Goal: Transaction & Acquisition: Purchase product/service

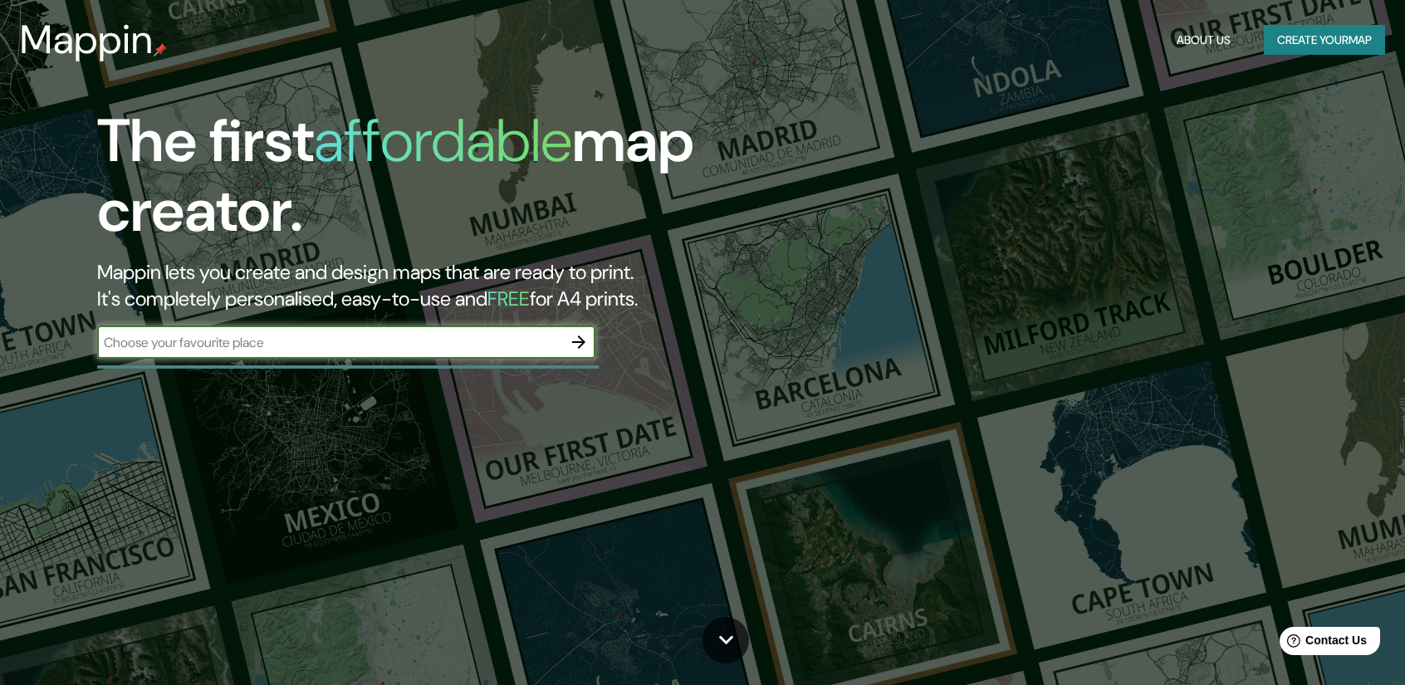
click at [345, 354] on div "​" at bounding box center [346, 341] width 498 height 33
click at [385, 347] on input "text" at bounding box center [329, 342] width 465 height 19
click at [518, 340] on input "text" at bounding box center [329, 342] width 465 height 19
type input "elche"
click at [578, 340] on icon "button" at bounding box center [579, 342] width 20 height 20
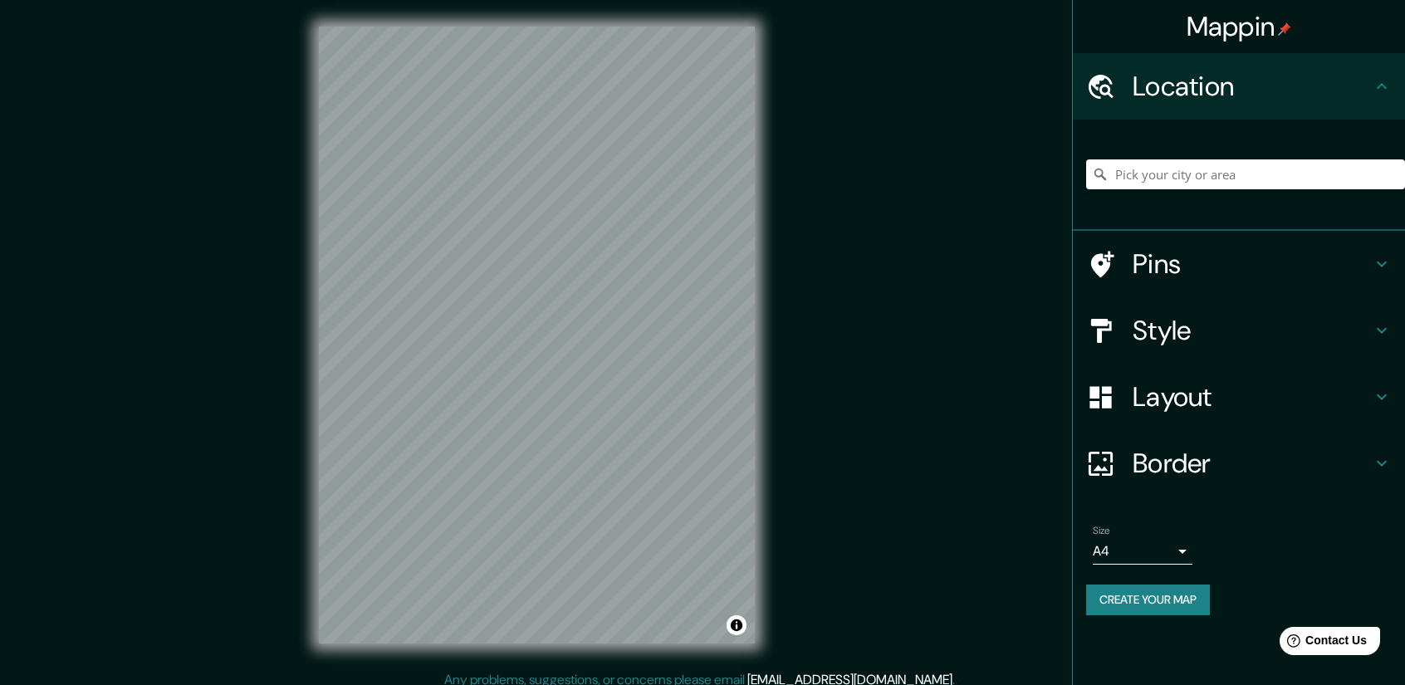
click at [764, 467] on div "© Mapbox © OpenStreetMap Improve this map" at bounding box center [536, 335] width 489 height 670
click at [1221, 170] on input "Pick your city or area" at bounding box center [1245, 174] width 319 height 30
type input "Elche, provincia de Alicante, España"
click at [1322, 330] on h4 "Style" at bounding box center [1252, 330] width 239 height 33
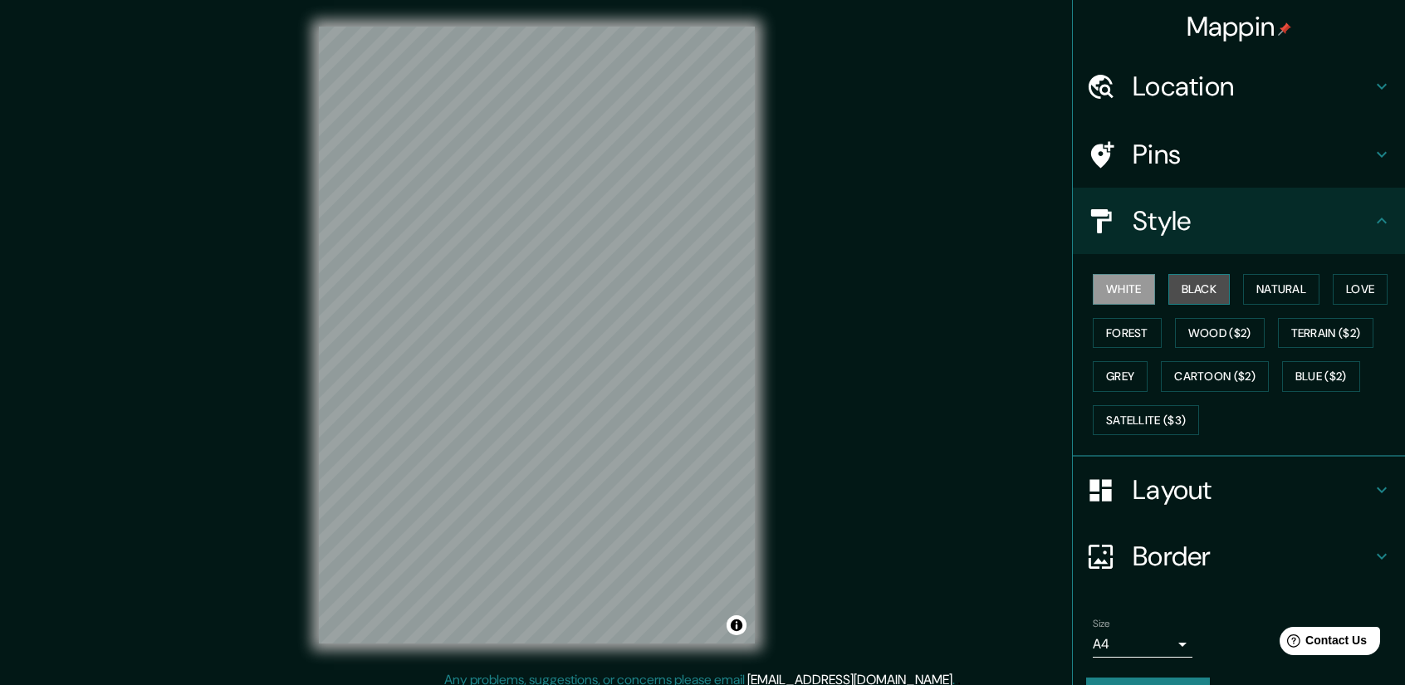
click at [1199, 288] on button "Black" at bounding box center [1199, 289] width 62 height 31
click at [1282, 282] on button "Natural" at bounding box center [1281, 289] width 76 height 31
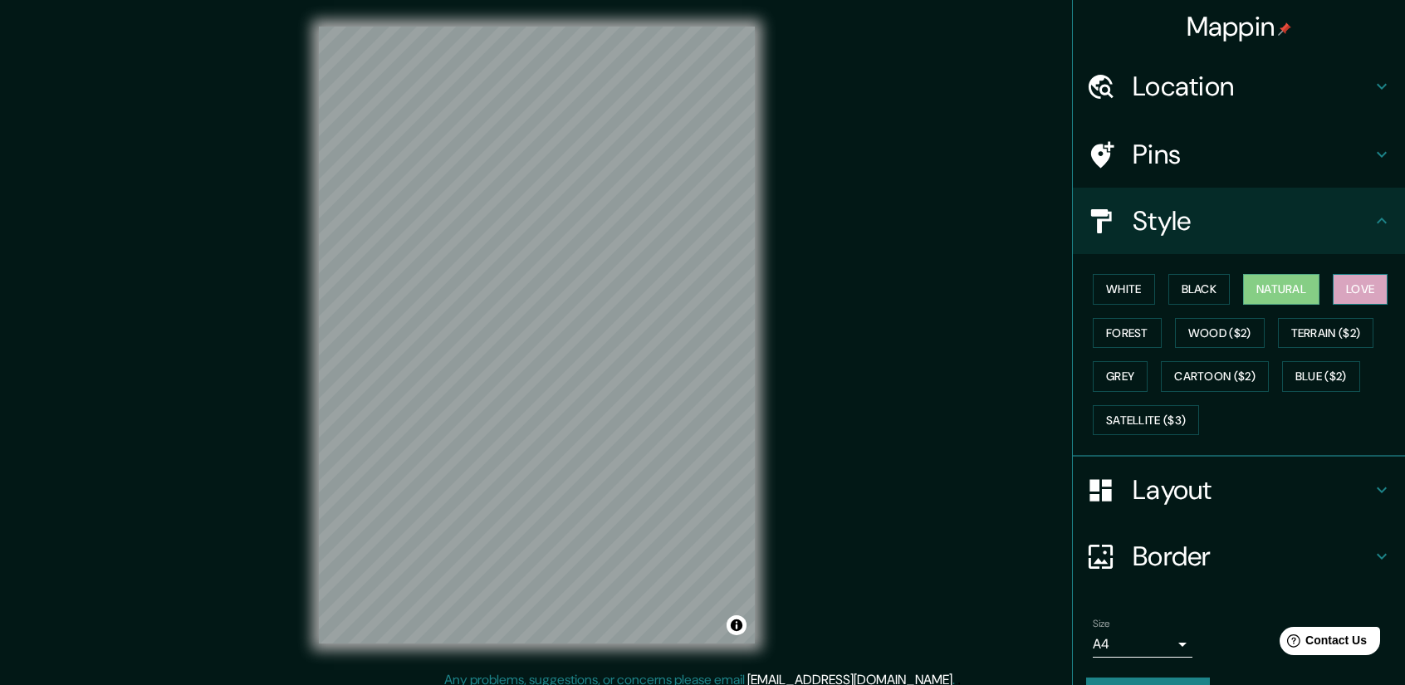
click at [1359, 290] on button "Love" at bounding box center [1360, 289] width 55 height 31
click at [1312, 330] on button "Terrain ($2)" at bounding box center [1326, 333] width 96 height 31
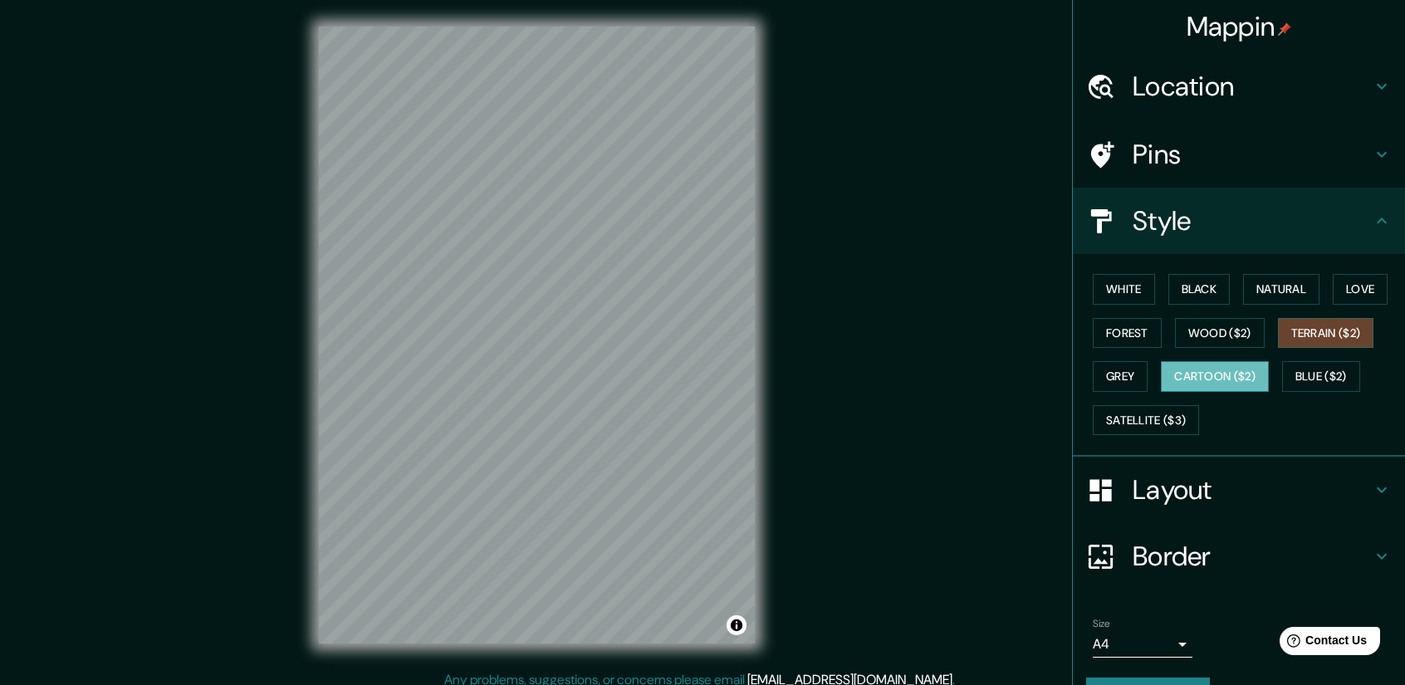
click at [1195, 370] on button "Cartoon ($2)" at bounding box center [1215, 376] width 108 height 31
click at [1093, 368] on button "Grey" at bounding box center [1120, 376] width 55 height 31
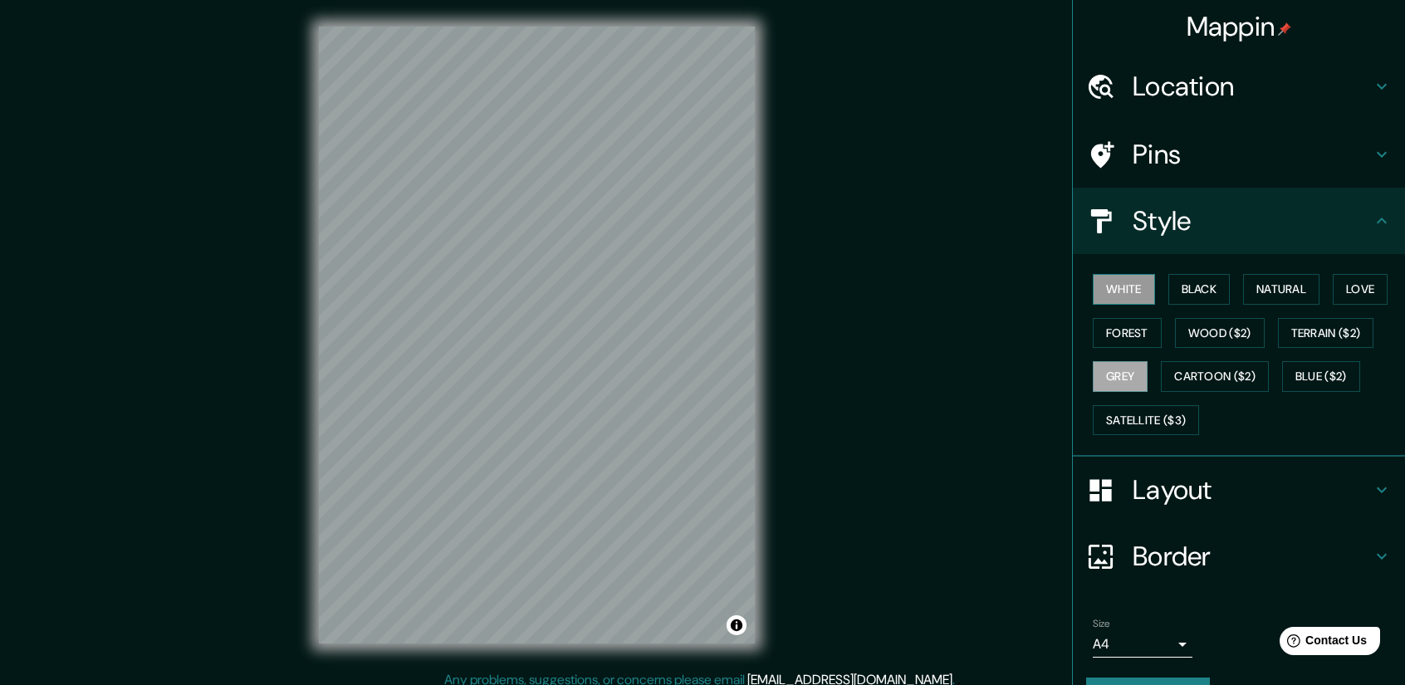
click at [1103, 291] on button "White" at bounding box center [1124, 289] width 62 height 31
click at [1159, 494] on h4 "Layout" at bounding box center [1252, 489] width 239 height 33
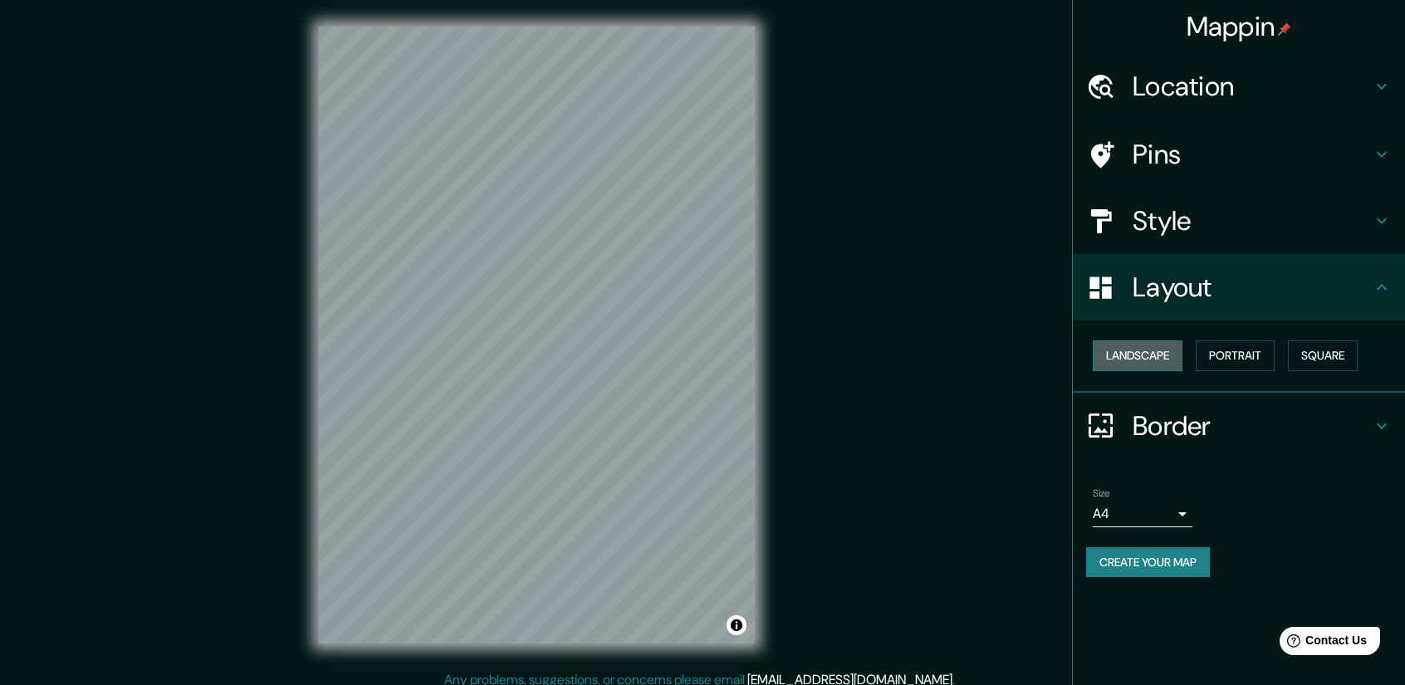
click at [1154, 350] on button "Landscape" at bounding box center [1138, 355] width 90 height 31
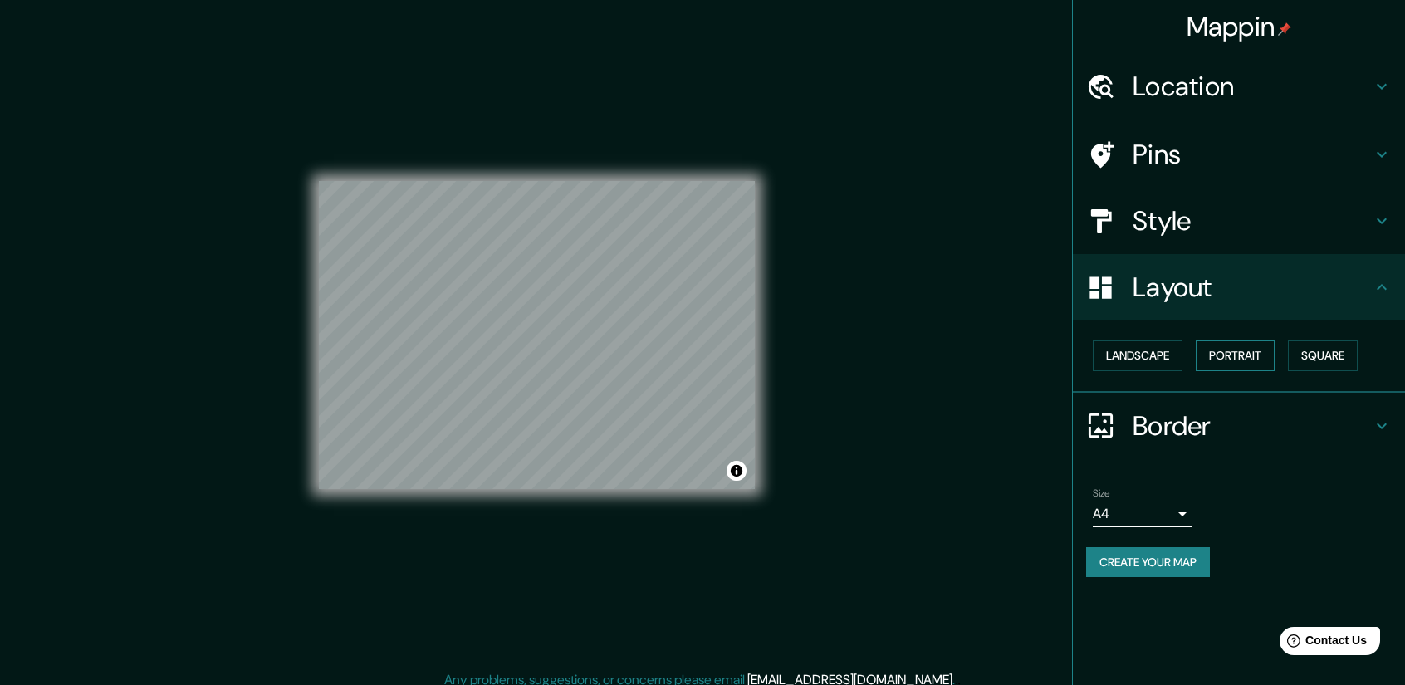
click at [1227, 361] on button "Portrait" at bounding box center [1235, 355] width 79 height 31
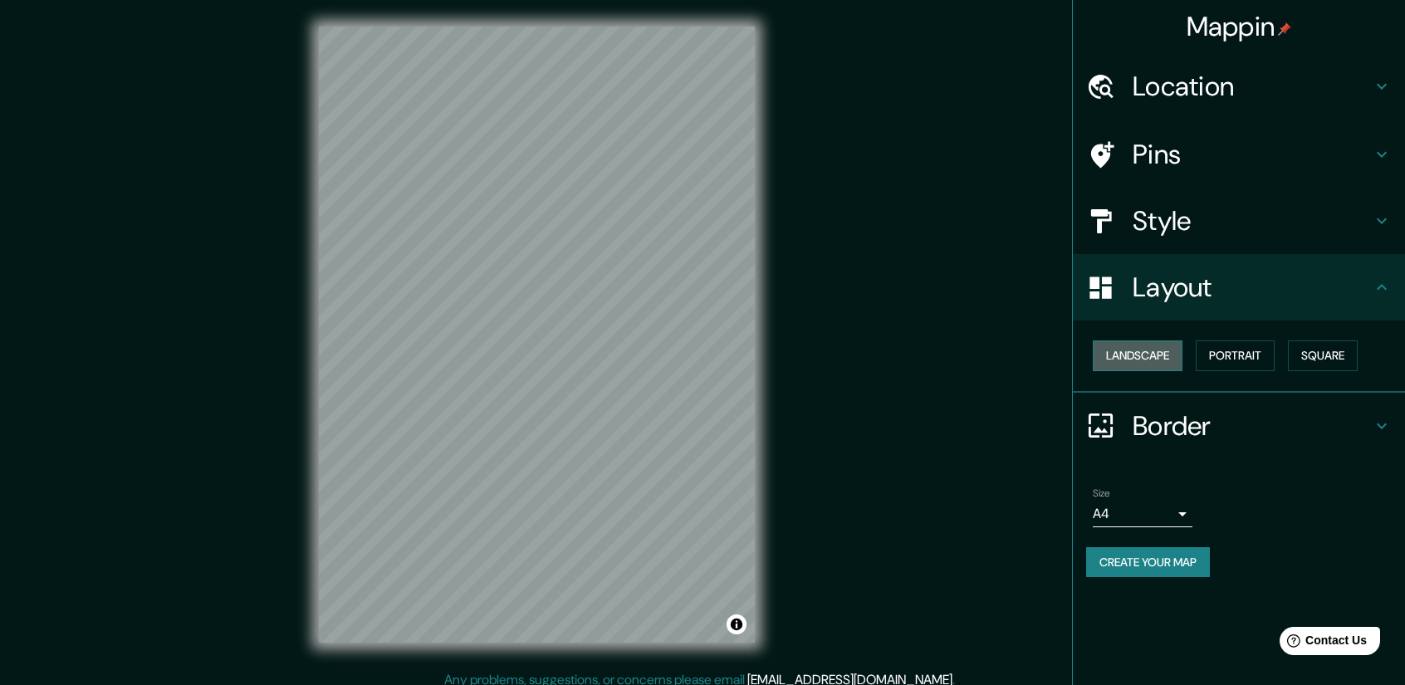
click at [1164, 361] on button "Landscape" at bounding box center [1138, 355] width 90 height 31
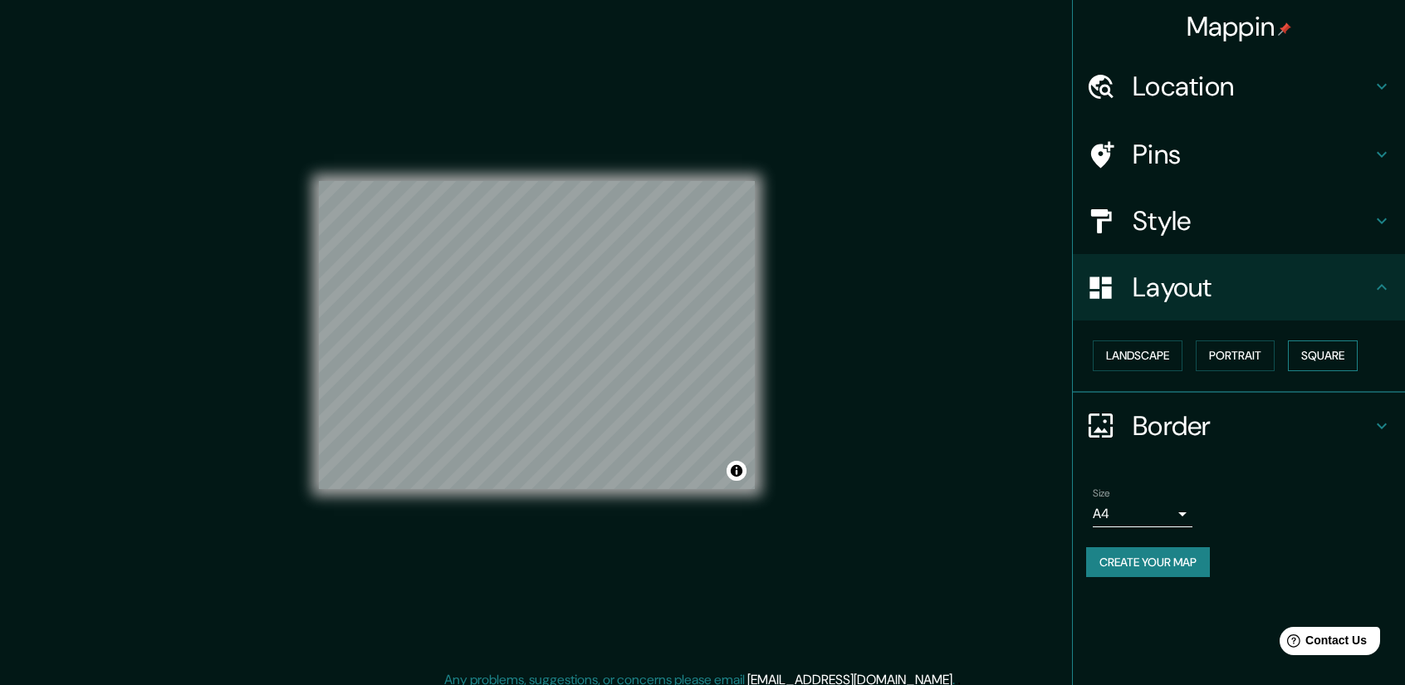
click at [1345, 364] on button "Square" at bounding box center [1323, 355] width 70 height 31
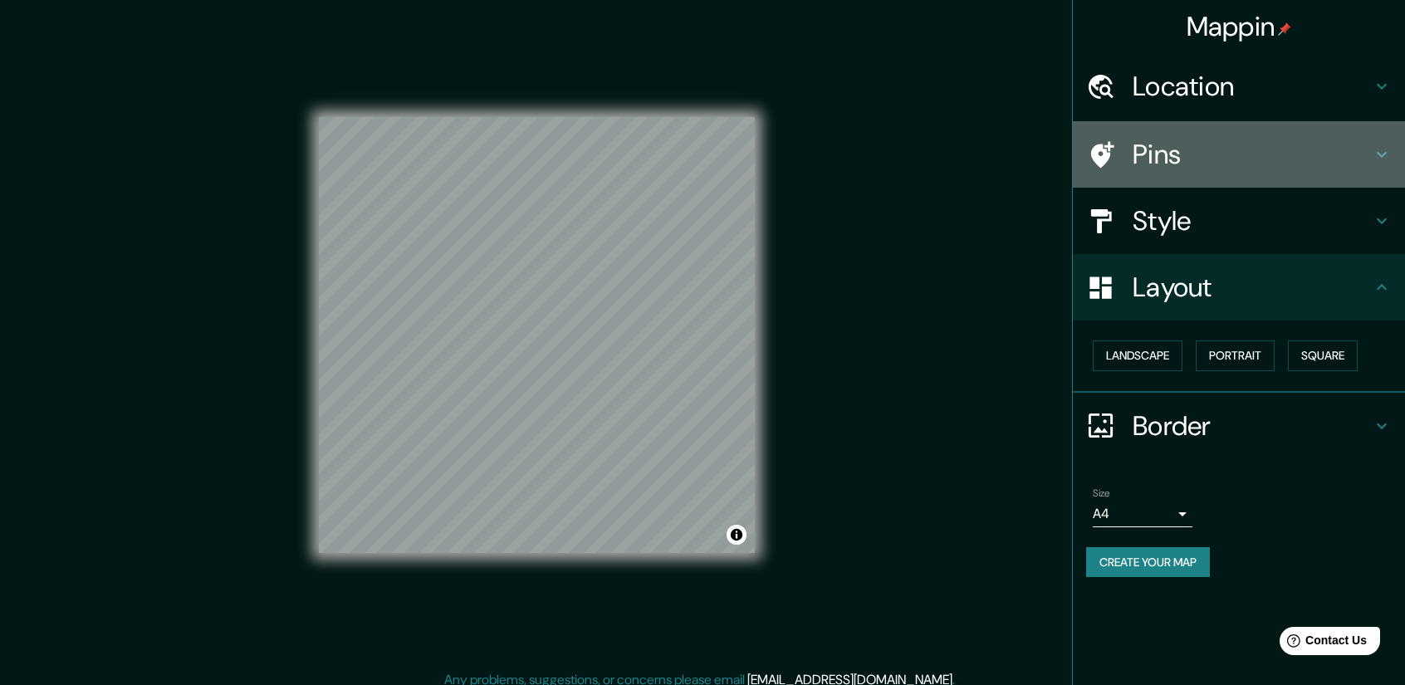
click at [1154, 145] on h4 "Pins" at bounding box center [1252, 154] width 239 height 33
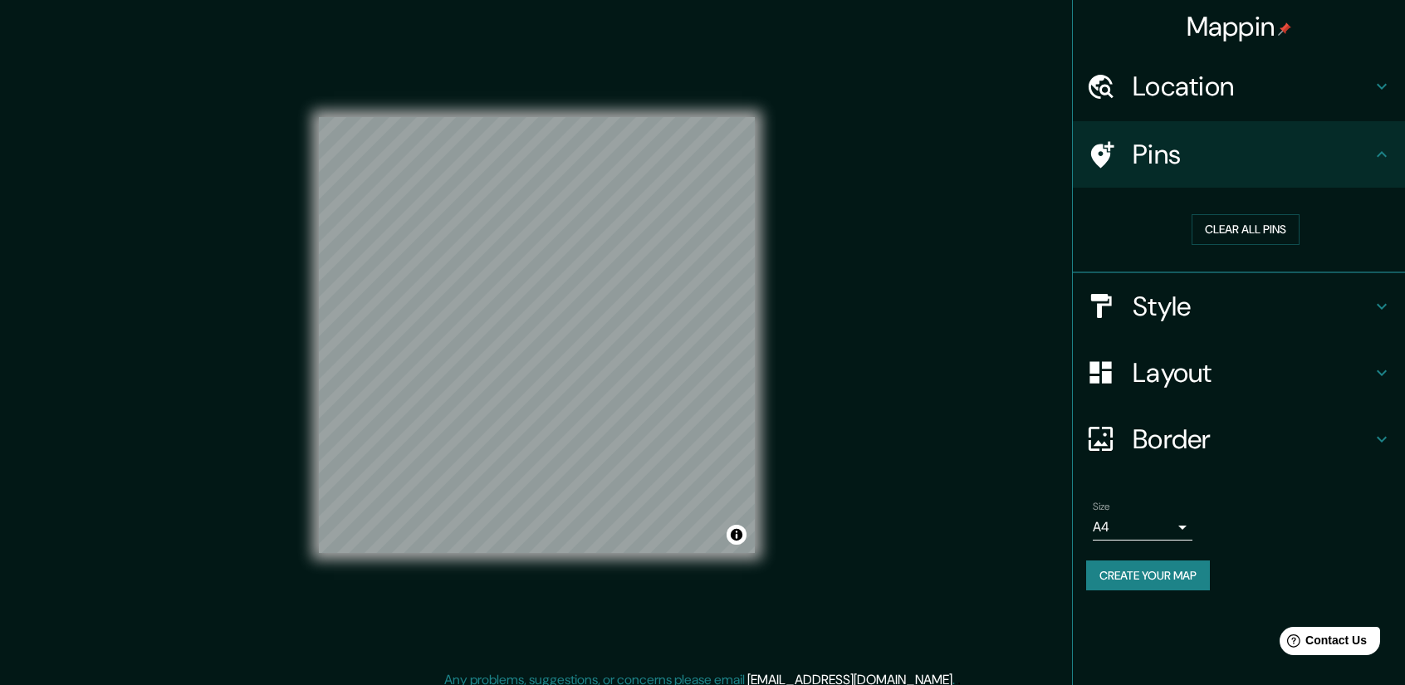
click at [1234, 92] on h4 "Location" at bounding box center [1252, 86] width 239 height 33
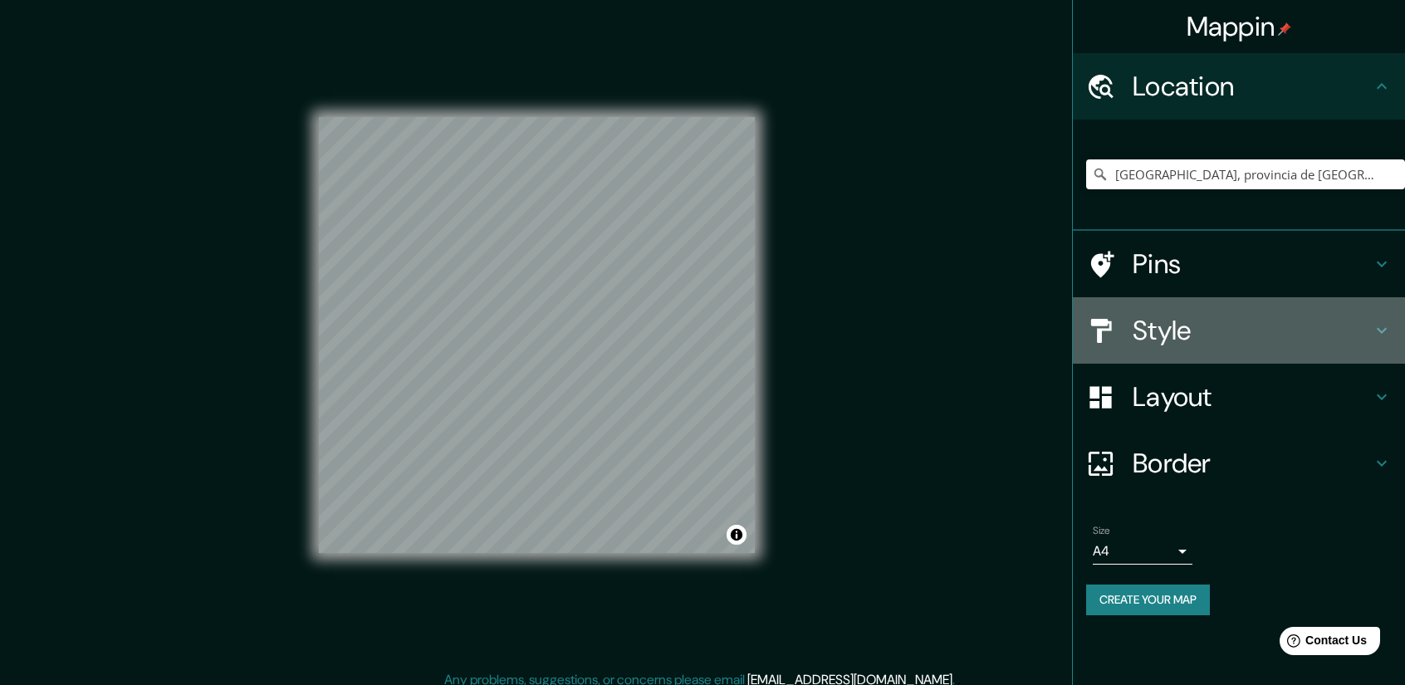
click at [1173, 330] on h4 "Style" at bounding box center [1252, 330] width 239 height 33
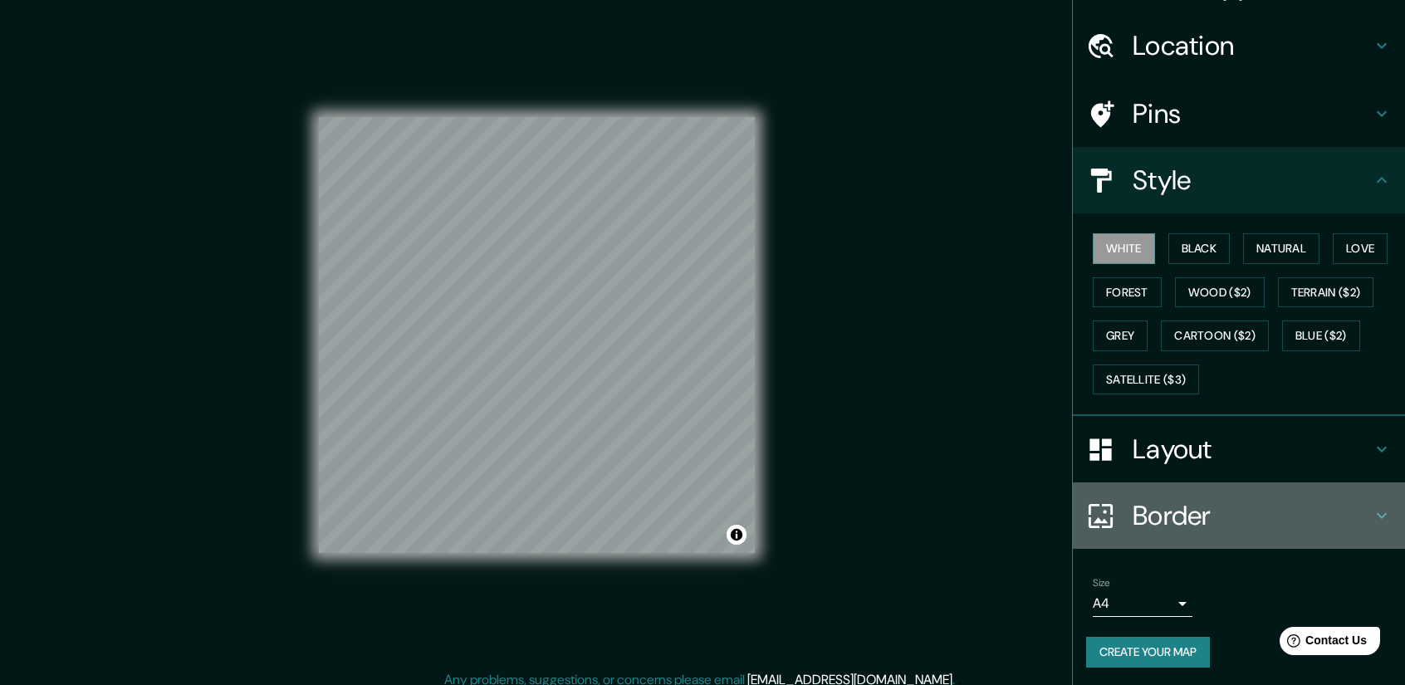
click at [1178, 502] on h4 "Border" at bounding box center [1252, 515] width 239 height 33
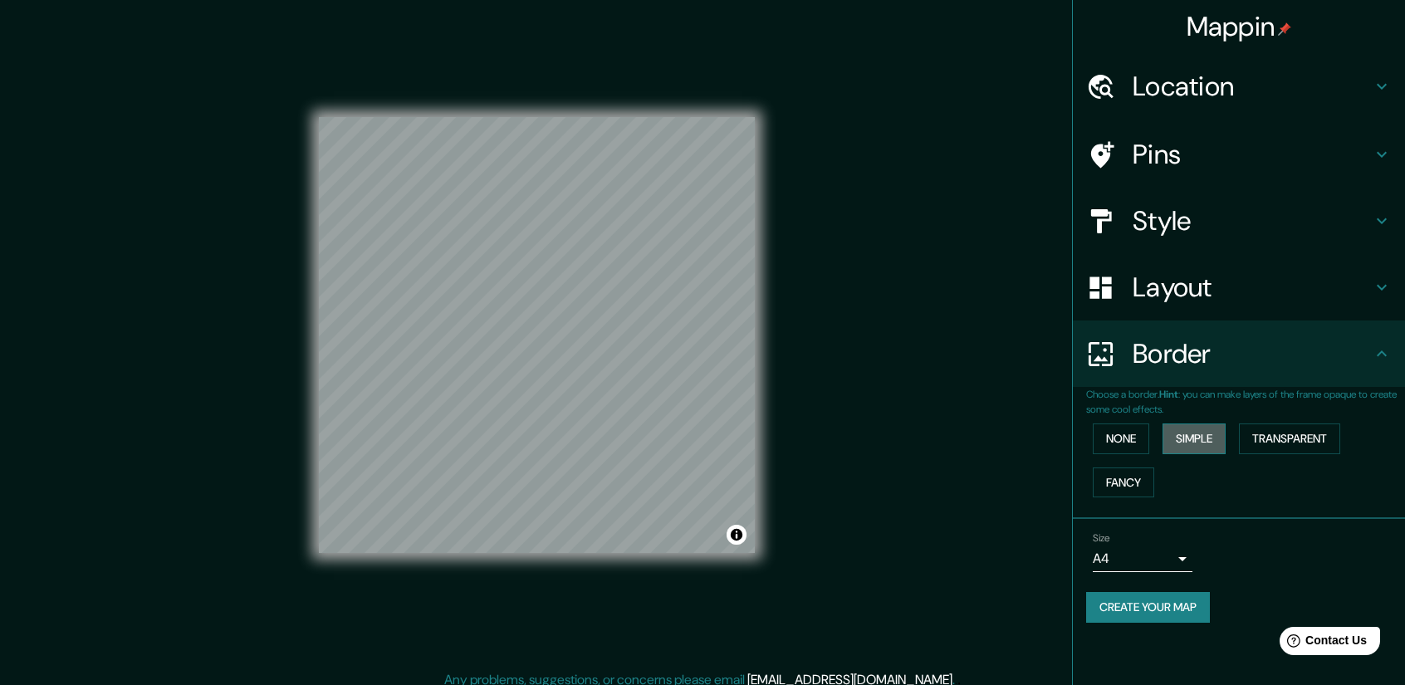
click at [1212, 444] on button "Simple" at bounding box center [1193, 438] width 63 height 31
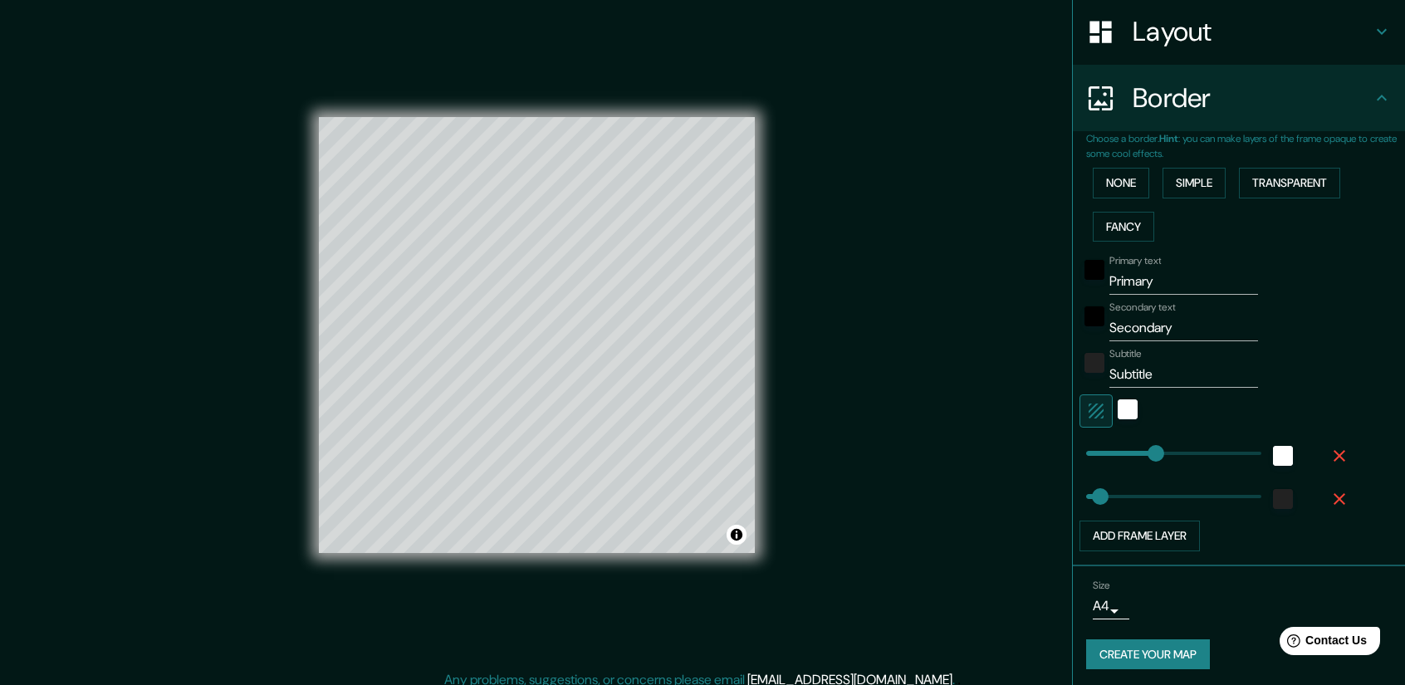
scroll to position [258, 0]
click at [1142, 644] on button "Create your map" at bounding box center [1148, 652] width 124 height 31
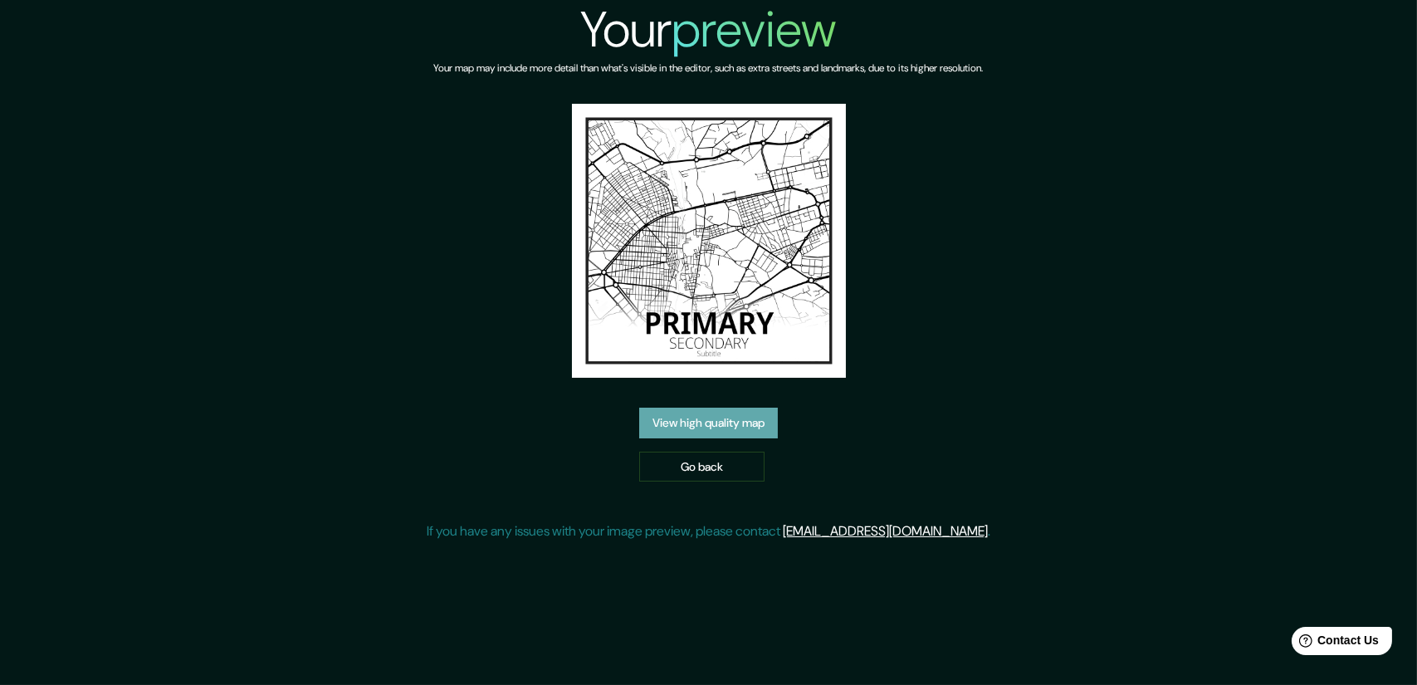
click at [720, 427] on link "View high quality map" at bounding box center [708, 423] width 139 height 31
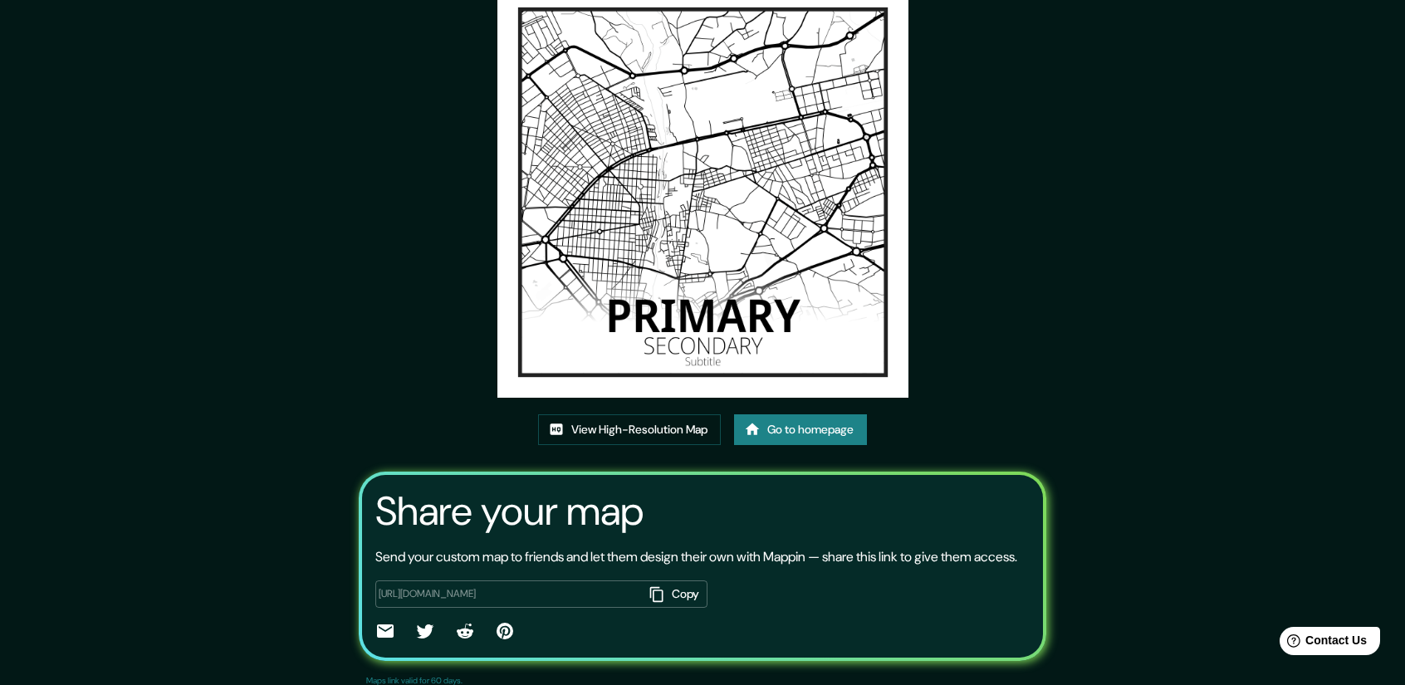
scroll to position [140, 0]
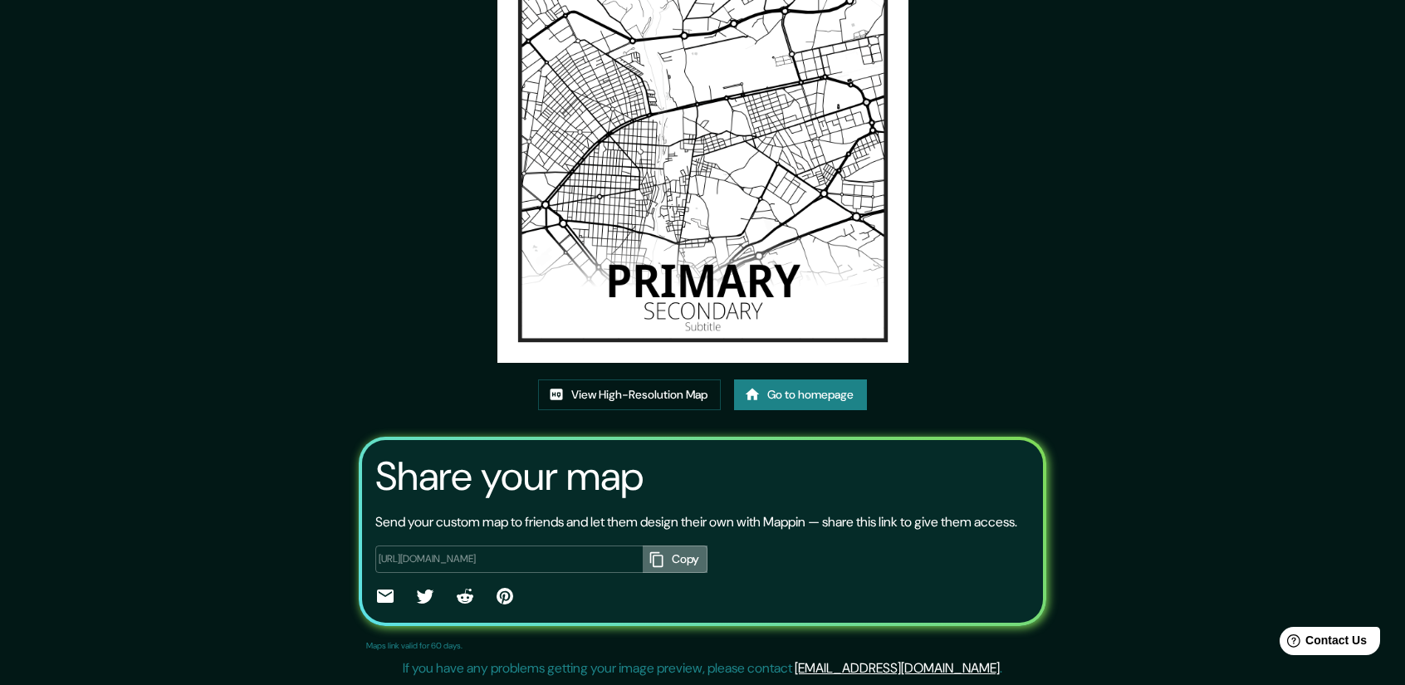
click at [667, 558] on button "Copy" at bounding box center [675, 559] width 65 height 27
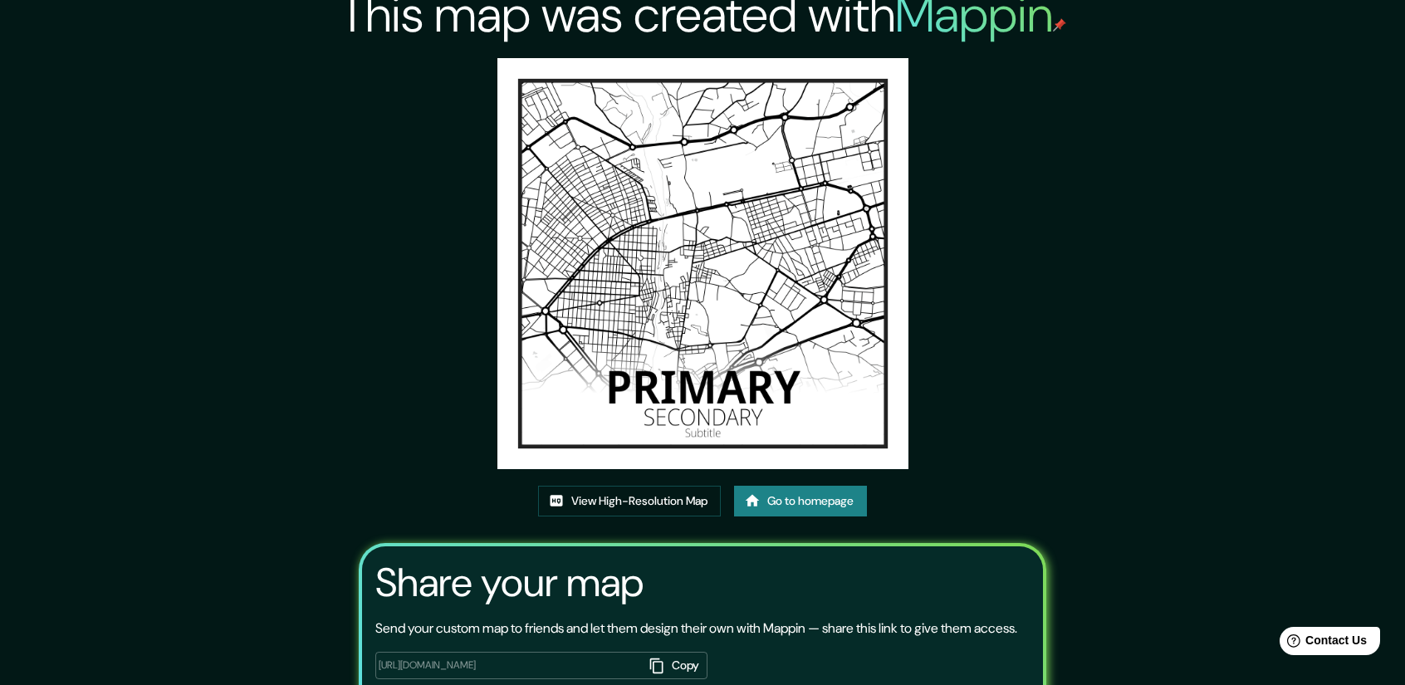
scroll to position [0, 0]
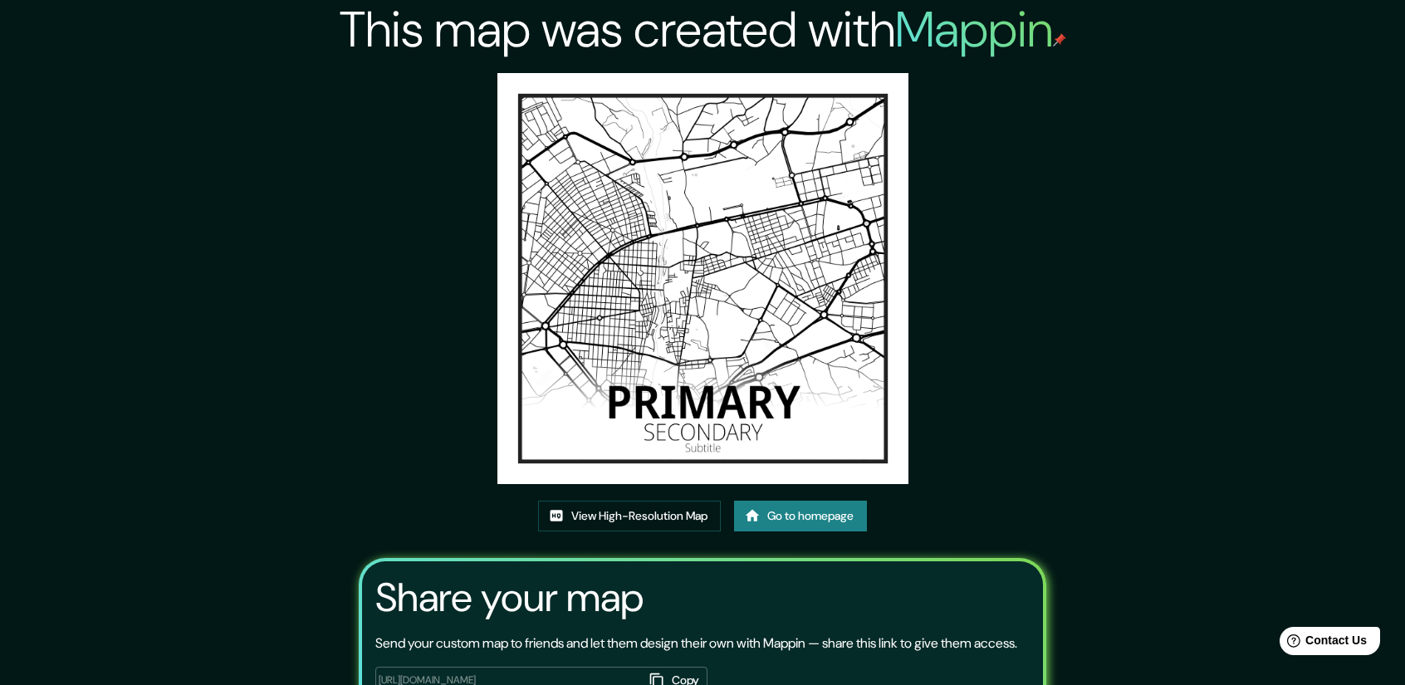
click at [800, 514] on link "Go to homepage" at bounding box center [800, 516] width 133 height 31
click at [631, 512] on link "View High-Resolution Map" at bounding box center [629, 516] width 183 height 31
click at [849, 521] on link "Go to homepage" at bounding box center [800, 516] width 133 height 31
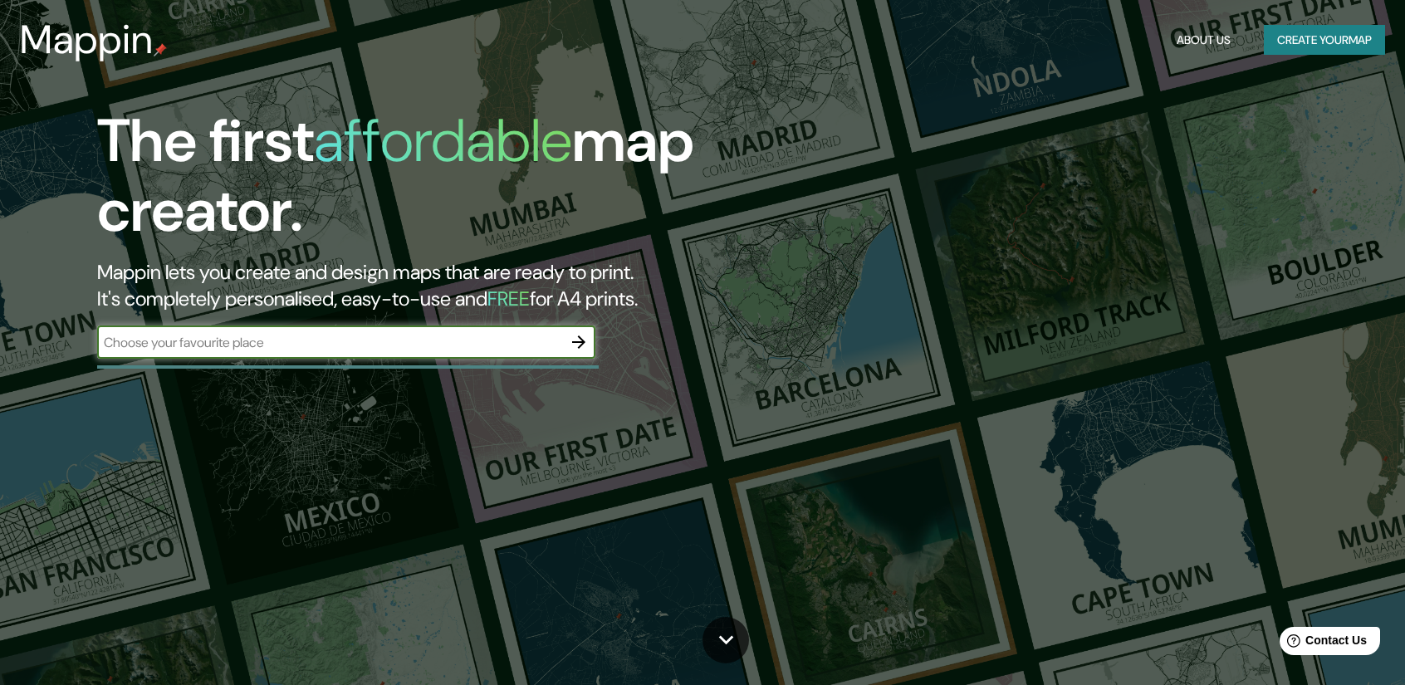
click at [1312, 45] on button "Create your map" at bounding box center [1324, 40] width 121 height 31
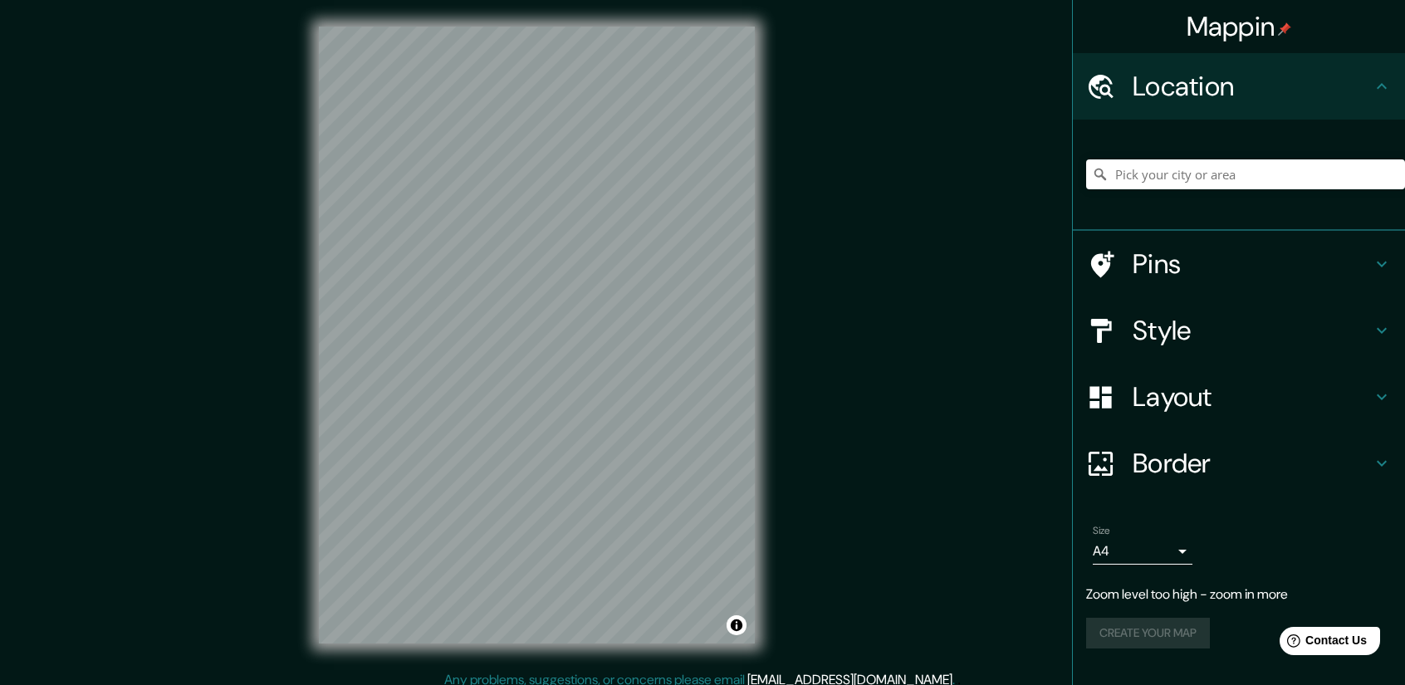
click at [1241, 22] on h4 "Mappin" at bounding box center [1239, 26] width 105 height 33
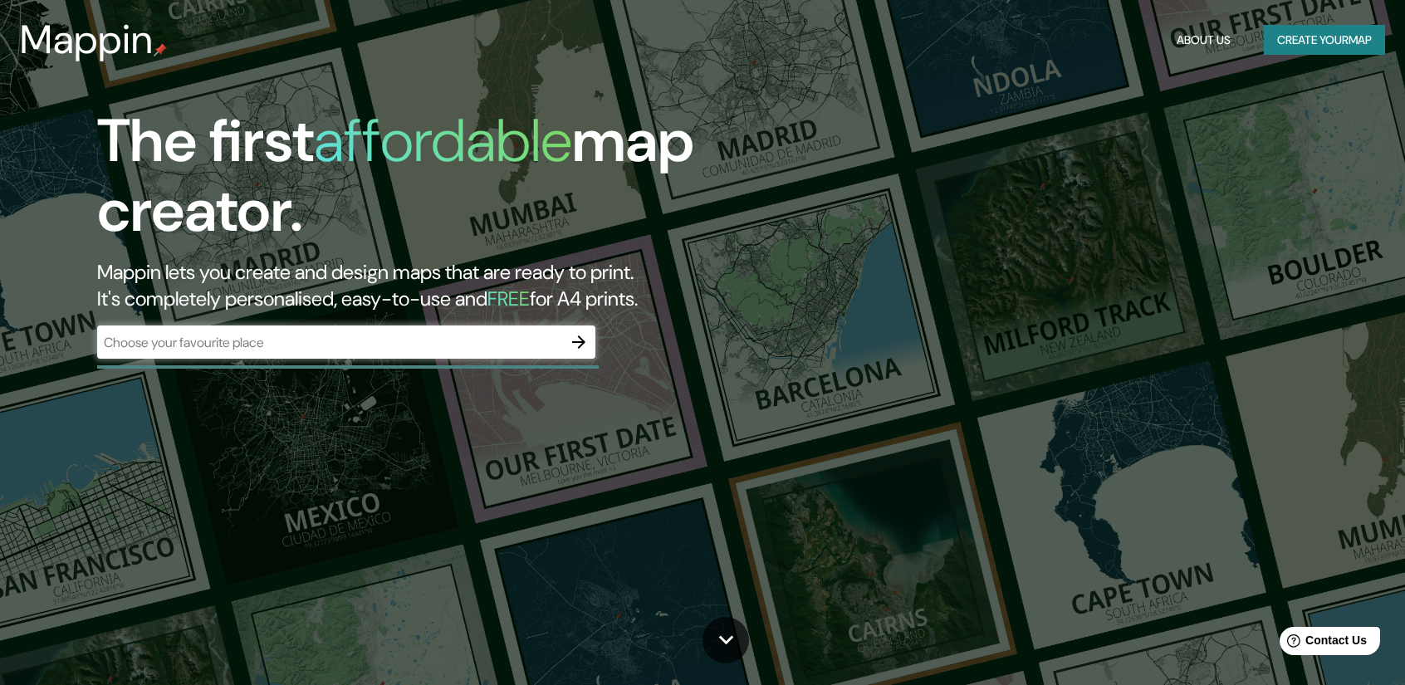
click at [81, 46] on h3 "Mappin" at bounding box center [87, 40] width 134 height 46
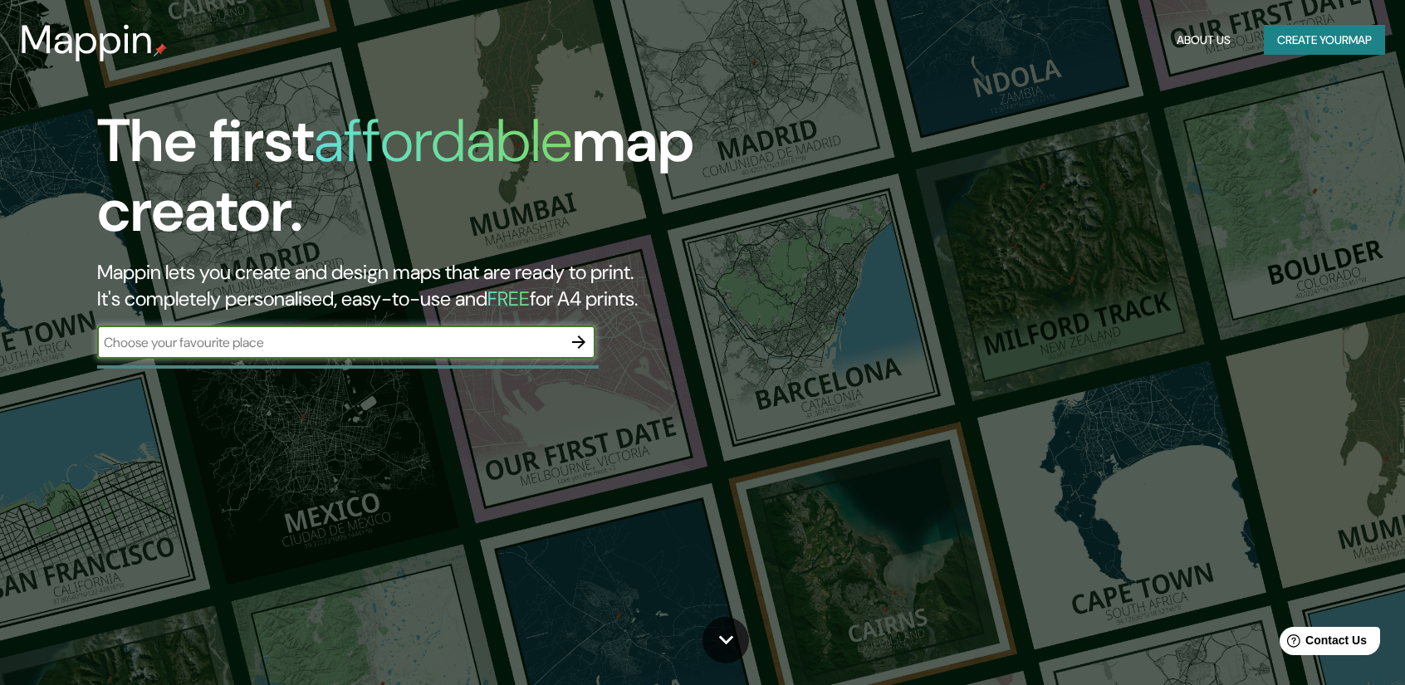
click at [1196, 40] on button "About Us" at bounding box center [1203, 40] width 67 height 31
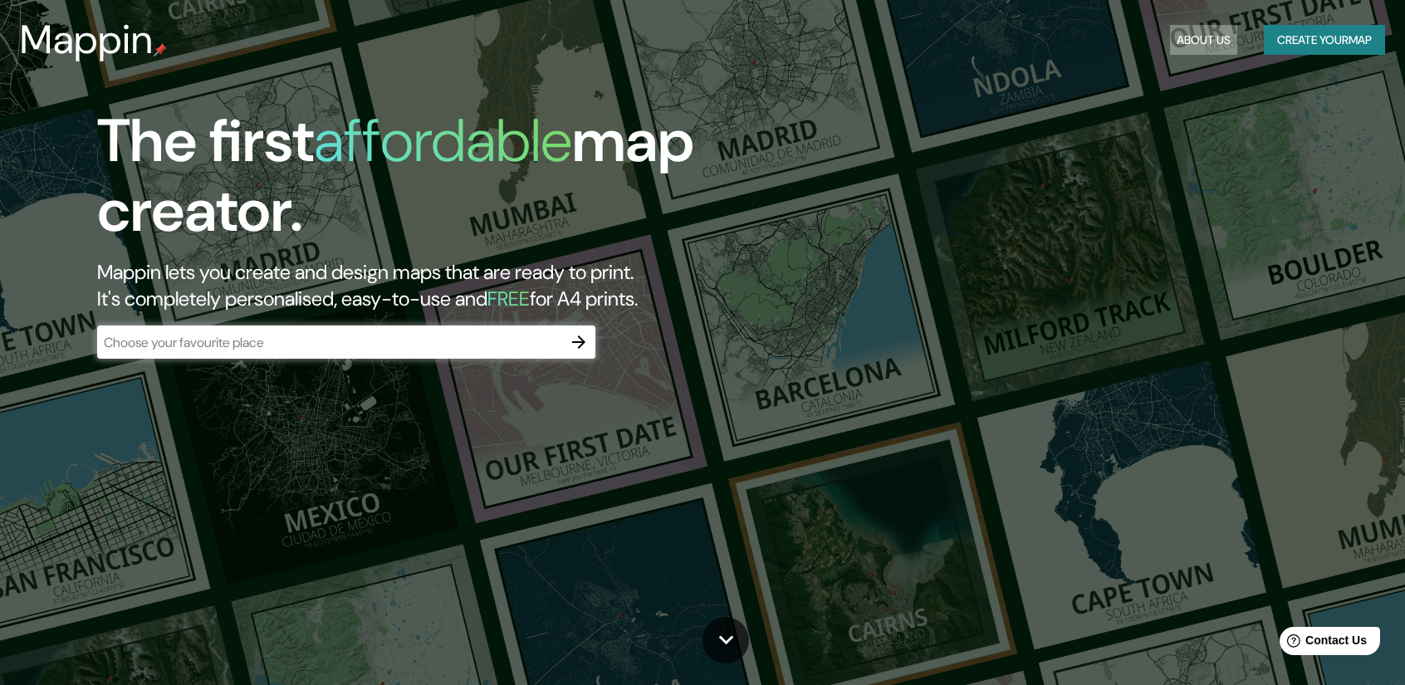
click at [1206, 42] on button "About Us" at bounding box center [1203, 40] width 67 height 31
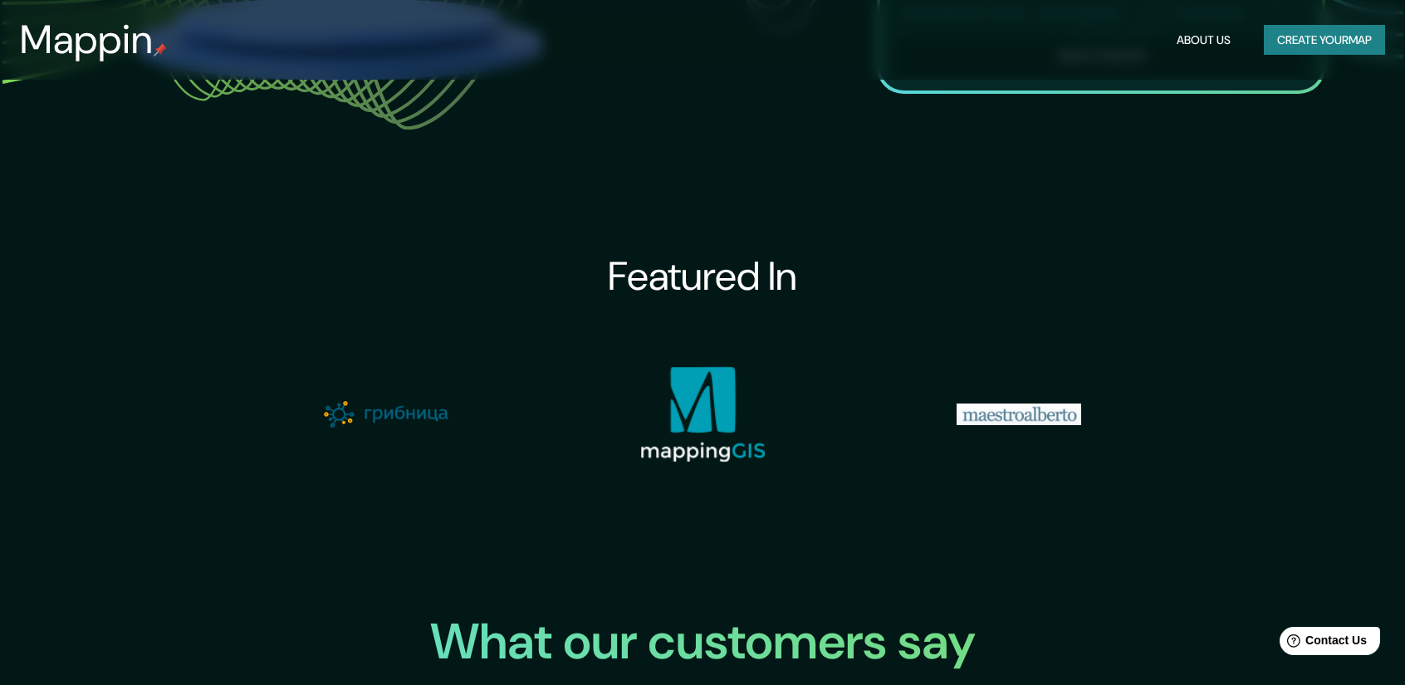
scroll to position [1684, 0]
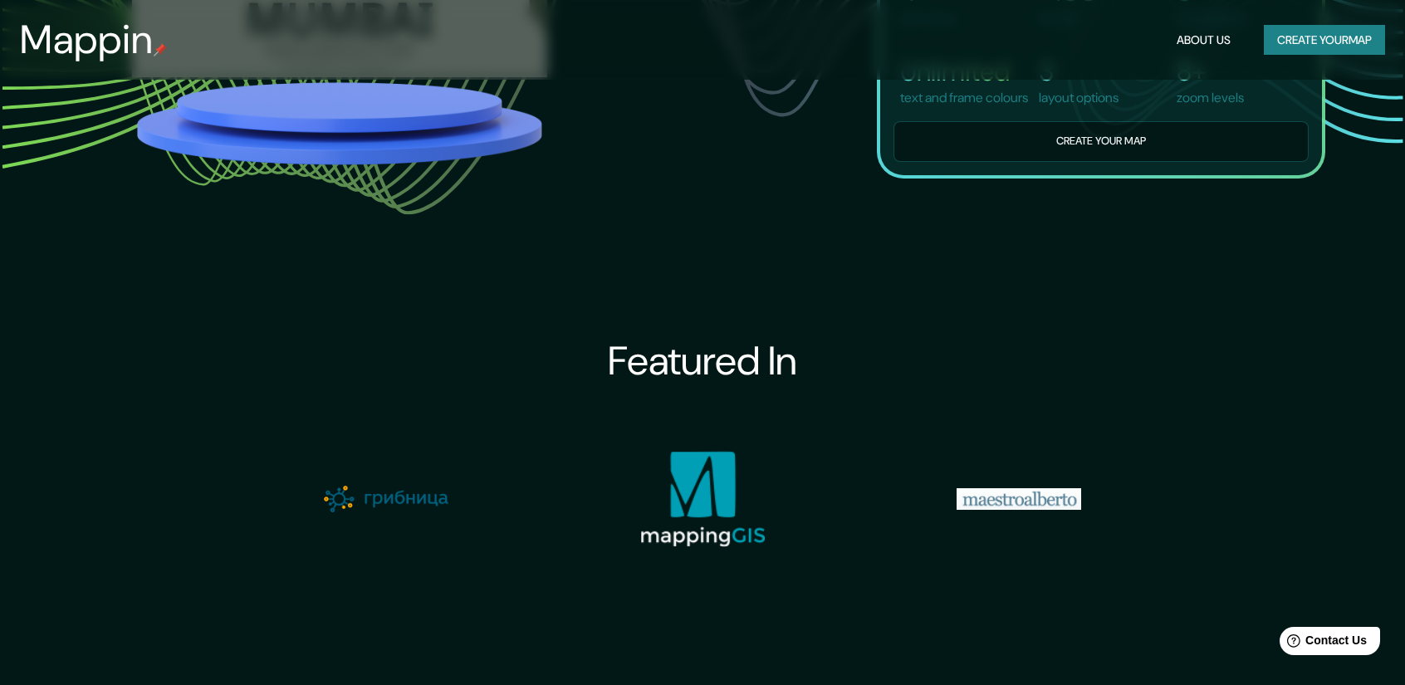
click at [712, 519] on img at bounding box center [702, 499] width 125 height 96
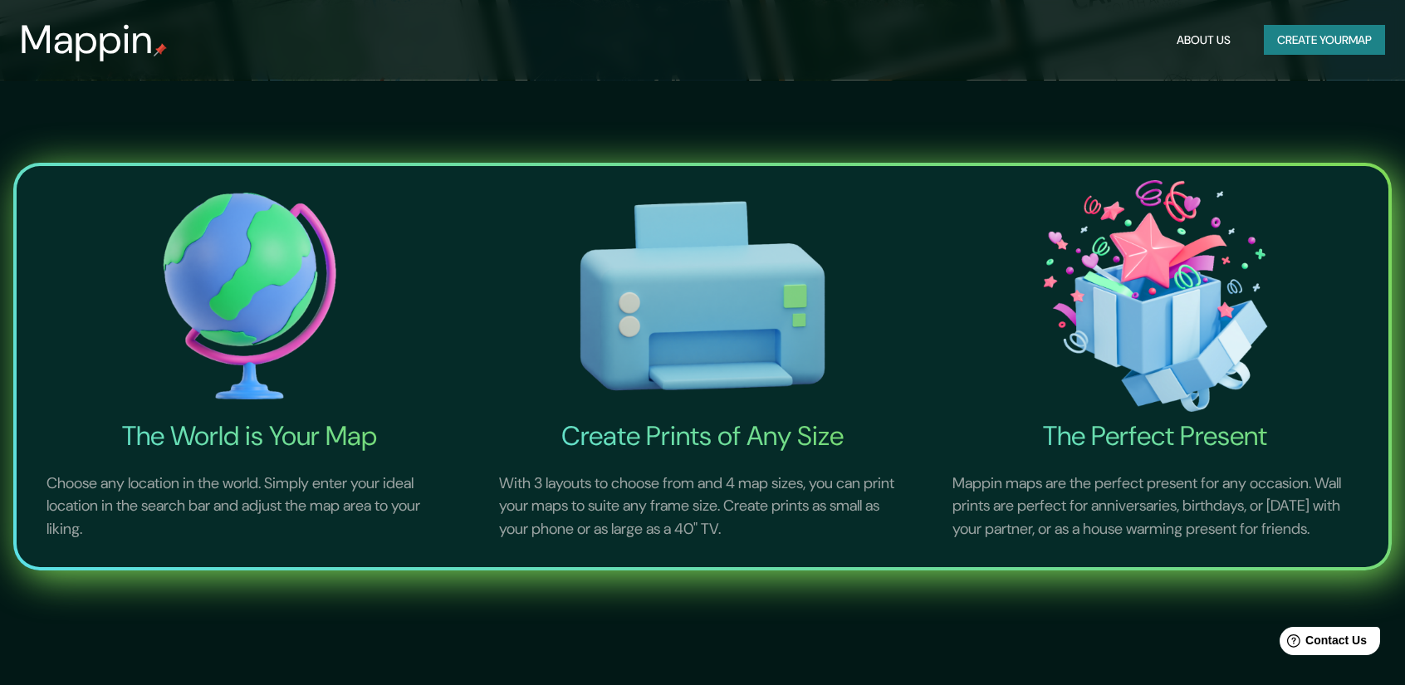
scroll to position [0, 0]
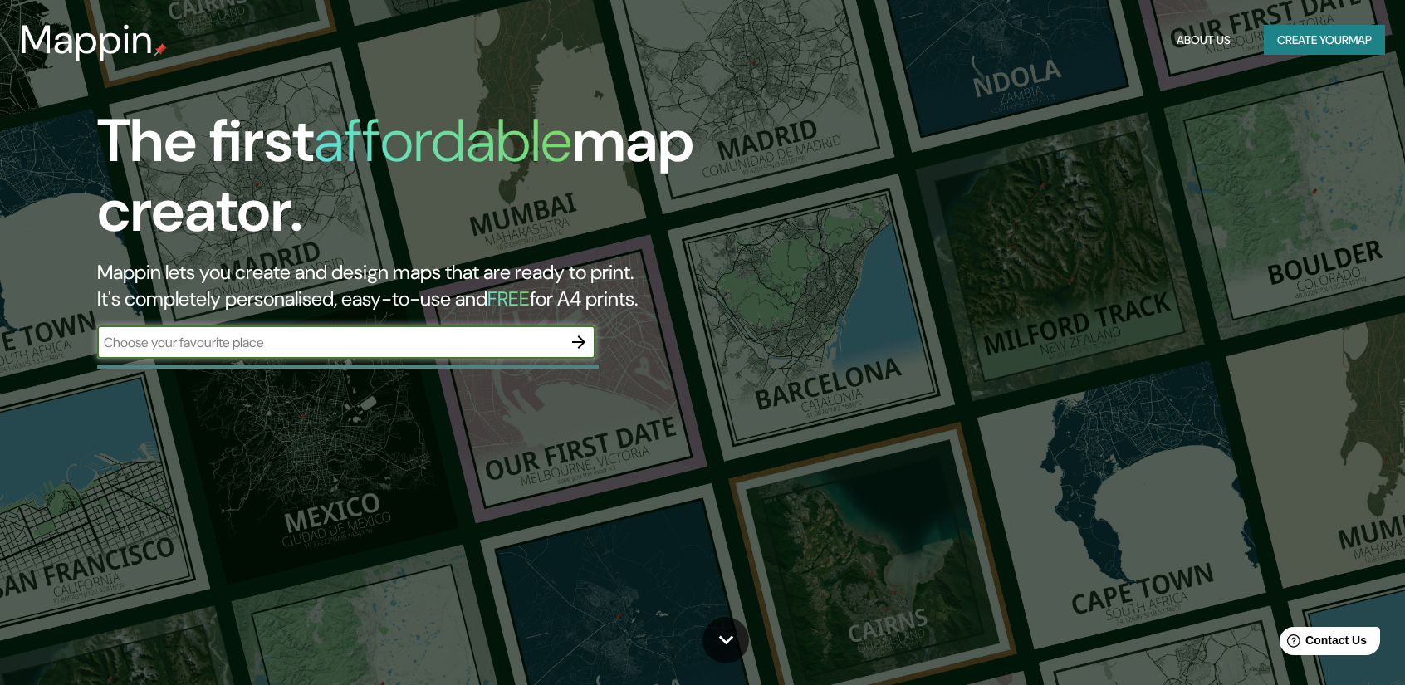
click at [383, 340] on input "text" at bounding box center [329, 342] width 465 height 19
paste input "[GEOGRAPHIC_DATA]"
type input "[GEOGRAPHIC_DATA]"
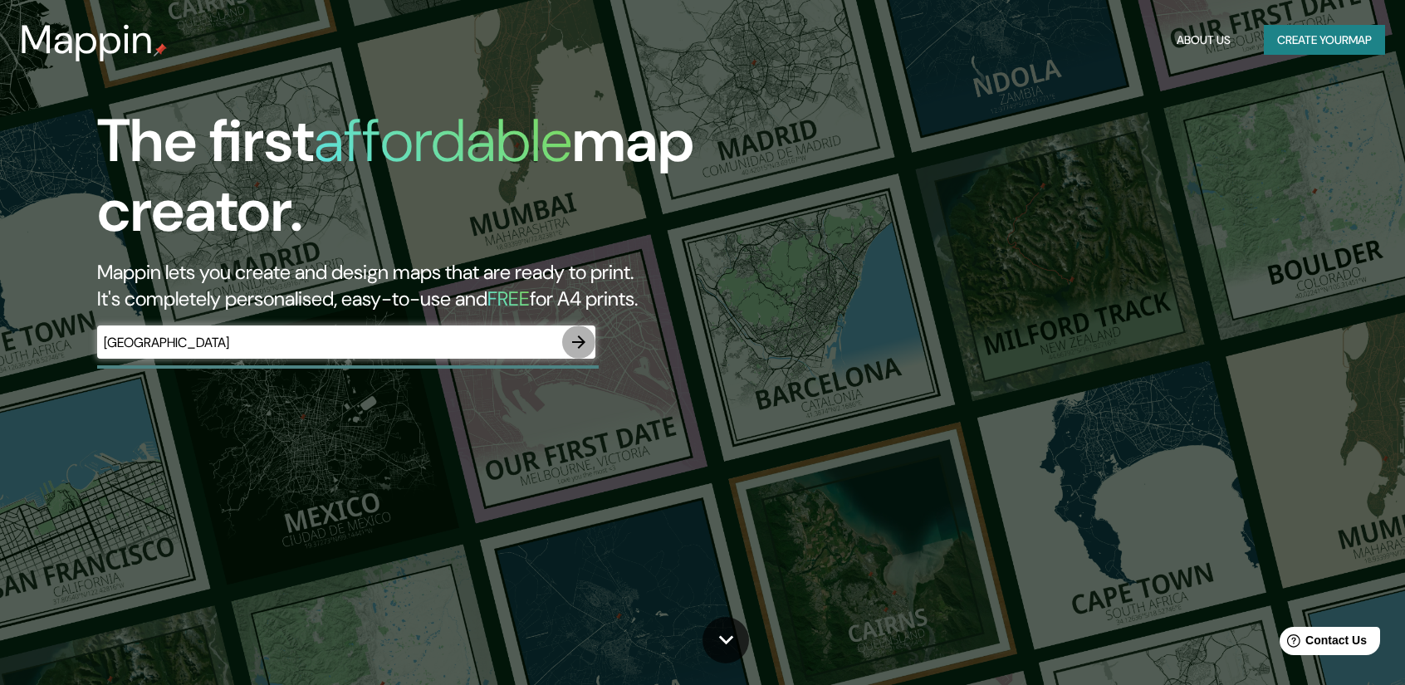
click at [579, 340] on icon "button" at bounding box center [579, 342] width 20 height 20
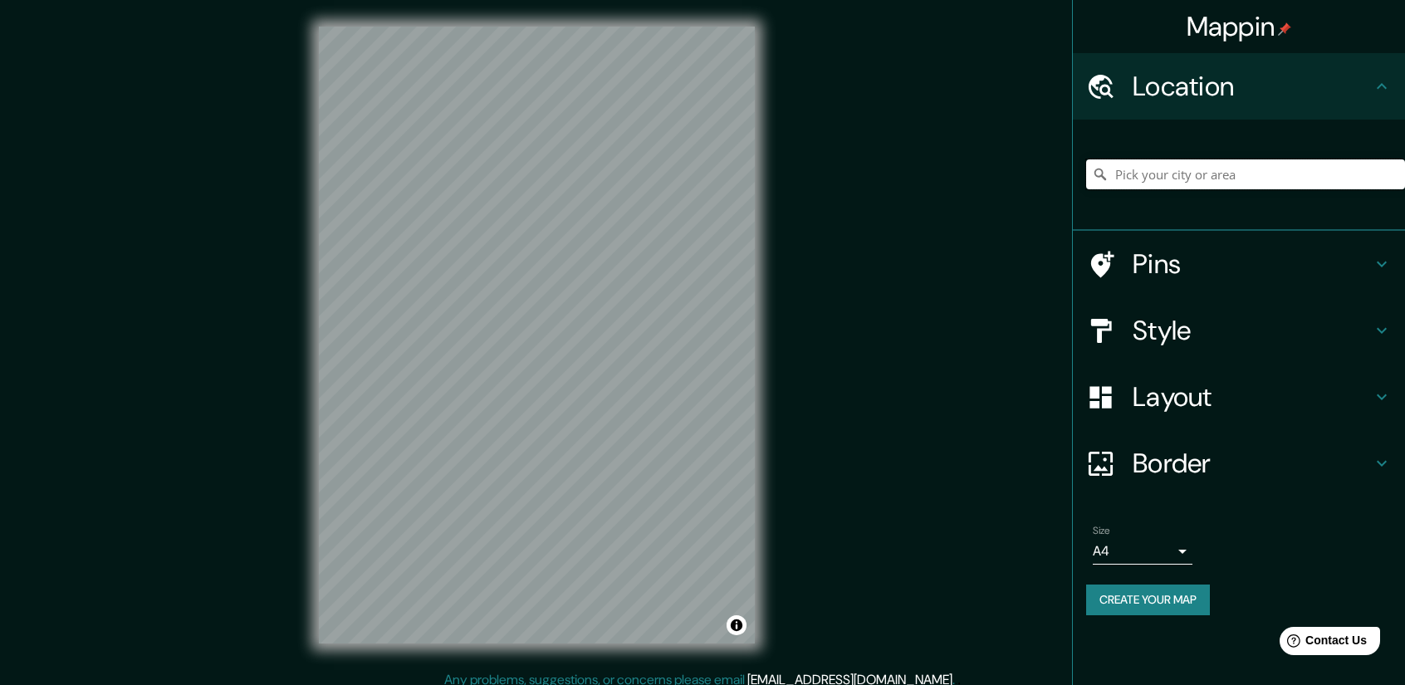
click at [1149, 176] on input "Pick your city or area" at bounding box center [1245, 174] width 319 height 30
paste input "38°14'55.1"N 0°41'35.4"W"
click at [1285, 180] on input "Noord, Weesp, Holanda Septentrional, Países Bajos" at bounding box center [1245, 174] width 319 height 30
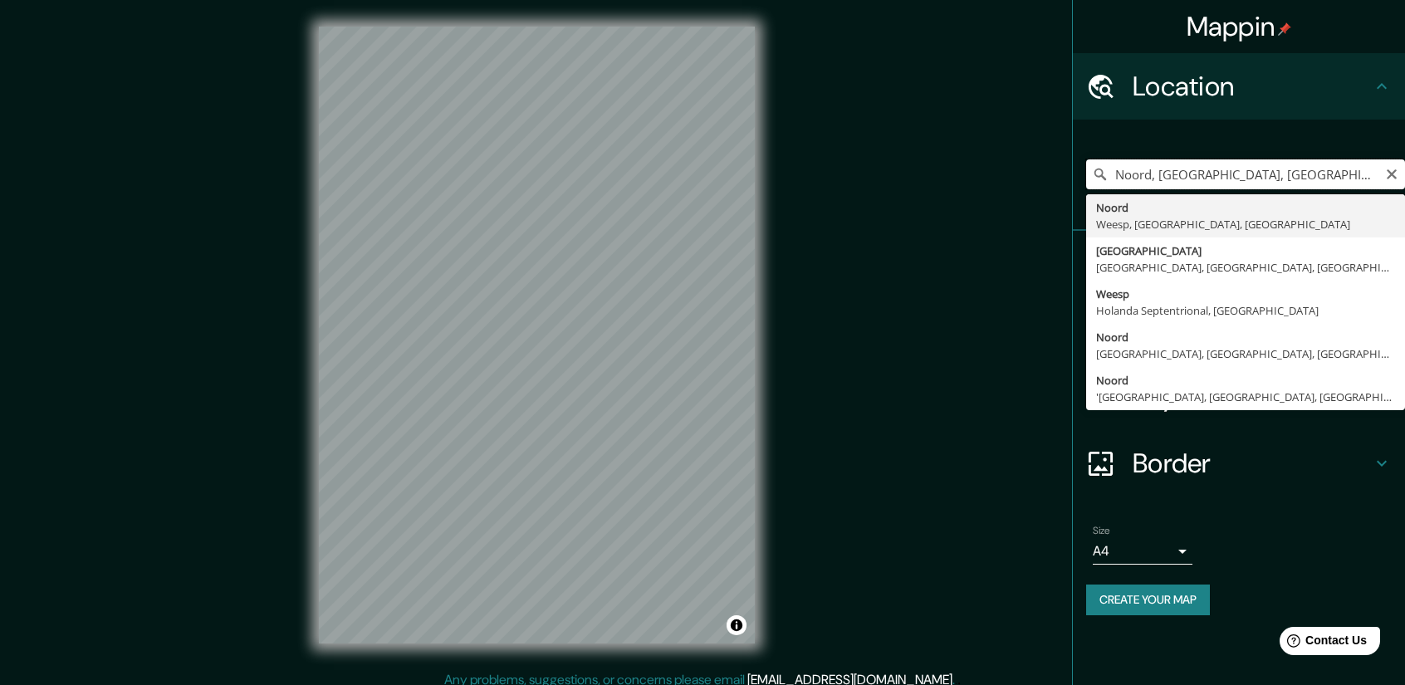
type input "v"
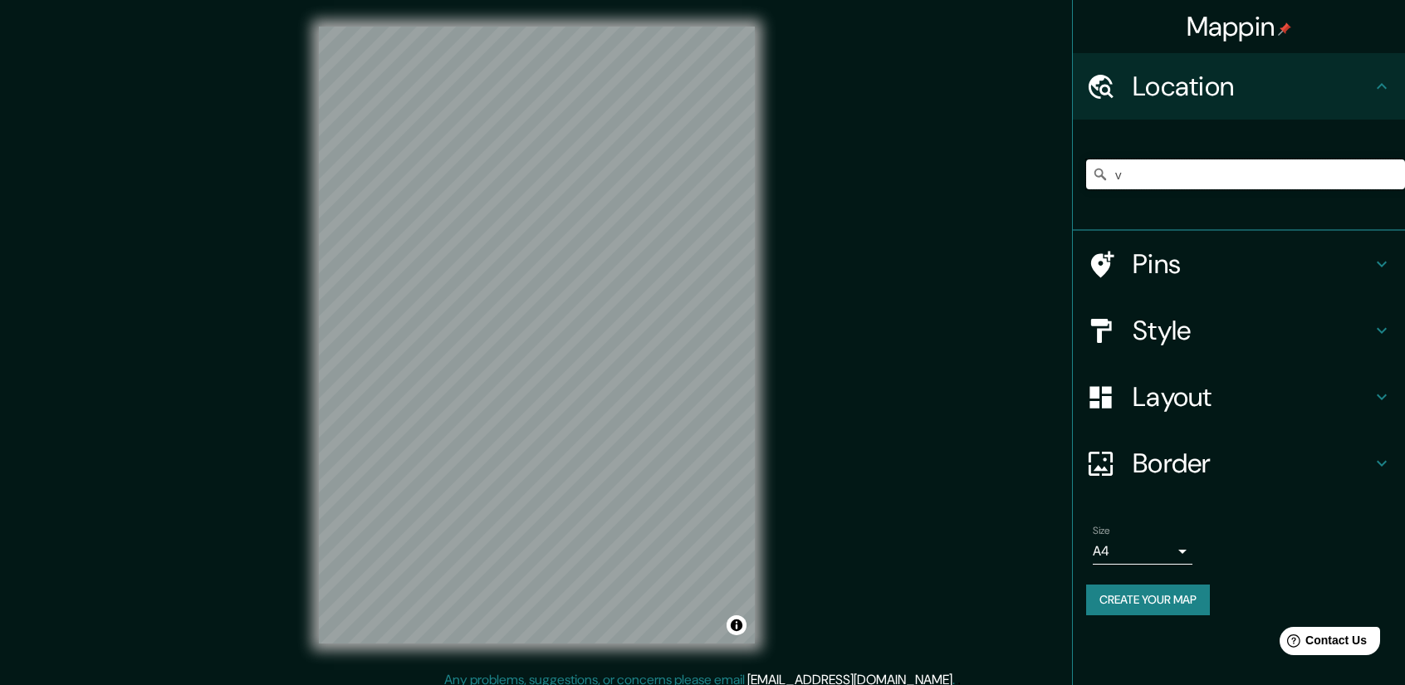
drag, startPoint x: 1165, startPoint y: 174, endPoint x: 950, endPoint y: 167, distance: 215.2
click at [950, 167] on div "Mappin Location v Pins Style Layout Border Choose a border. Hint : you can make…" at bounding box center [702, 348] width 1405 height 697
paste input "38°14'55.1"N 0°41'35.4"W"
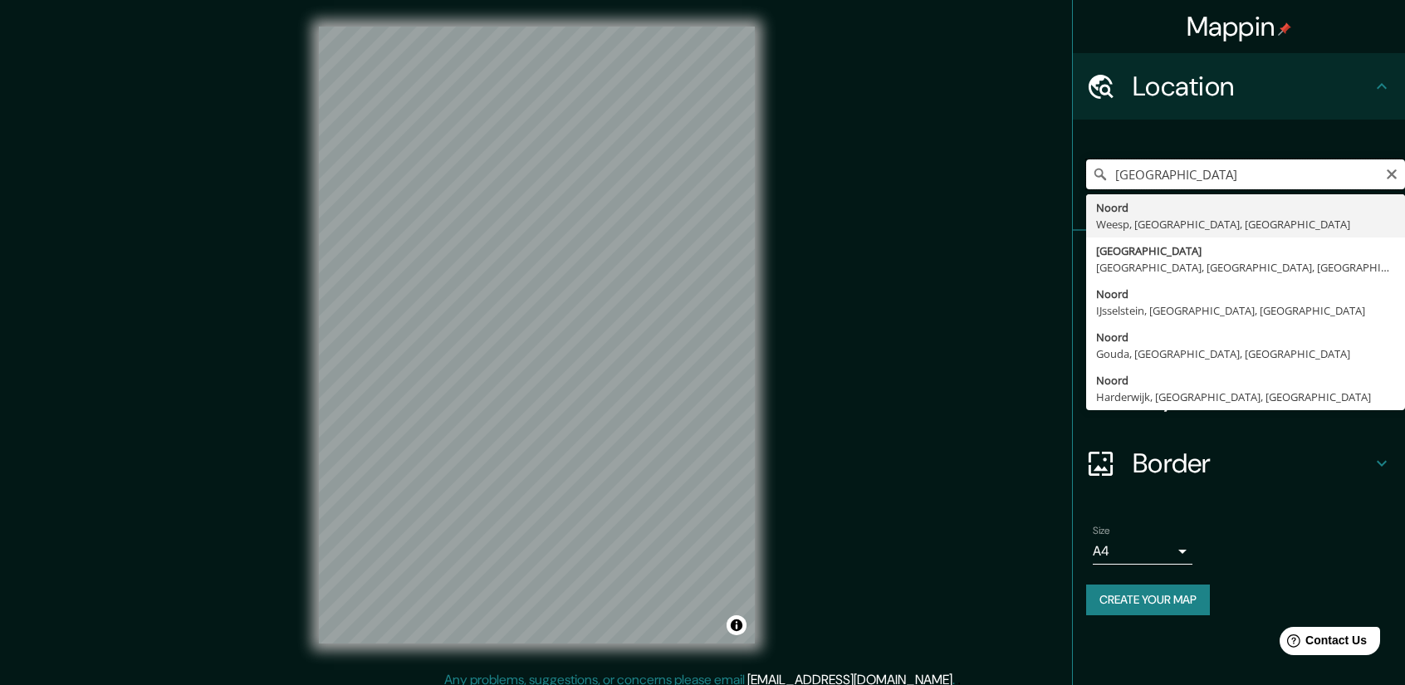
click at [1286, 171] on input "38°14'55.1"N 0°41'35.4"W" at bounding box center [1245, 174] width 319 height 30
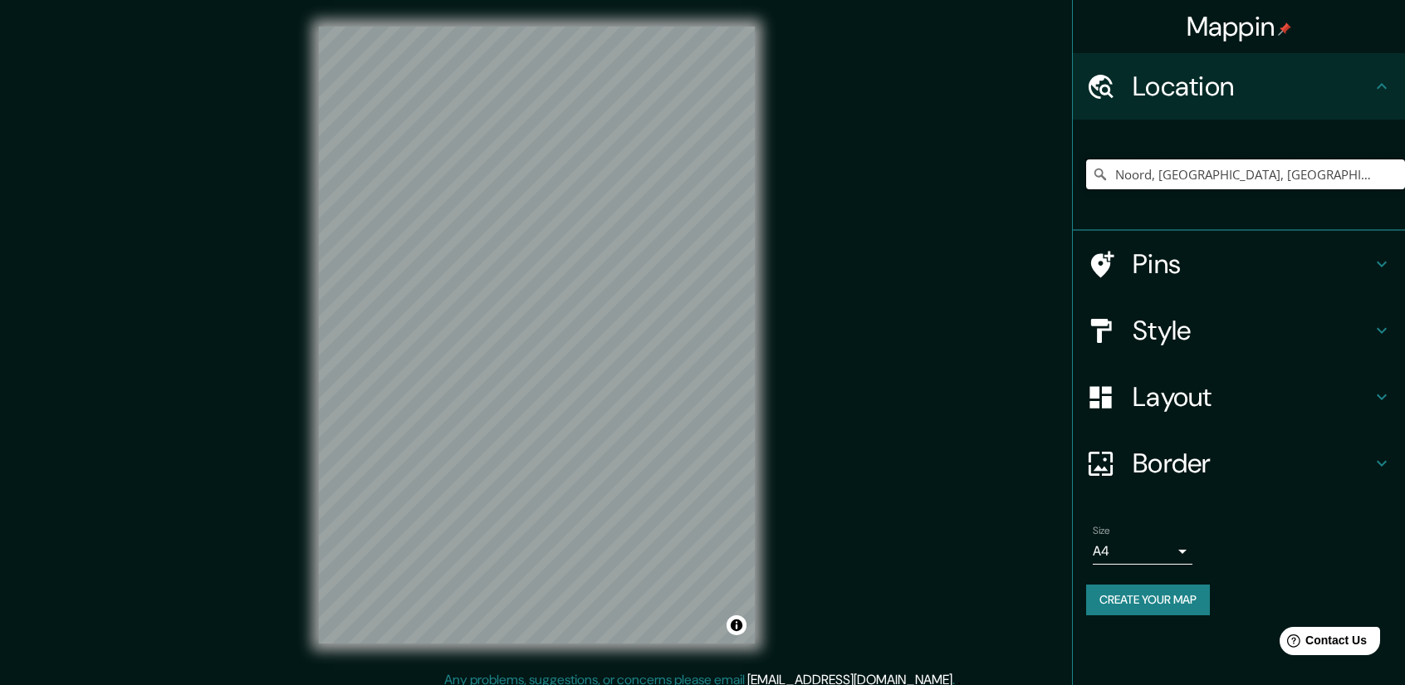
type input "Noord, Weesp, Holanda Septentrional, Países Bajos"
click at [1389, 170] on icon "Clear" at bounding box center [1391, 174] width 13 height 13
click at [1392, 87] on div "Location" at bounding box center [1239, 86] width 332 height 66
click at [1394, 91] on div "Location" at bounding box center [1239, 86] width 332 height 66
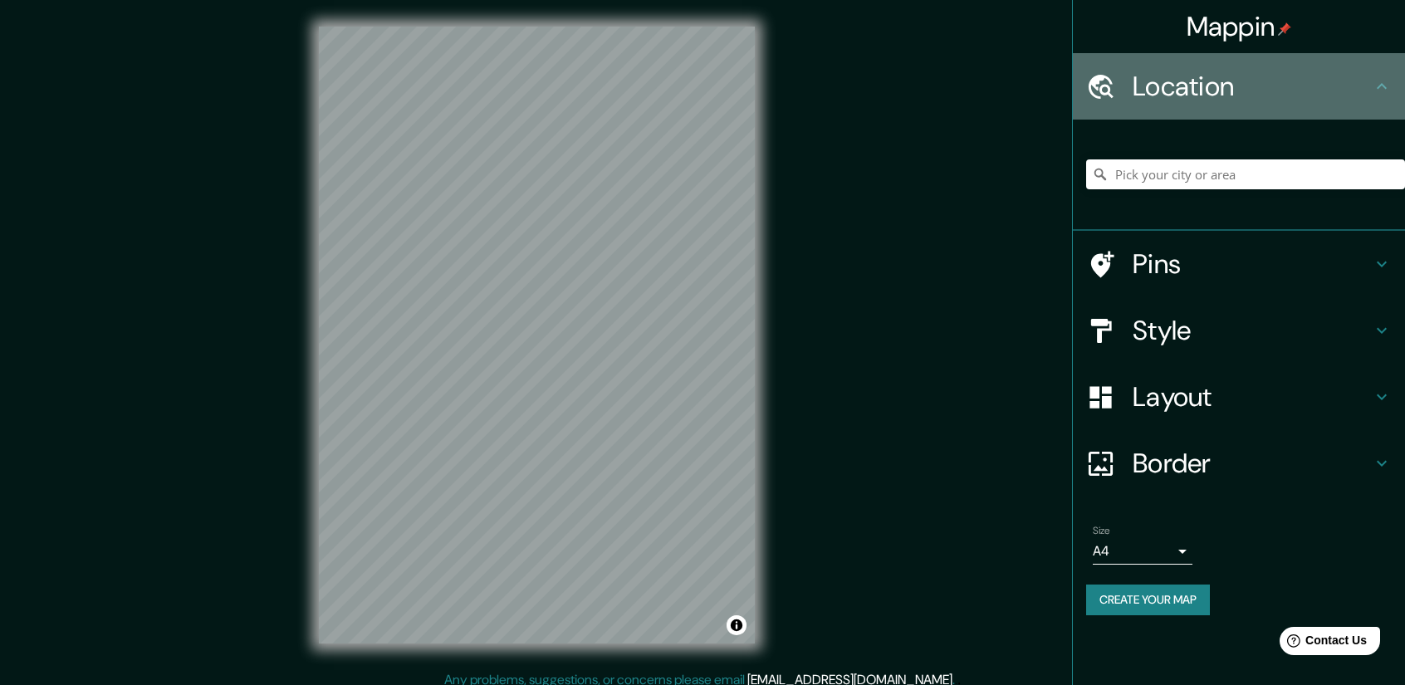
click at [1219, 95] on h4 "Location" at bounding box center [1252, 86] width 239 height 33
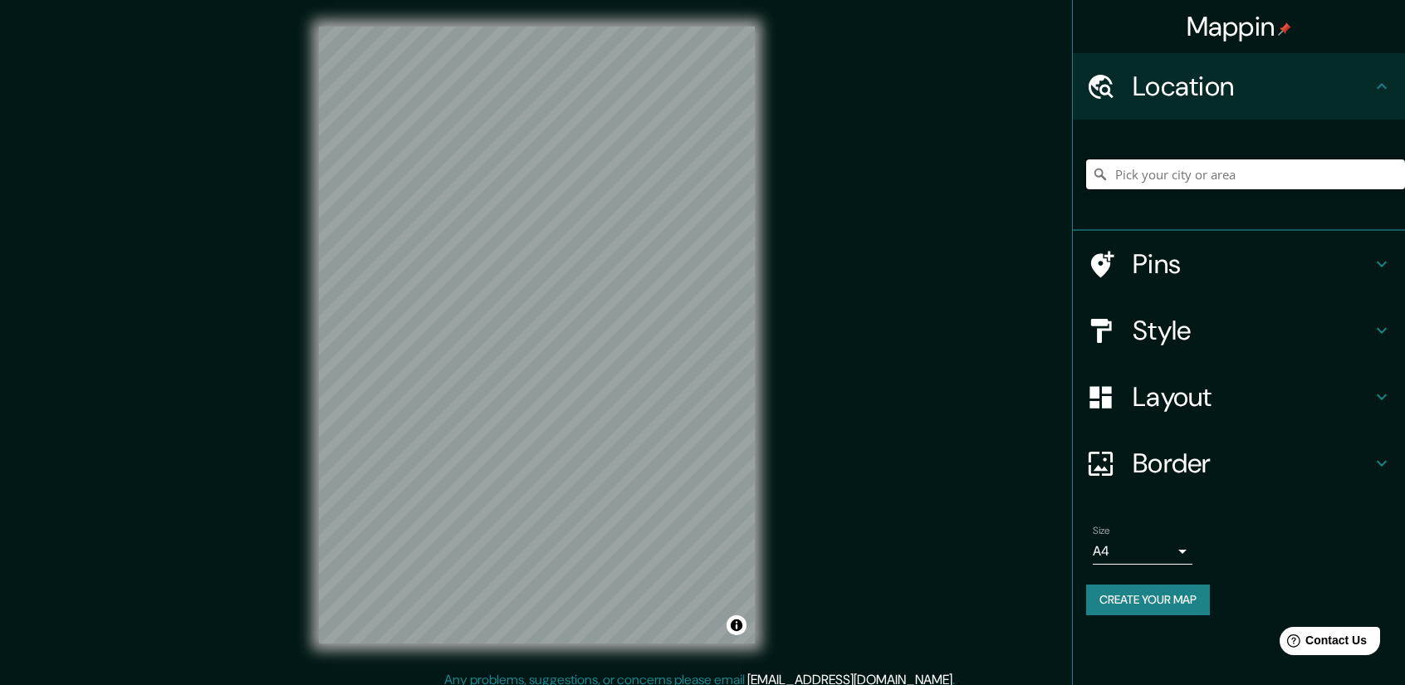
click at [1227, 175] on input "Pick your city or area" at bounding box center [1245, 174] width 319 height 30
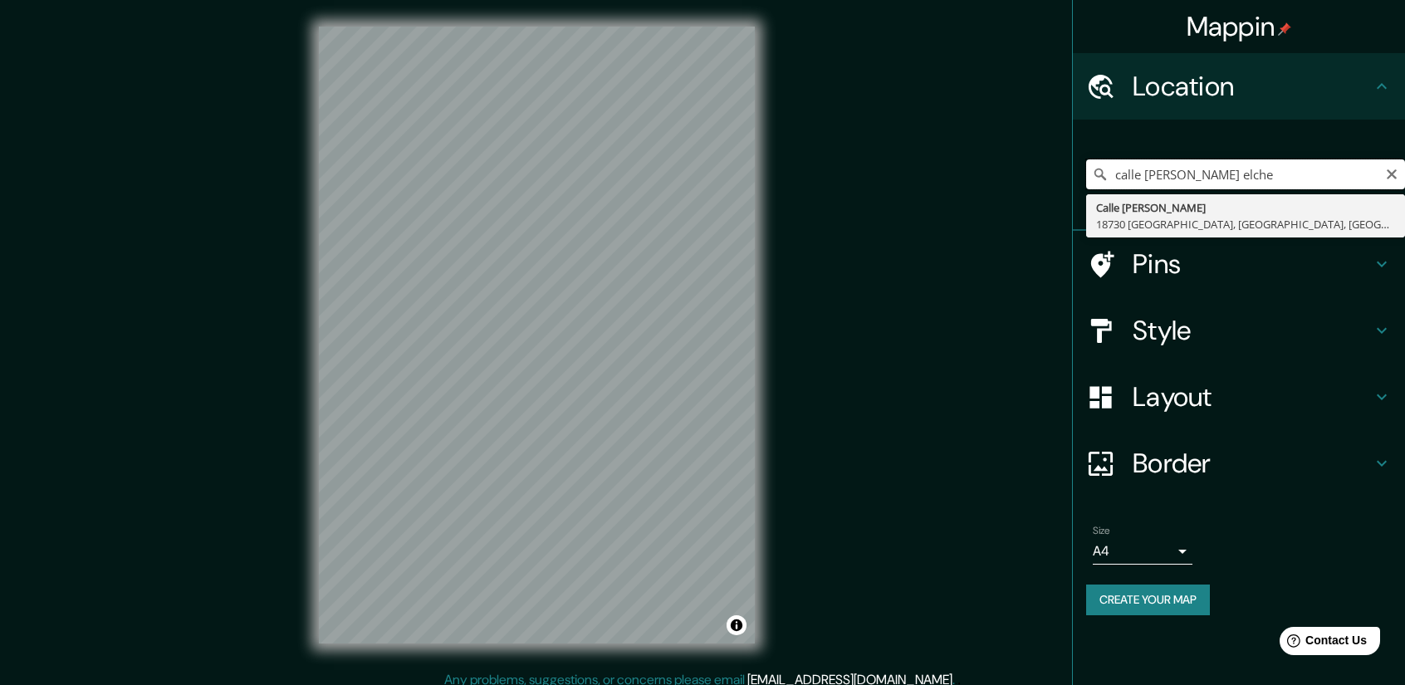
drag, startPoint x: 1189, startPoint y: 176, endPoint x: 1143, endPoint y: 176, distance: 45.7
click at [1143, 176] on input "calle vizcarra elche" at bounding box center [1245, 174] width 319 height 30
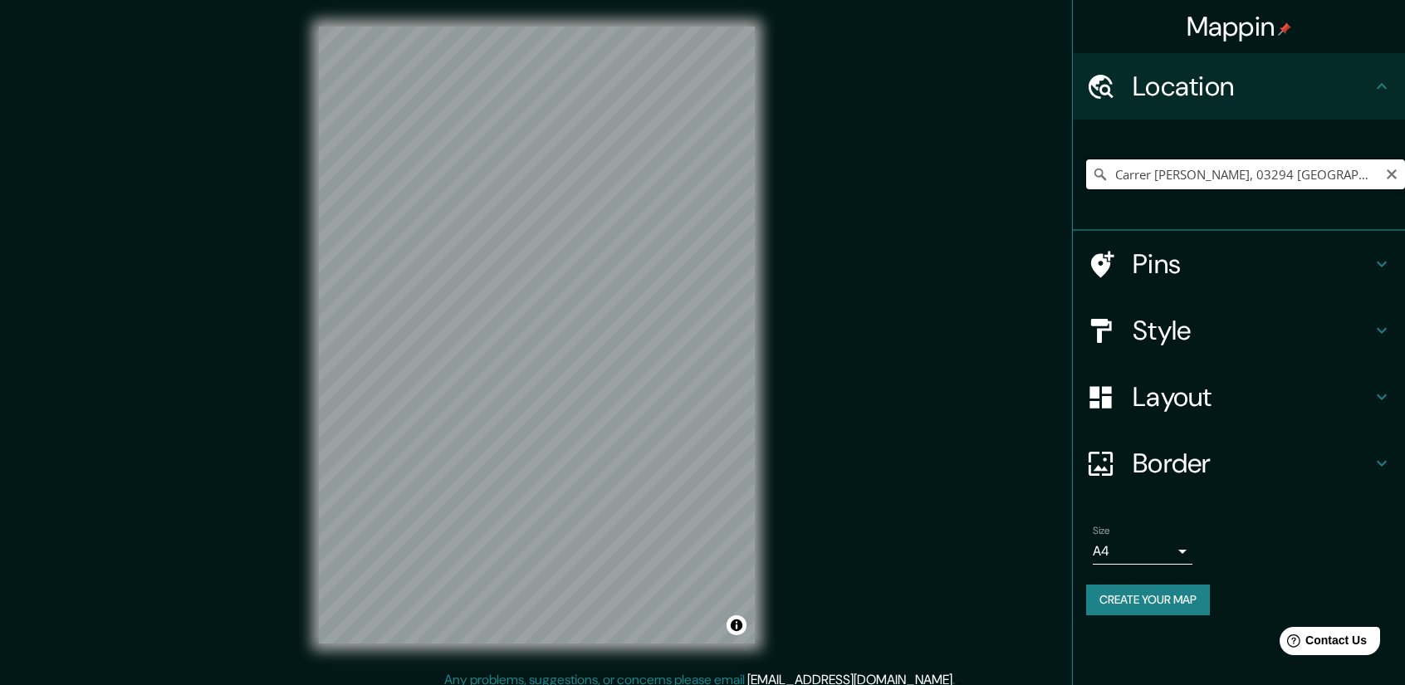
click at [1272, 174] on input "Carrer Pablo Picasso, 03294 Elche, provincia de Alicante, España" at bounding box center [1245, 174] width 319 height 30
click at [1269, 173] on input "Carrer Pablo Picasso, 03294 Elche, provincia de Alicante, España" at bounding box center [1245, 174] width 319 height 30
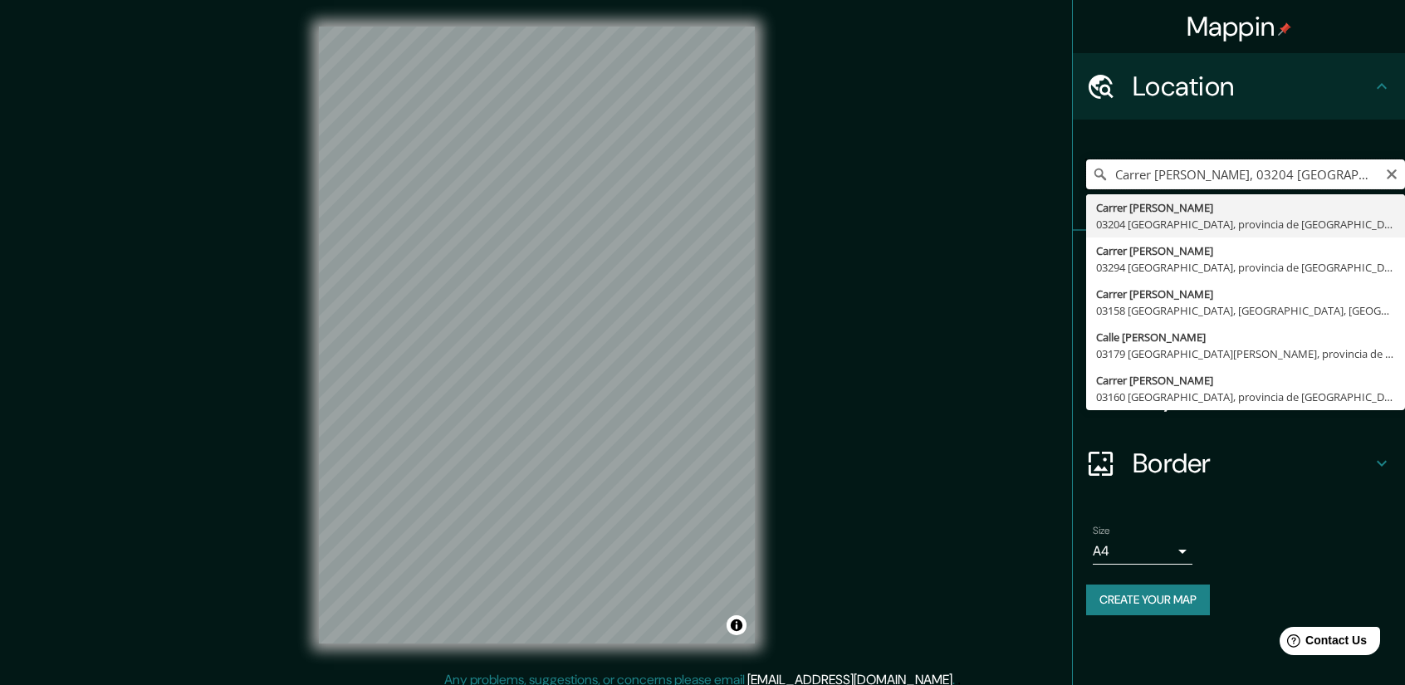
type input "Carrer Pablo Picasso, 03204 Elche, provincia de Alicante, España"
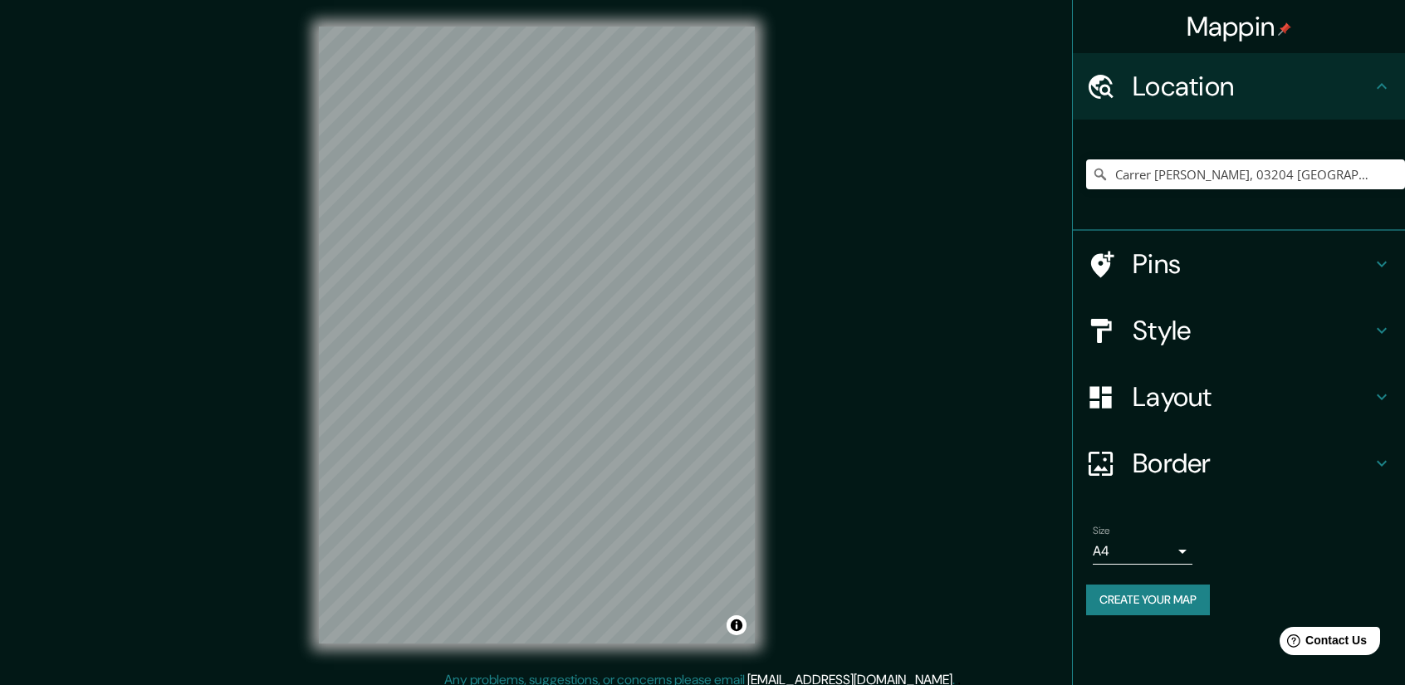
click at [1269, 273] on h4 "Pins" at bounding box center [1252, 263] width 239 height 33
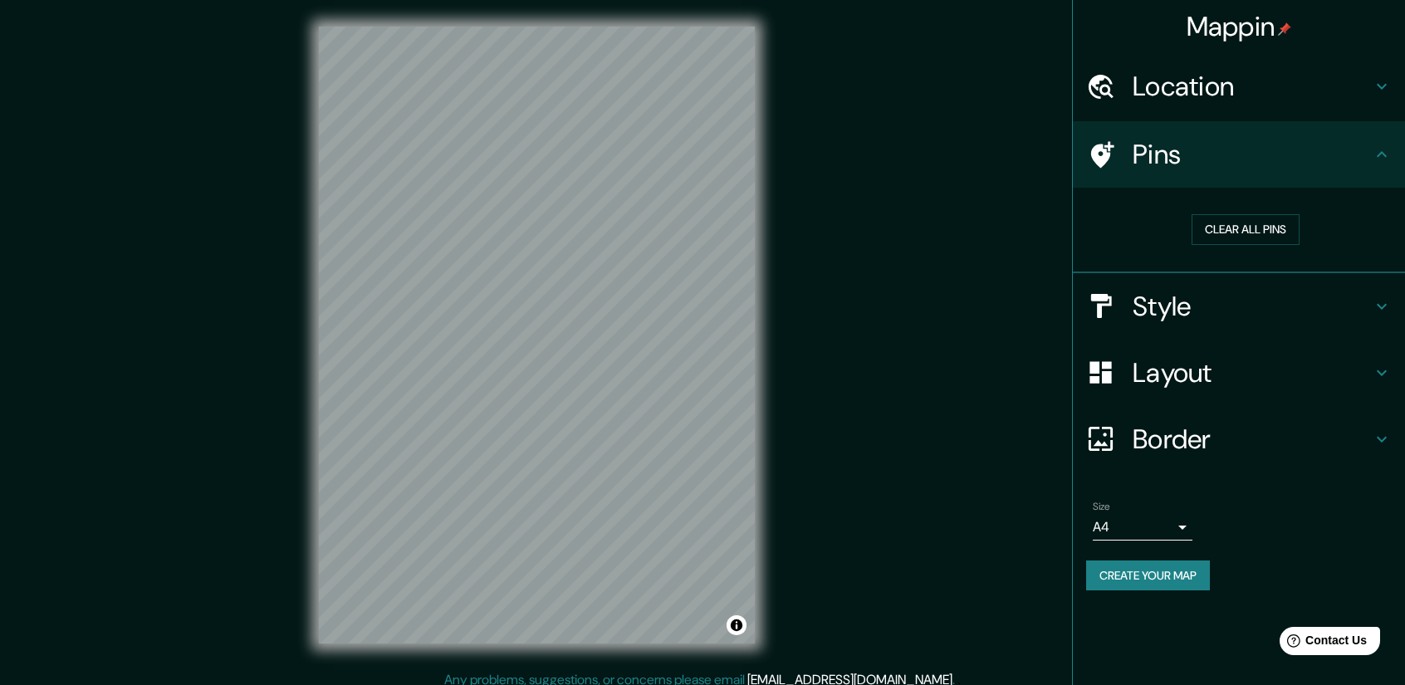
click at [1224, 147] on h4 "Pins" at bounding box center [1252, 154] width 239 height 33
click at [1230, 225] on button "Clear all pins" at bounding box center [1246, 229] width 108 height 31
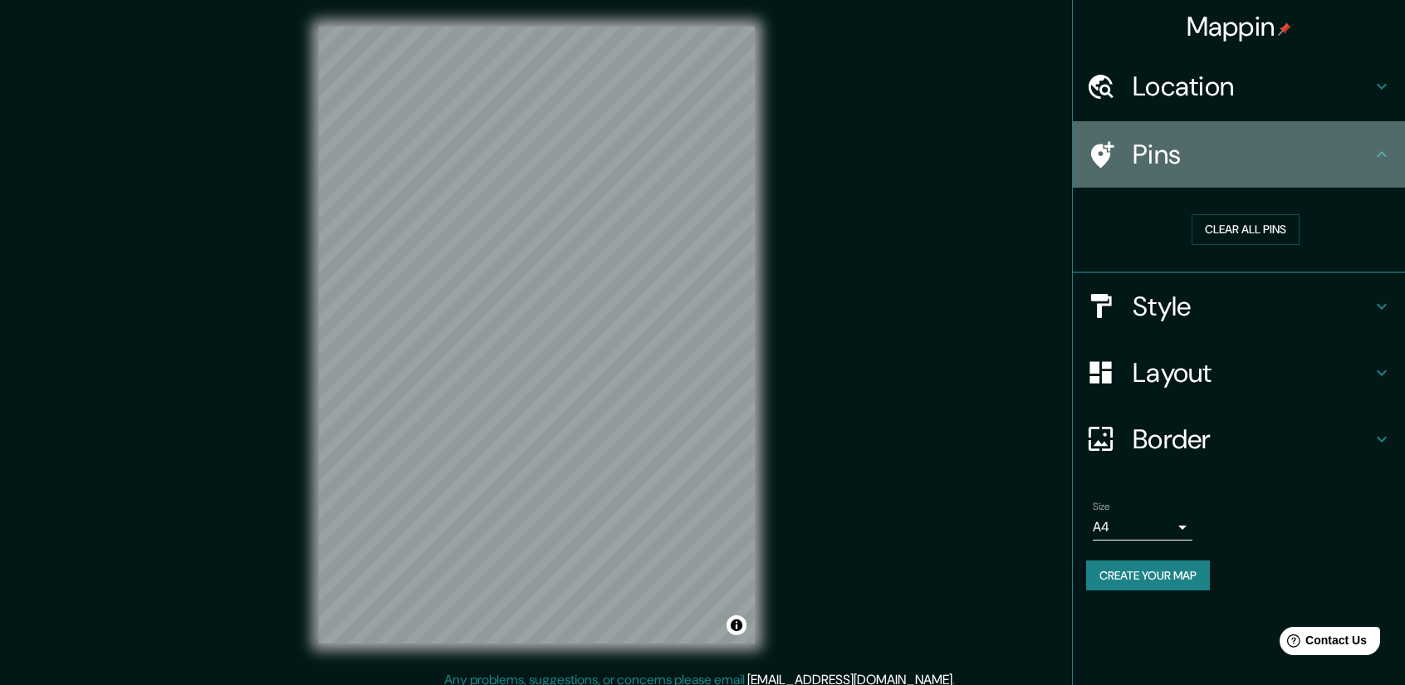
click at [1101, 159] on icon at bounding box center [1102, 154] width 23 height 27
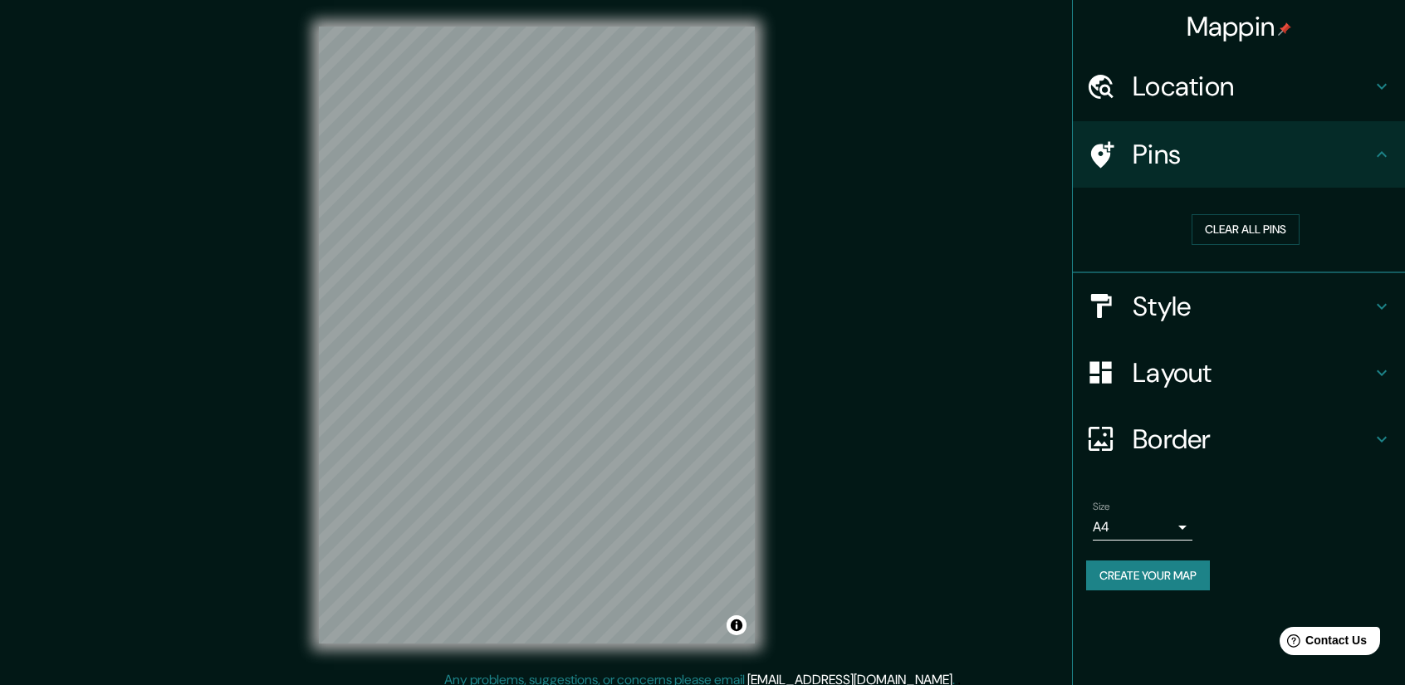
click at [1101, 159] on icon at bounding box center [1102, 154] width 23 height 27
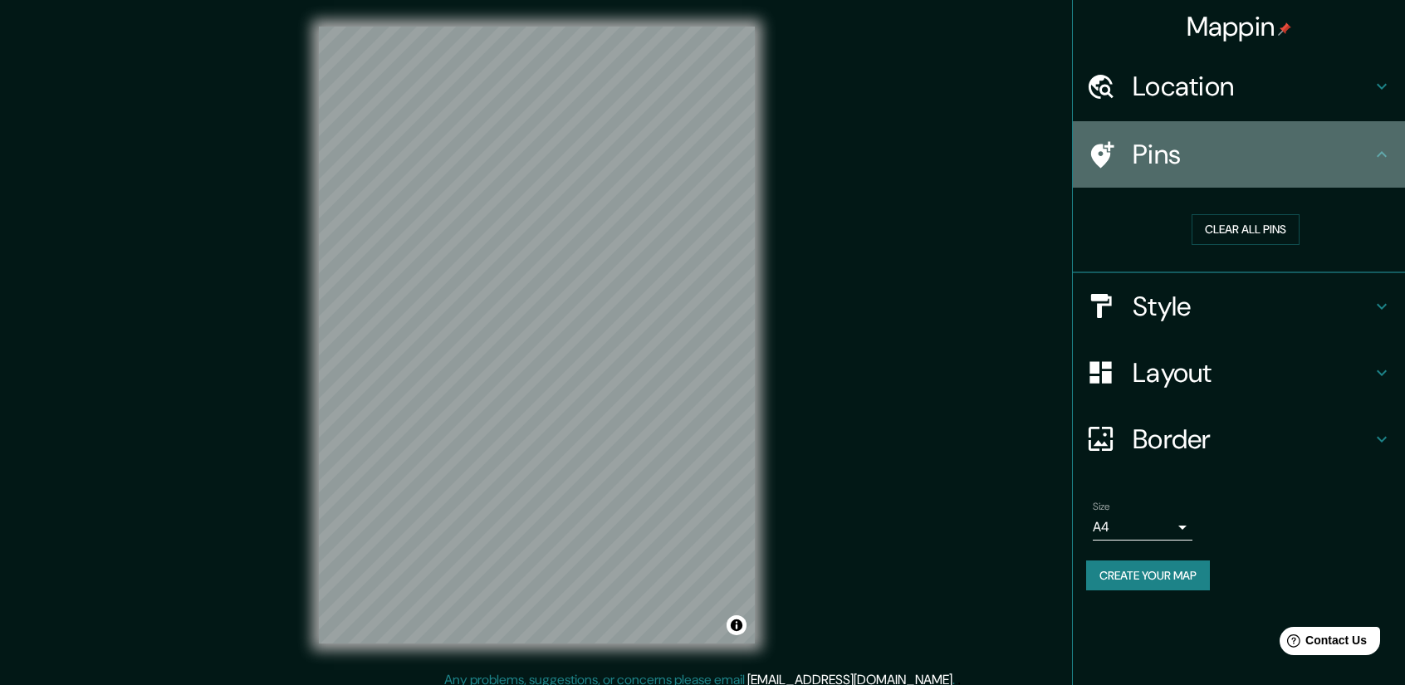
click at [1101, 159] on icon at bounding box center [1102, 154] width 23 height 27
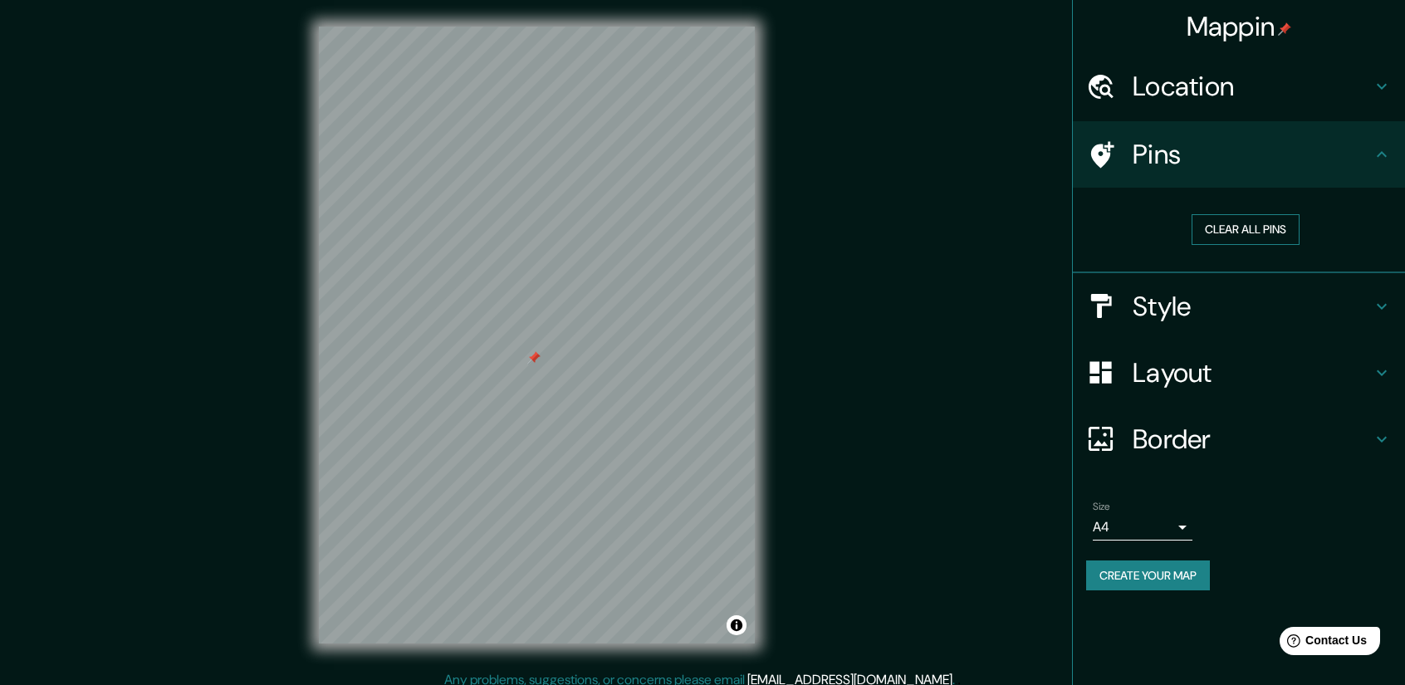
click at [1252, 220] on button "Clear all pins" at bounding box center [1246, 229] width 108 height 31
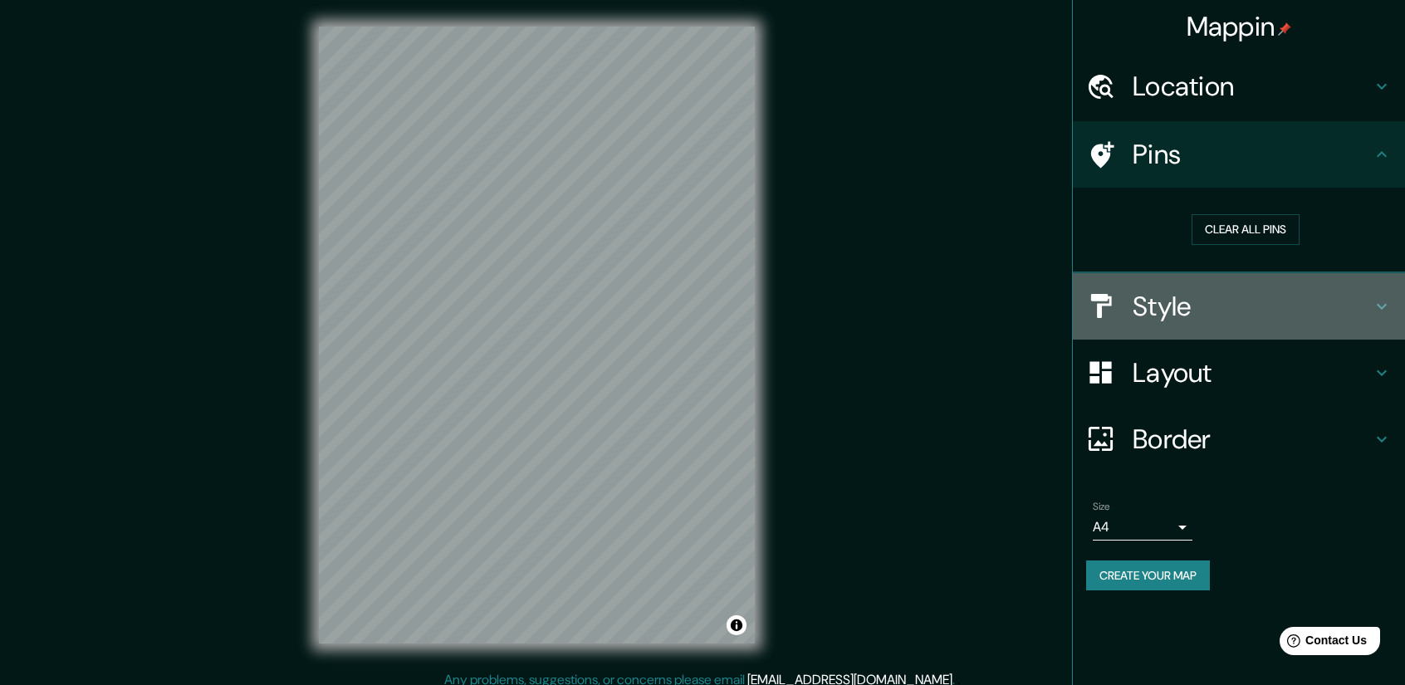
click at [1167, 315] on h4 "Style" at bounding box center [1252, 306] width 239 height 33
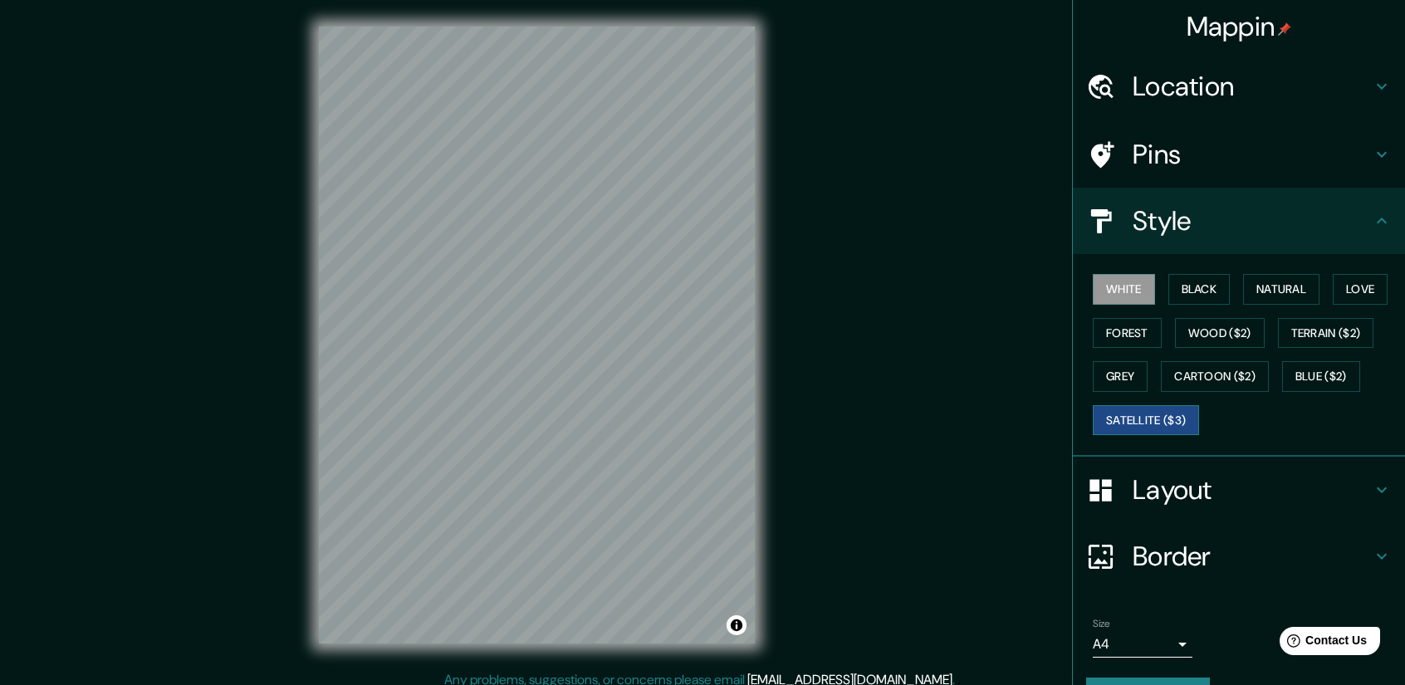
click at [1136, 419] on button "Satellite ($3)" at bounding box center [1146, 420] width 106 height 31
click at [1221, 379] on button "Cartoon ($2)" at bounding box center [1215, 376] width 108 height 31
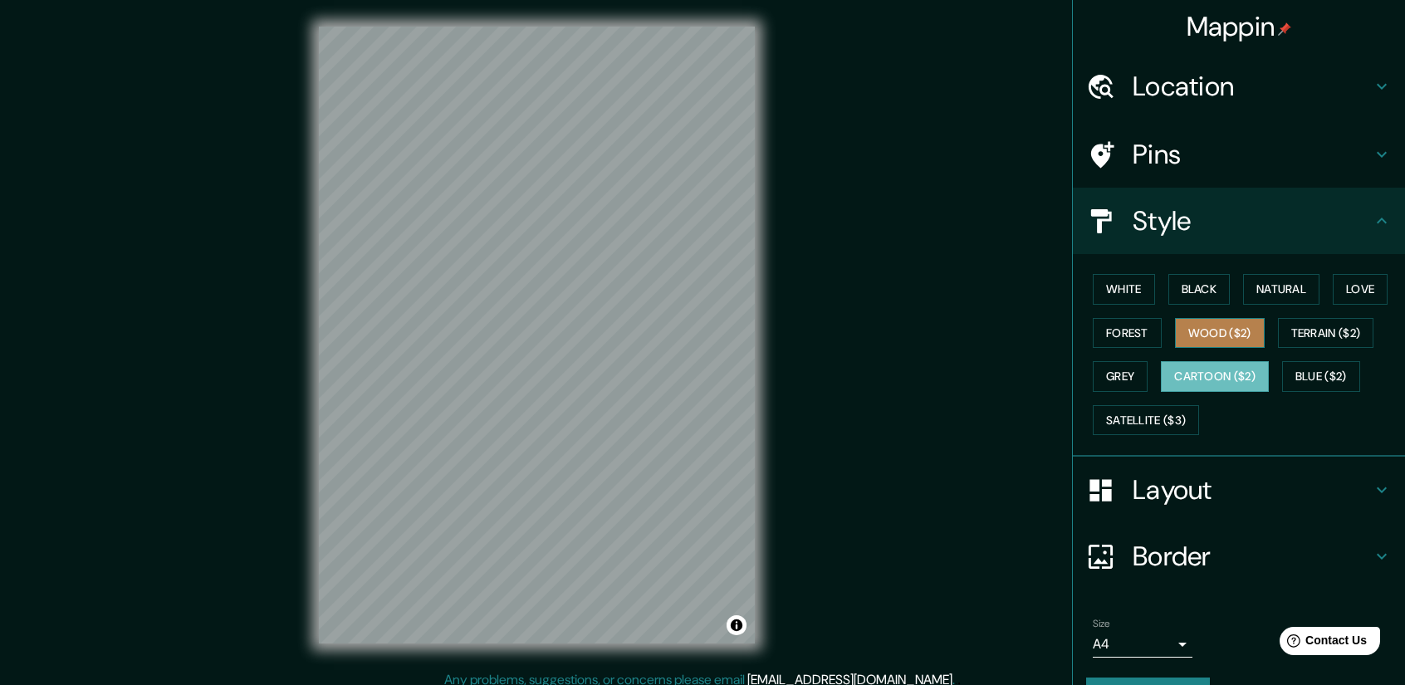
click at [1199, 324] on button "Wood ($2)" at bounding box center [1220, 333] width 90 height 31
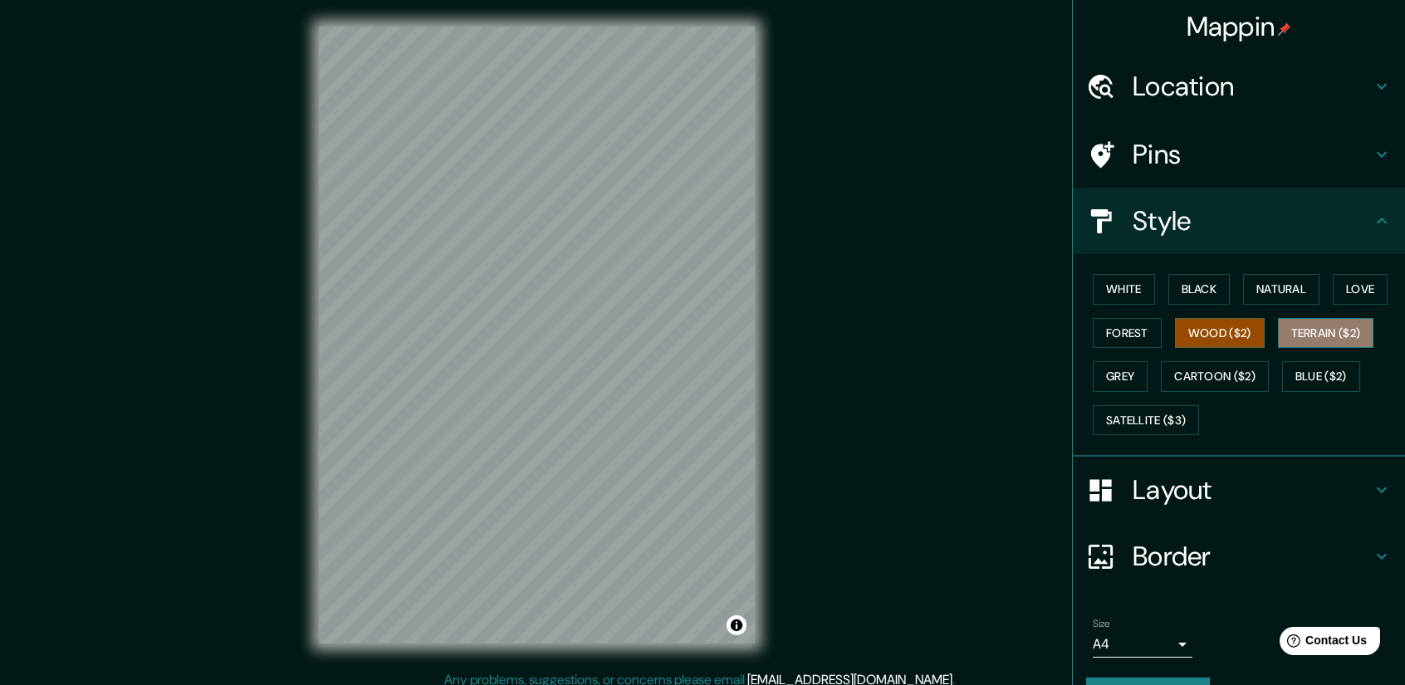
click at [1315, 330] on button "Terrain ($2)" at bounding box center [1326, 333] width 96 height 31
click at [1316, 370] on button "Blue ($2)" at bounding box center [1321, 376] width 78 height 31
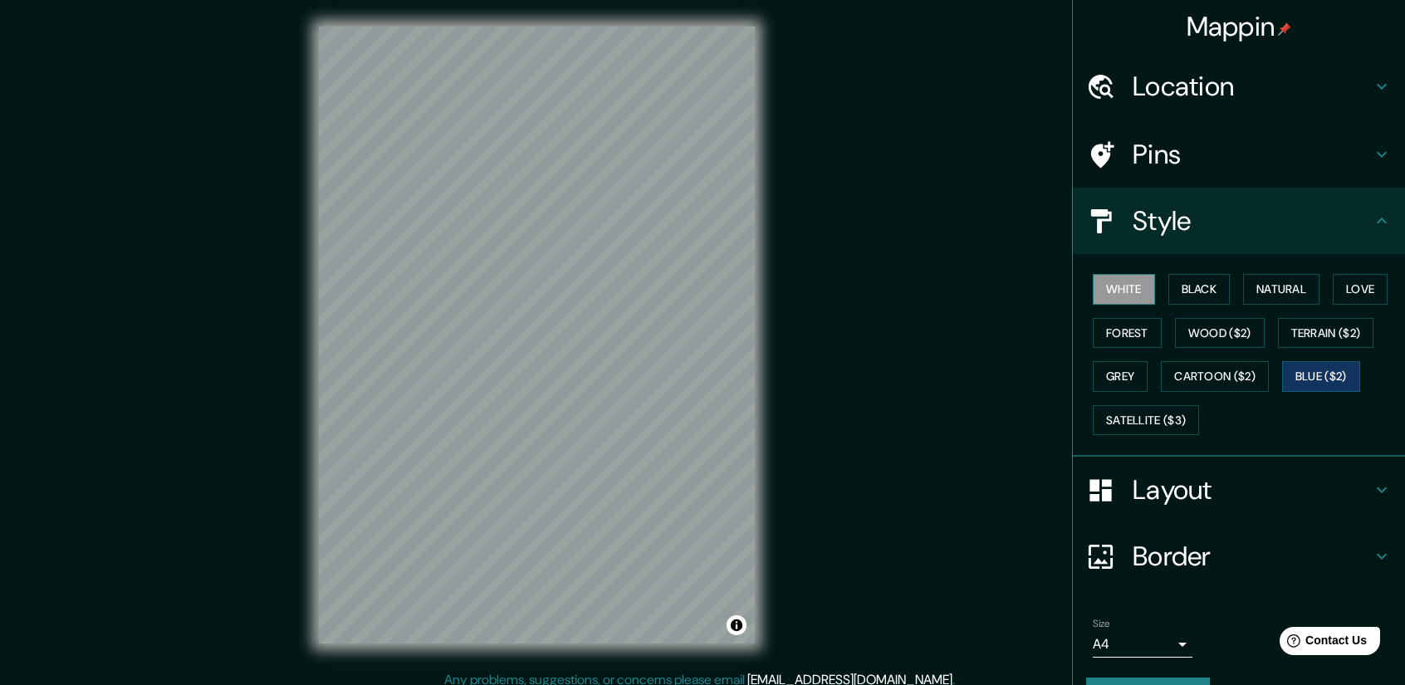
click at [1124, 285] on button "White" at bounding box center [1124, 289] width 62 height 31
click at [1202, 291] on button "Black" at bounding box center [1199, 289] width 62 height 31
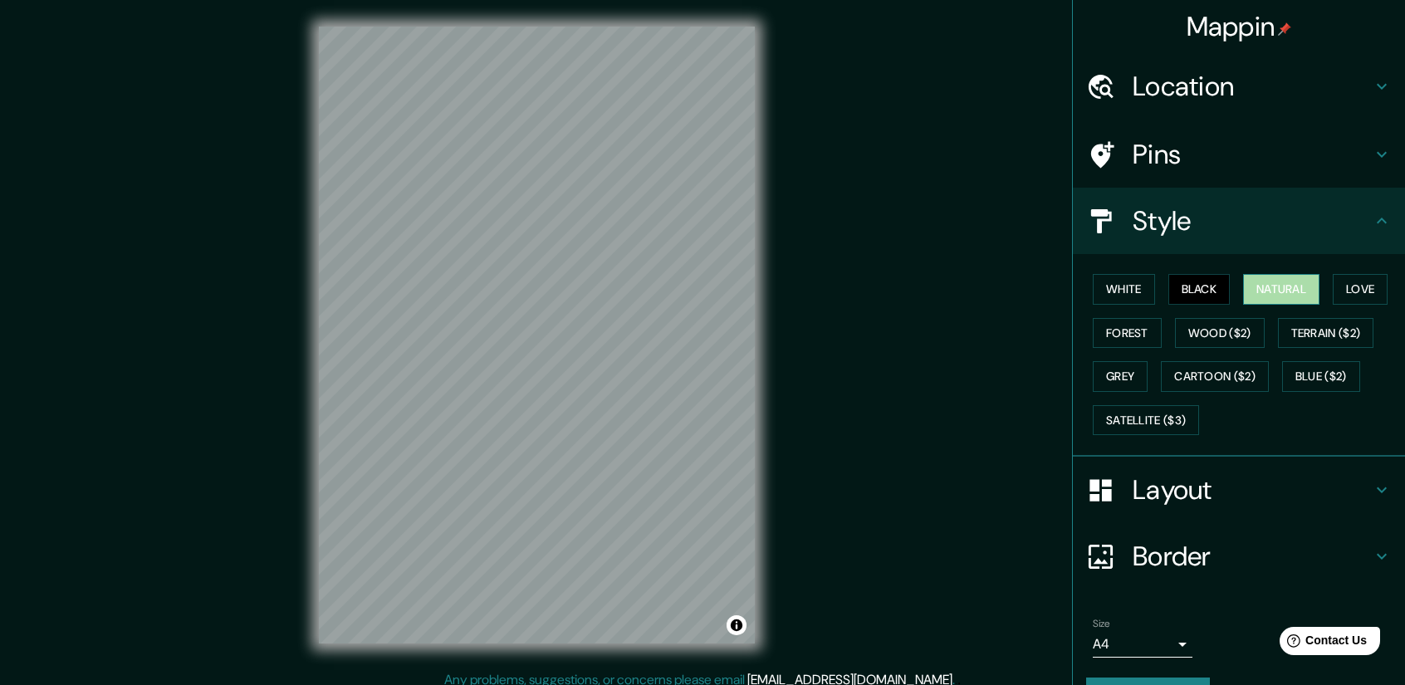
click at [1269, 297] on button "Natural" at bounding box center [1281, 289] width 76 height 31
click at [1359, 291] on button "Love" at bounding box center [1360, 289] width 55 height 31
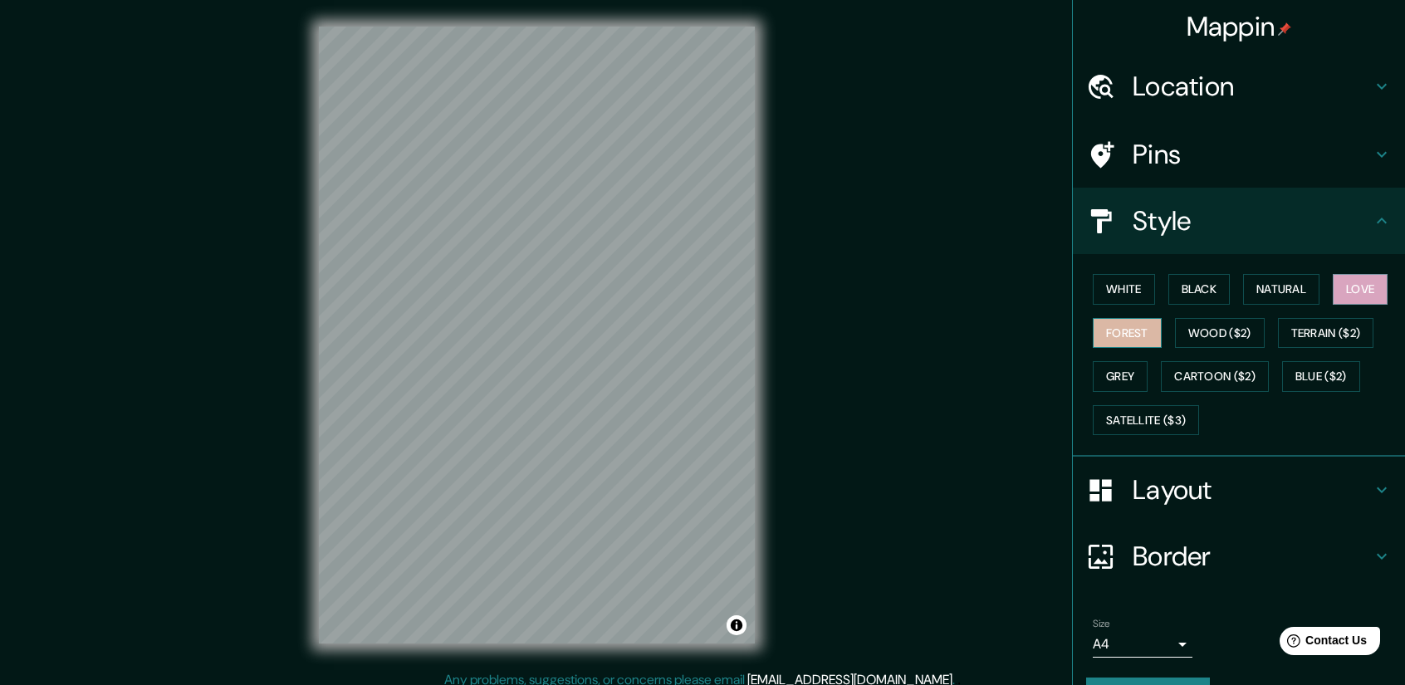
click at [1109, 334] on button "Forest" at bounding box center [1127, 333] width 69 height 31
click at [1161, 497] on h4 "Layout" at bounding box center [1252, 489] width 239 height 33
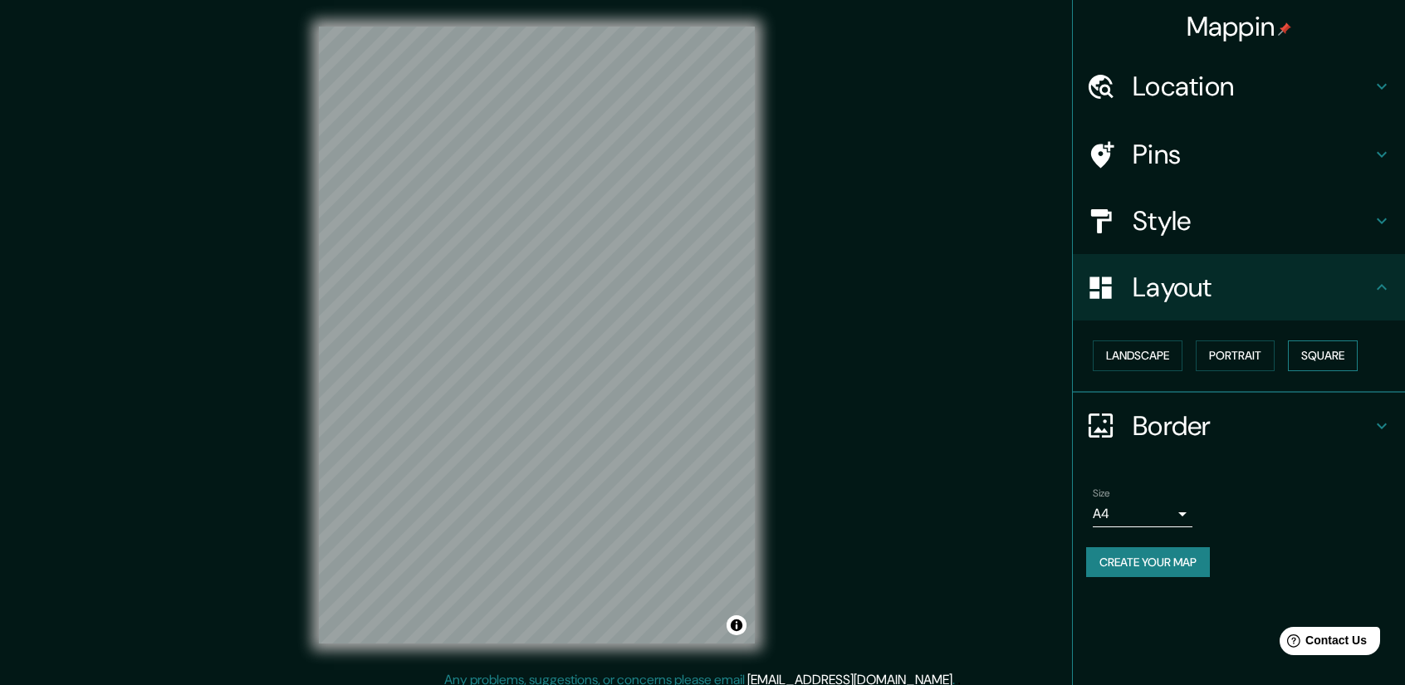
click at [1353, 353] on button "Square" at bounding box center [1323, 355] width 70 height 31
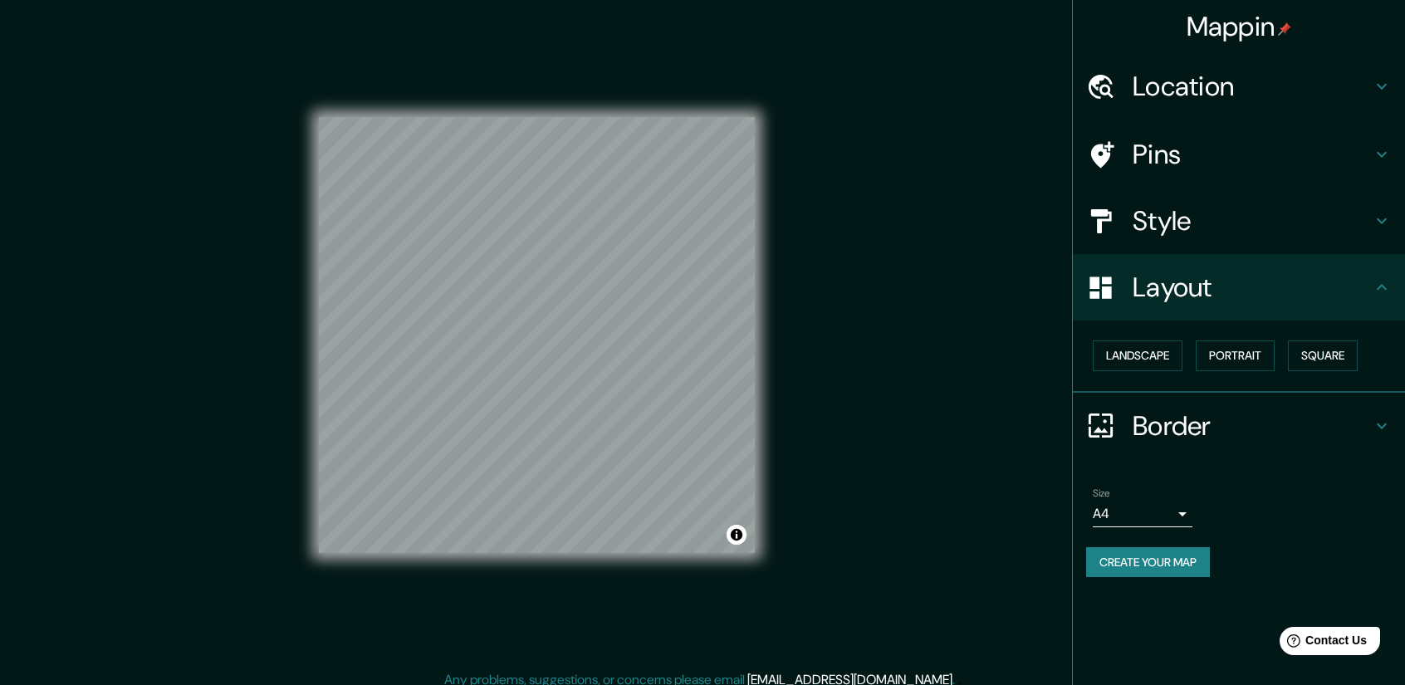
click at [1169, 423] on h4 "Border" at bounding box center [1252, 425] width 239 height 33
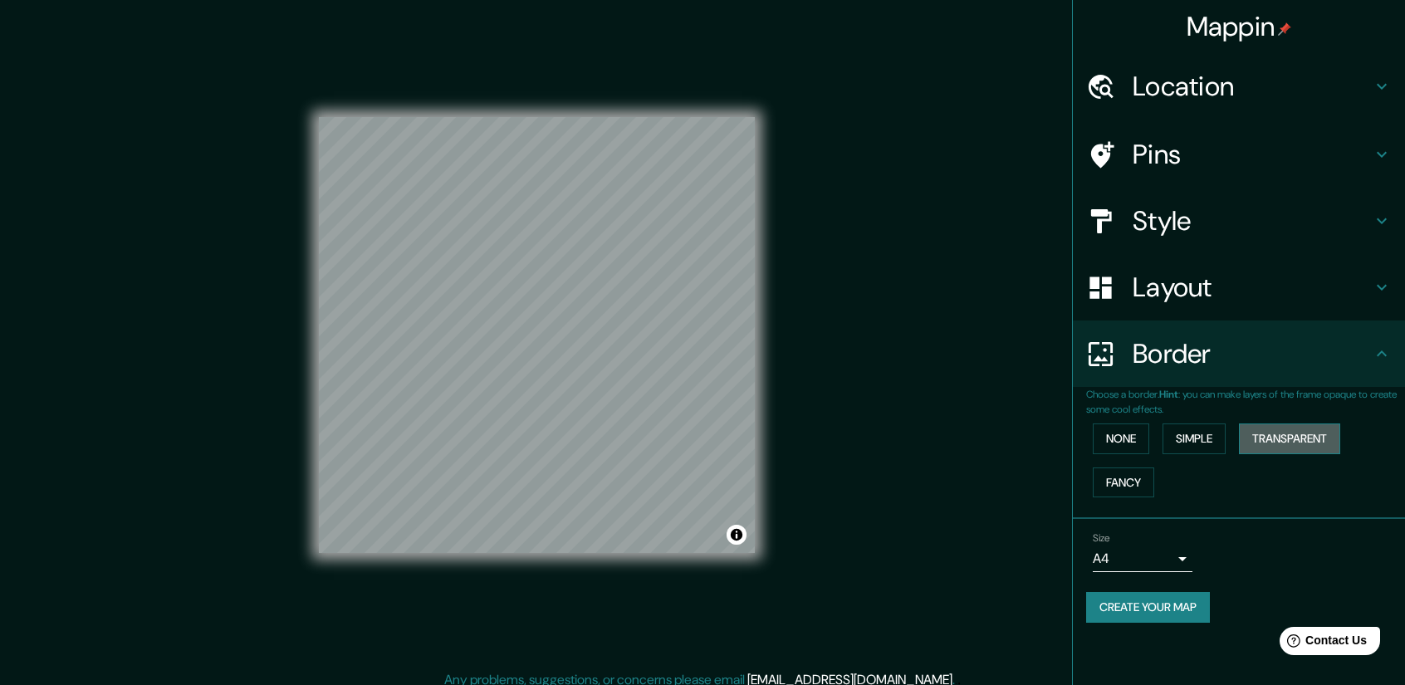
click at [1270, 436] on button "Transparent" at bounding box center [1289, 438] width 101 height 31
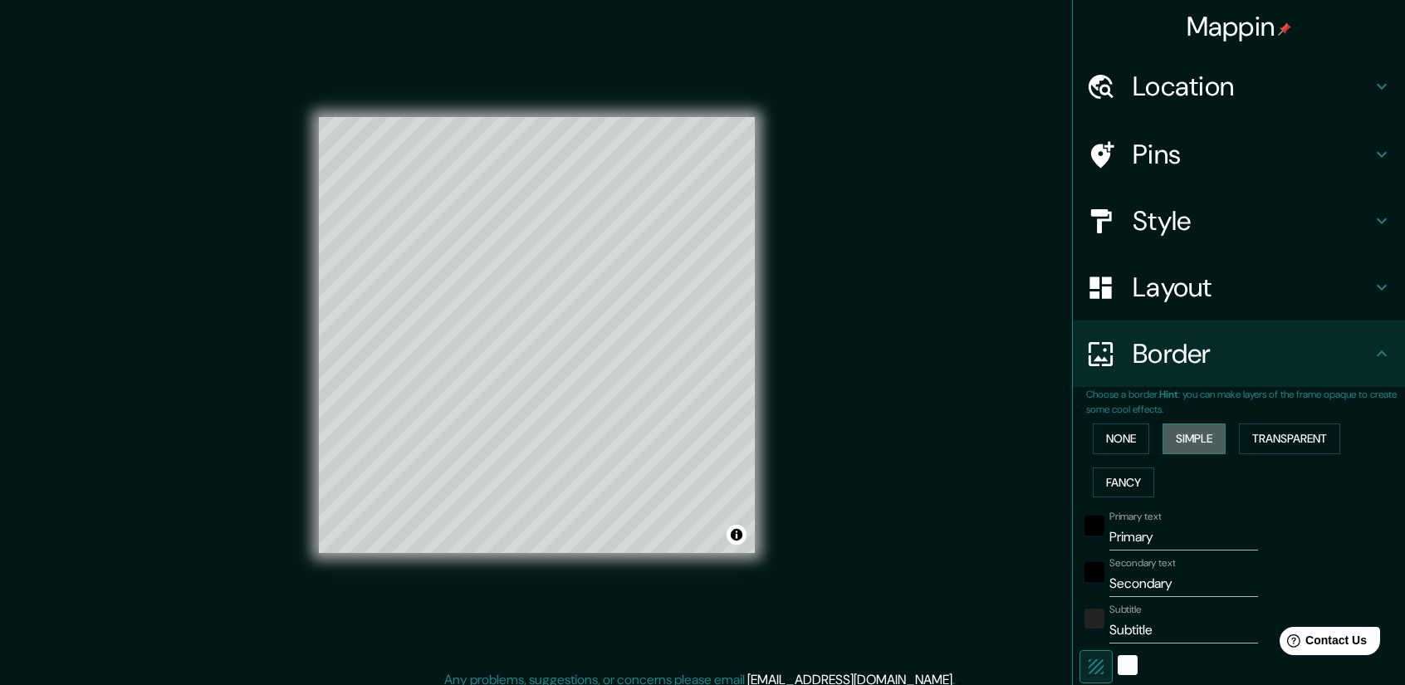
click at [1192, 434] on button "Simple" at bounding box center [1193, 438] width 63 height 31
click at [1109, 476] on button "Fancy" at bounding box center [1123, 482] width 61 height 31
click at [1104, 442] on button "None" at bounding box center [1121, 438] width 56 height 31
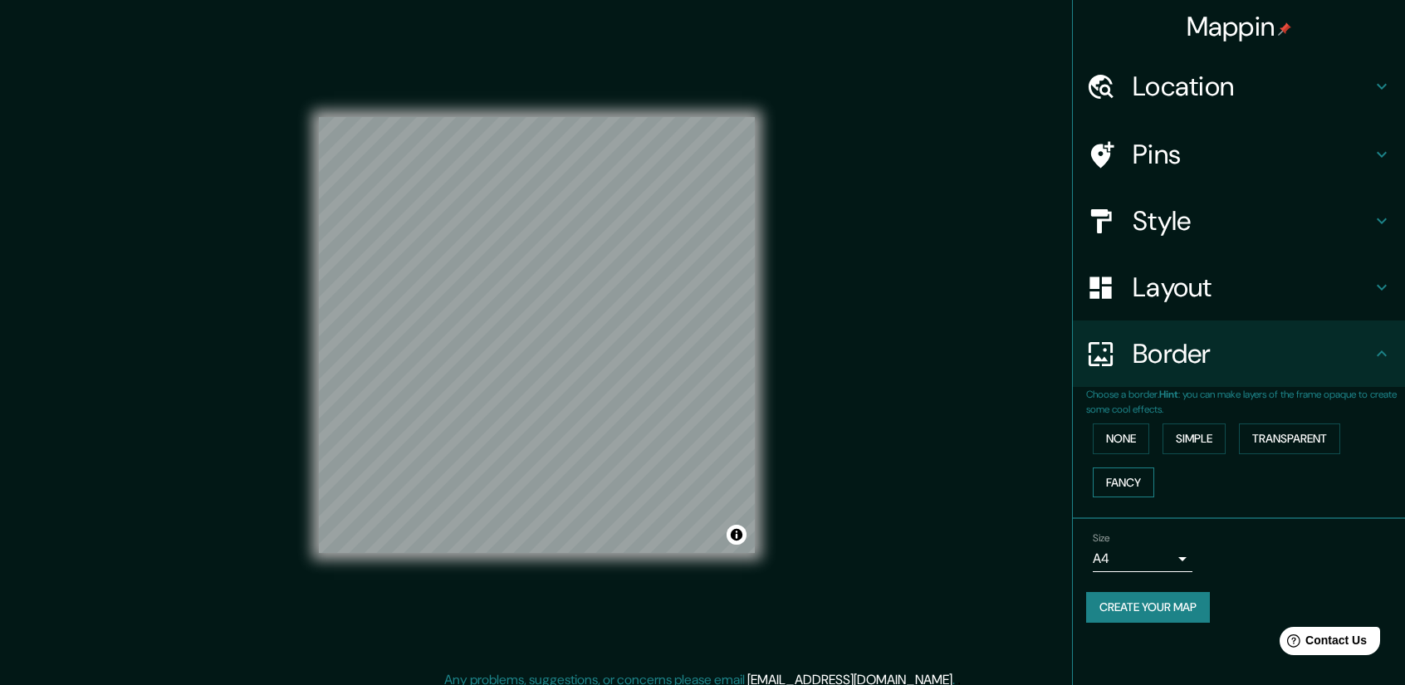
click at [1143, 482] on button "Fancy" at bounding box center [1123, 482] width 61 height 31
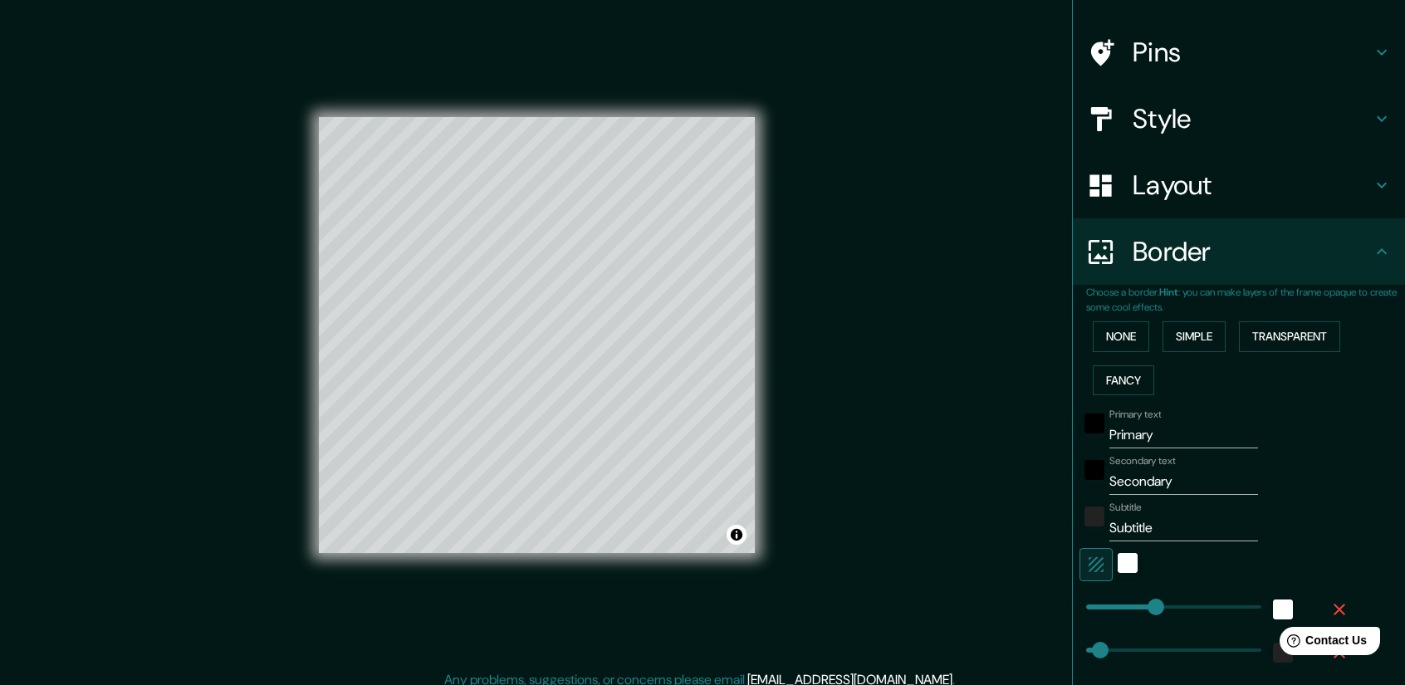
scroll to position [166, 0]
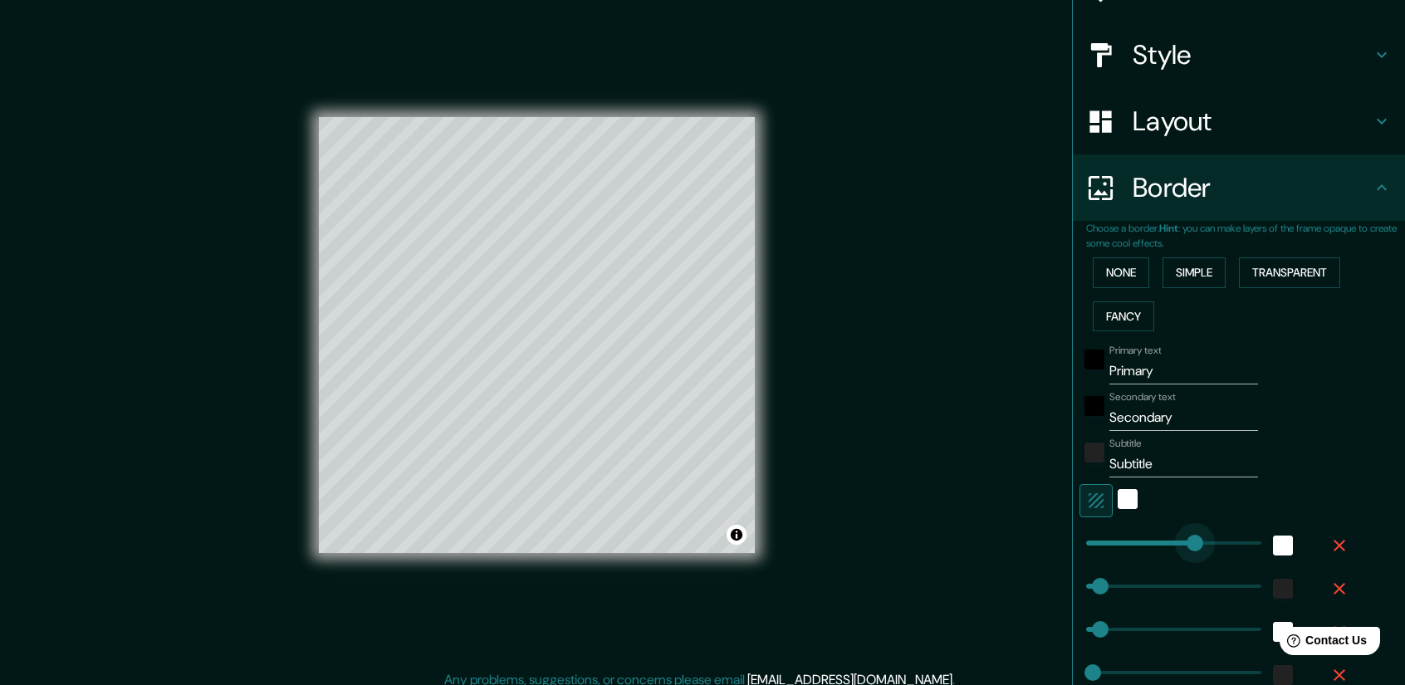
type input "334"
drag, startPoint x: 1145, startPoint y: 544, endPoint x: 1185, endPoint y: 547, distance: 40.0
type input "90"
drag, startPoint x: 1173, startPoint y: 546, endPoint x: 1104, endPoint y: 544, distance: 69.8
type input "105"
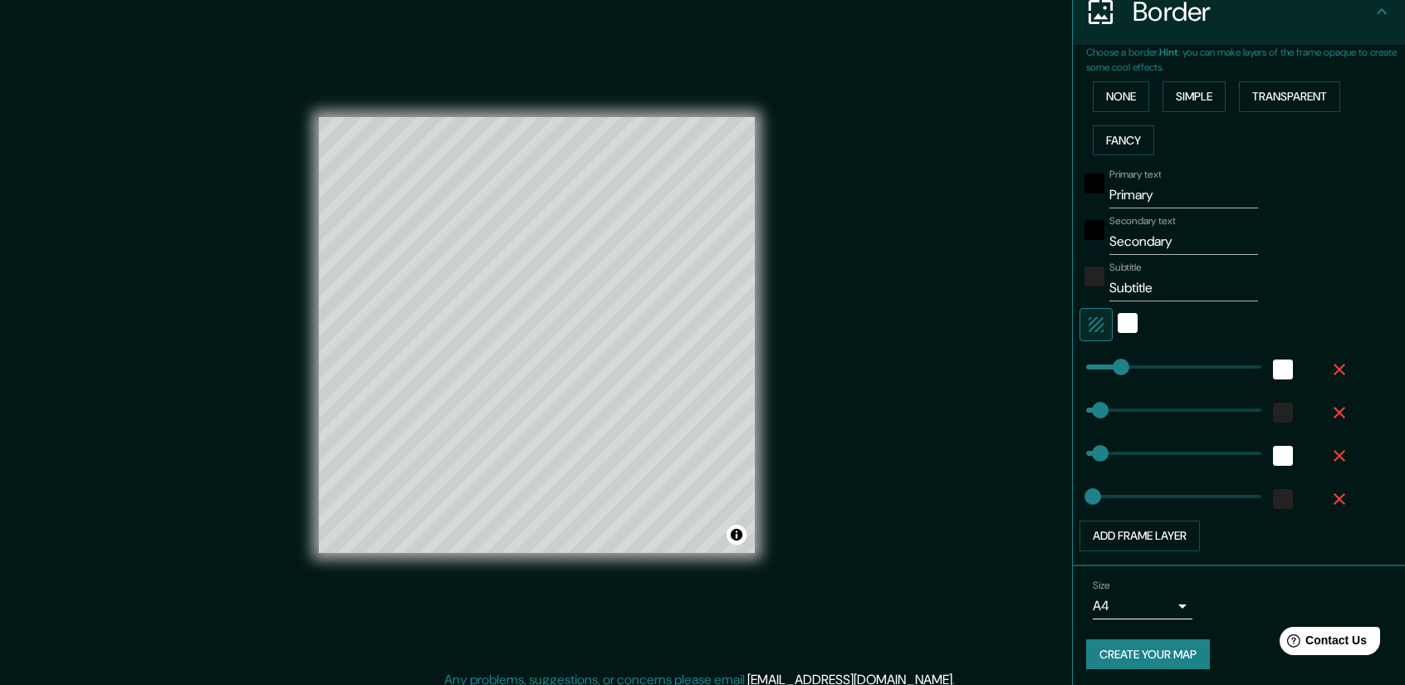
scroll to position [345, 0]
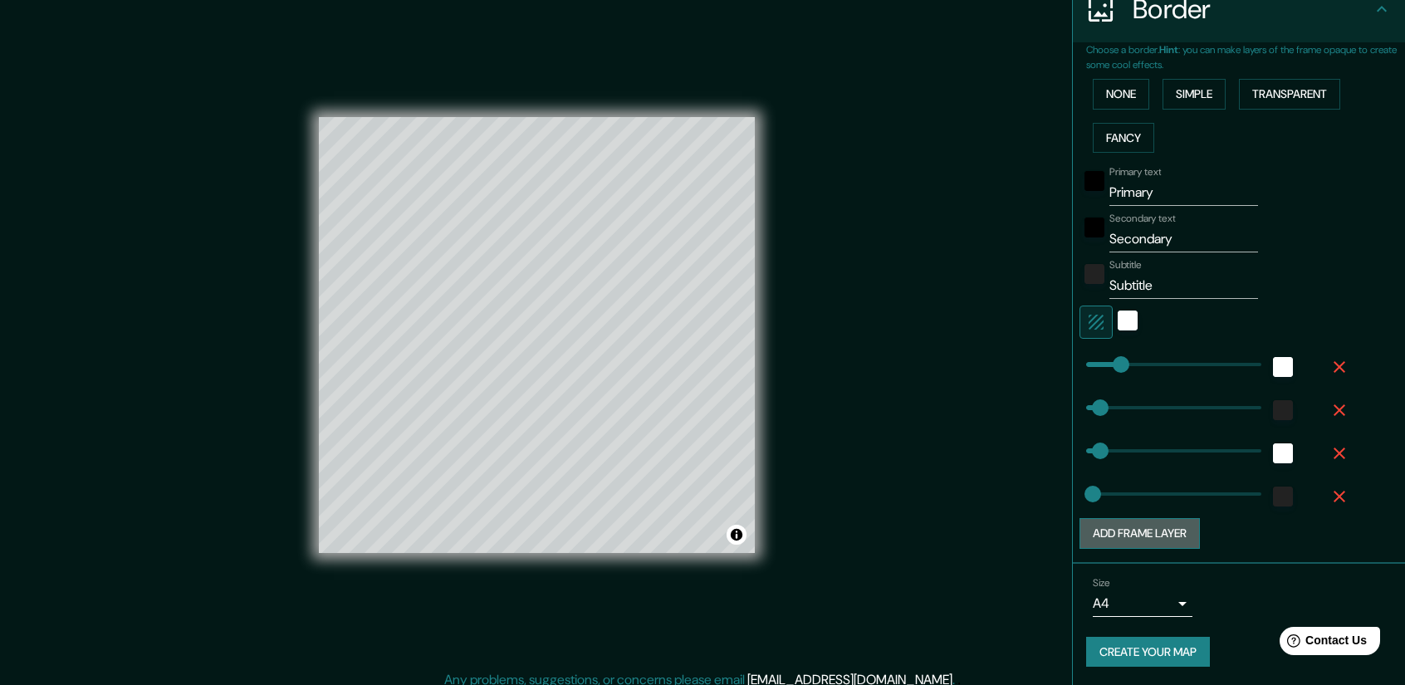
click at [1150, 531] on button "Add frame layer" at bounding box center [1139, 533] width 120 height 31
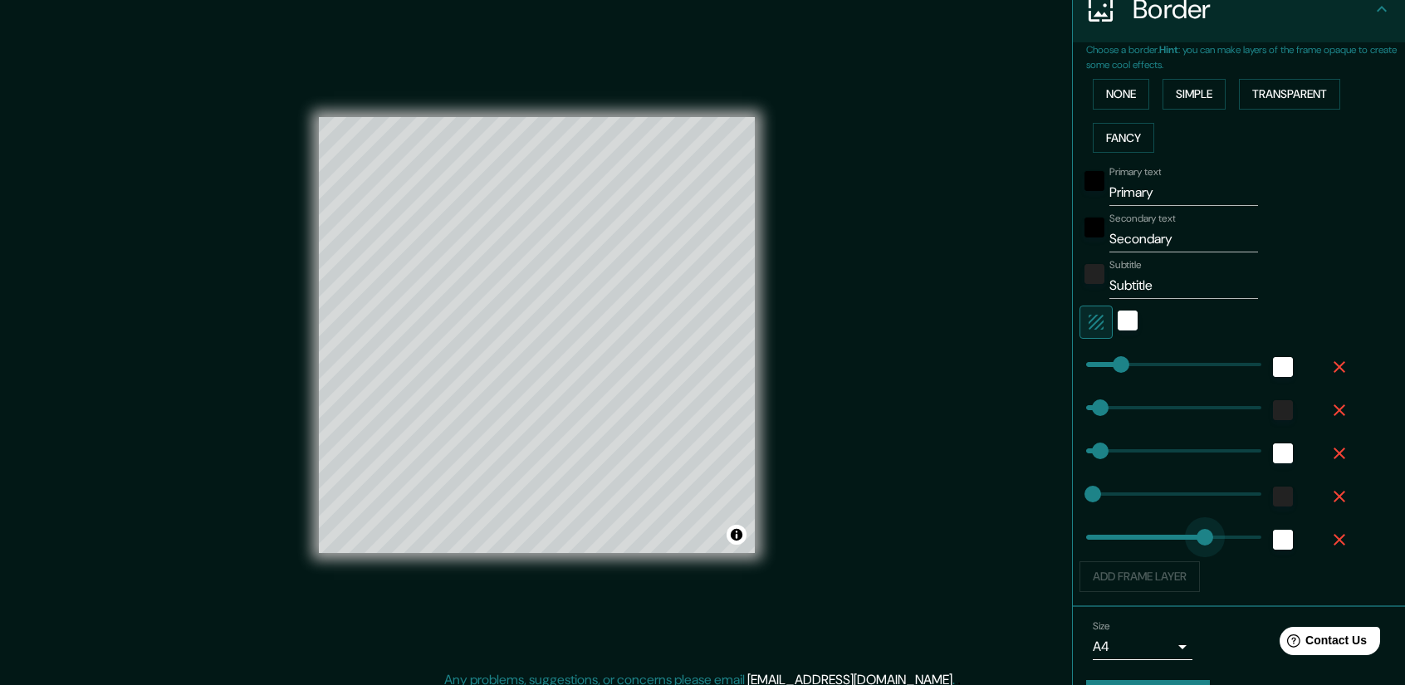
type input "359"
drag, startPoint x: 1174, startPoint y: 539, endPoint x: 1193, endPoint y: 541, distance: 19.2
type input "157"
drag, startPoint x: 1193, startPoint y: 541, endPoint x: 1126, endPoint y: 539, distance: 67.3
click at [1273, 541] on div "white" at bounding box center [1283, 540] width 20 height 20
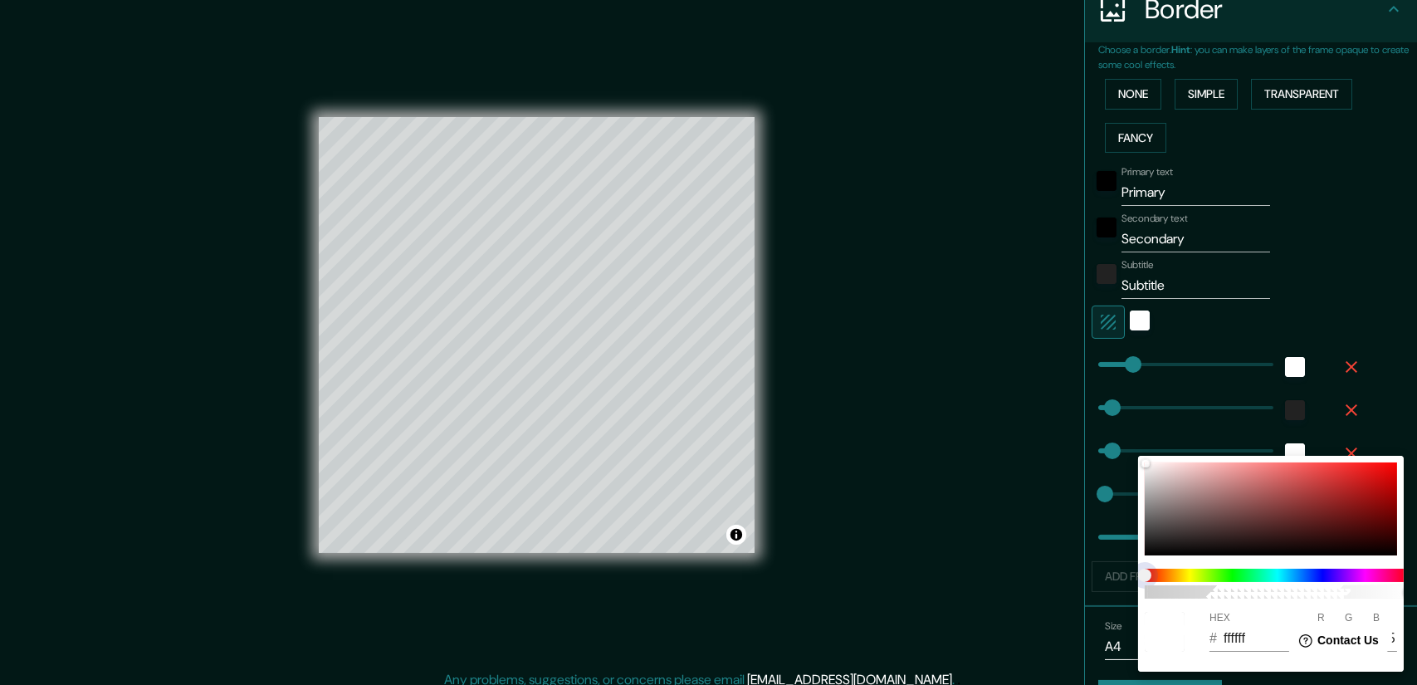
click at [1226, 580] on span at bounding box center [1278, 575] width 266 height 13
click at [1226, 575] on span at bounding box center [1278, 575] width 266 height 13
drag, startPoint x: 1208, startPoint y: 577, endPoint x: 1182, endPoint y: 566, distance: 28.7
click at [1202, 575] on span at bounding box center [1278, 575] width 266 height 13
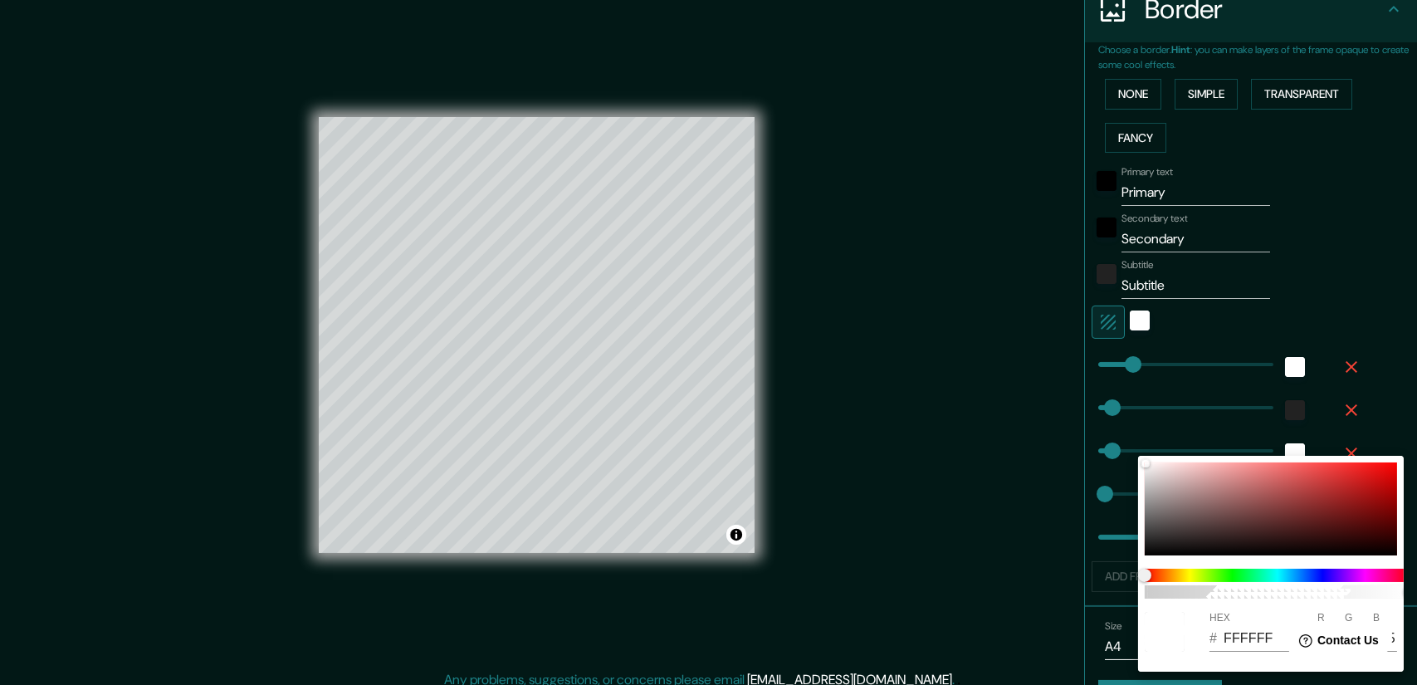
click at [1186, 567] on div "100" at bounding box center [1277, 583] width 279 height 43
click at [1202, 575] on span at bounding box center [1278, 575] width 266 height 13
click at [1206, 504] on div at bounding box center [1271, 509] width 252 height 93
type input "8C6A6A"
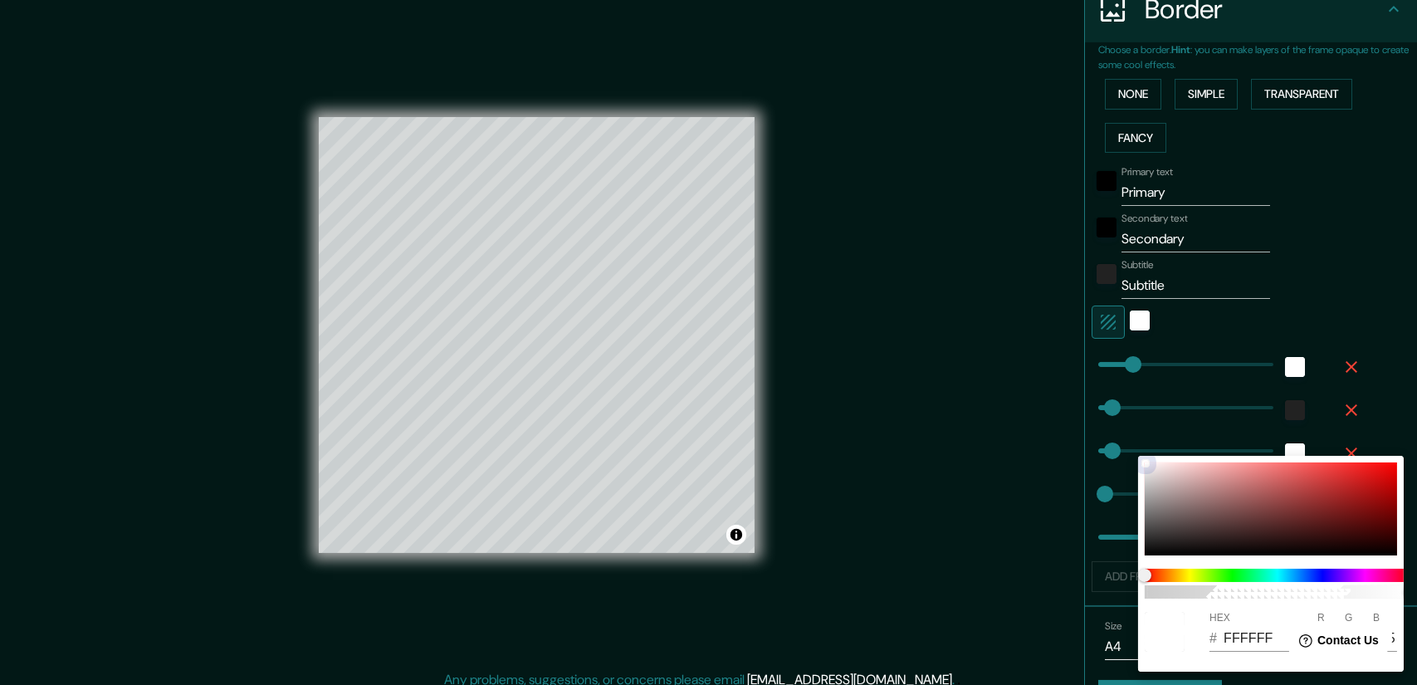
type input "140"
type input "106"
type input "BF7878"
type input "191"
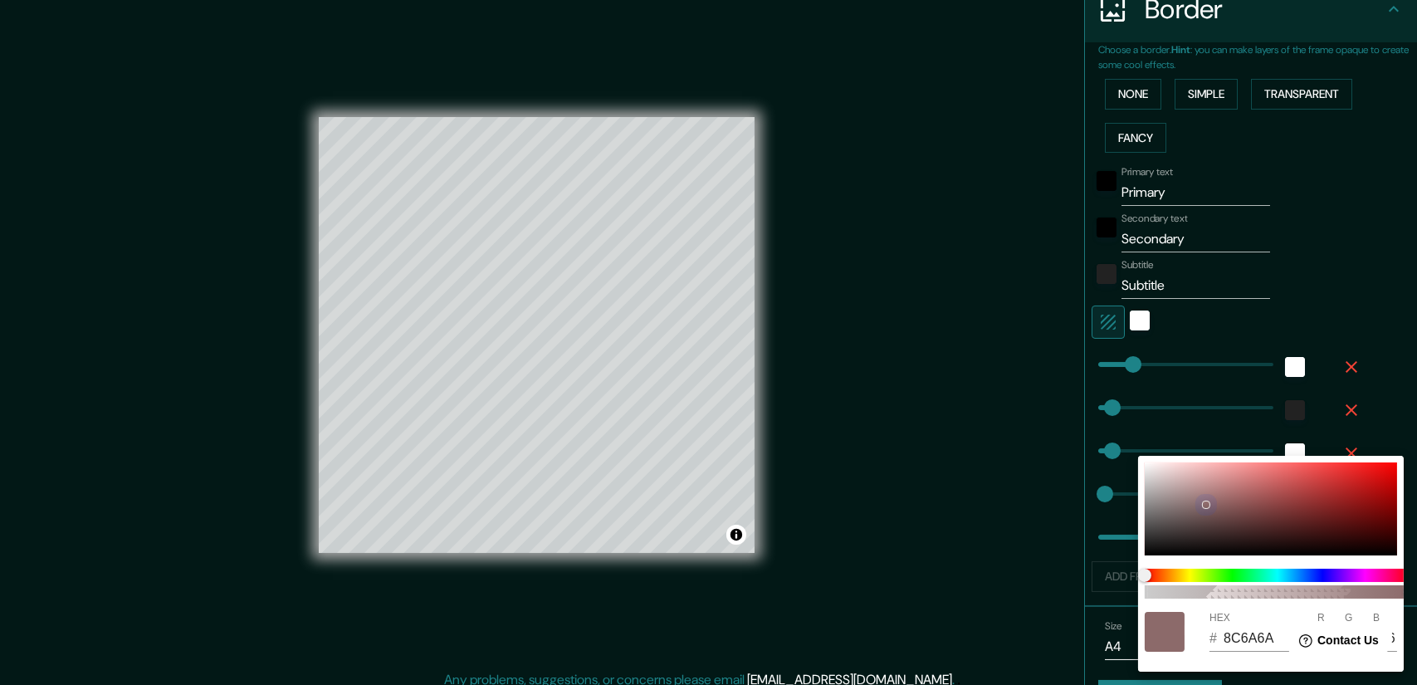
type input "120"
drag, startPoint x: 1231, startPoint y: 486, endPoint x: 1239, endPoint y: 489, distance: 8.9
click at [1238, 486] on div at bounding box center [1271, 509] width 252 height 93
click at [1243, 575] on span at bounding box center [1278, 575] width 266 height 13
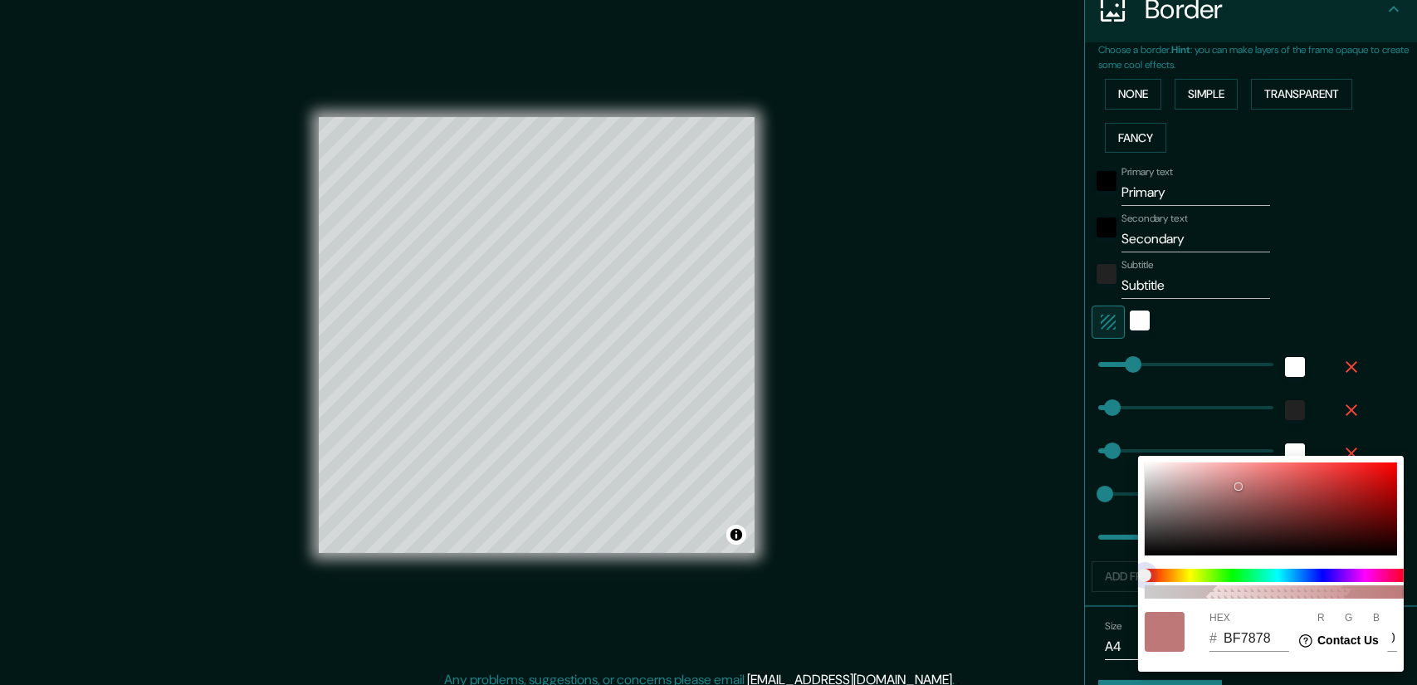
type input "78BF88"
type input "120"
type input "191"
type input "136"
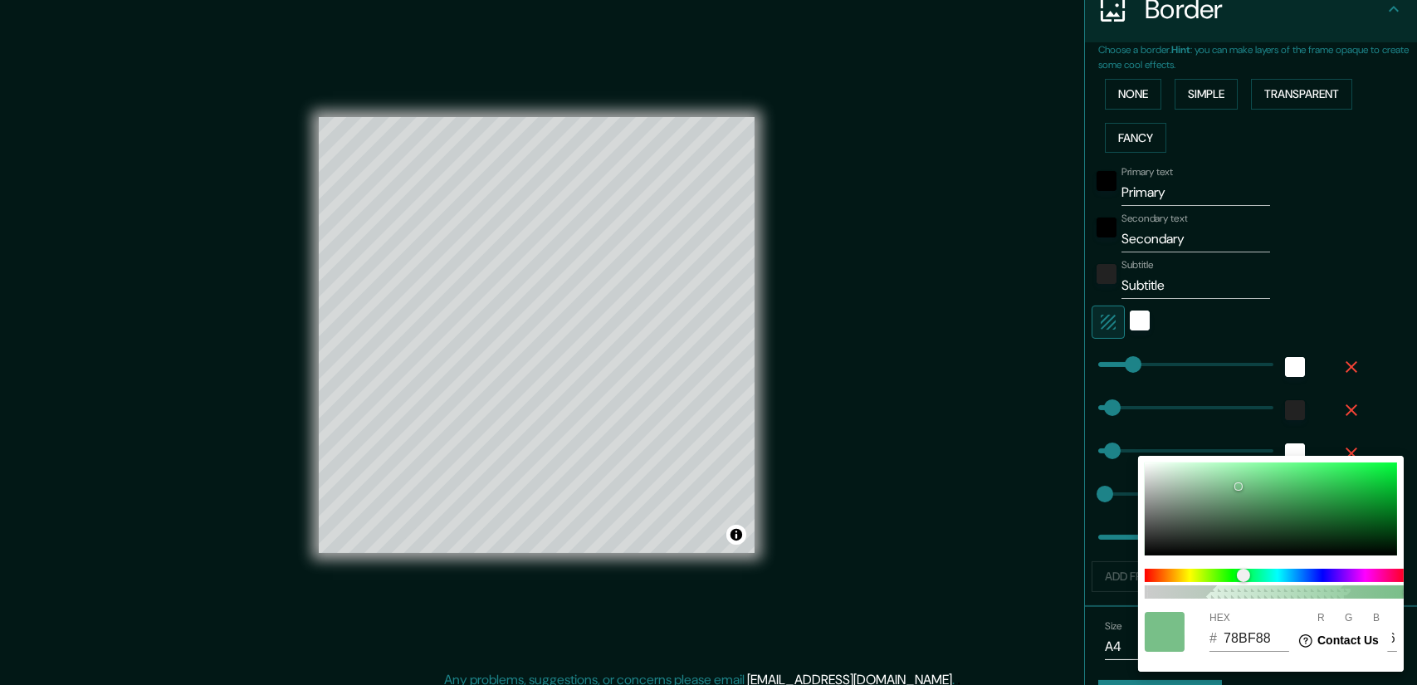
click at [1214, 423] on div at bounding box center [708, 342] width 1417 height 685
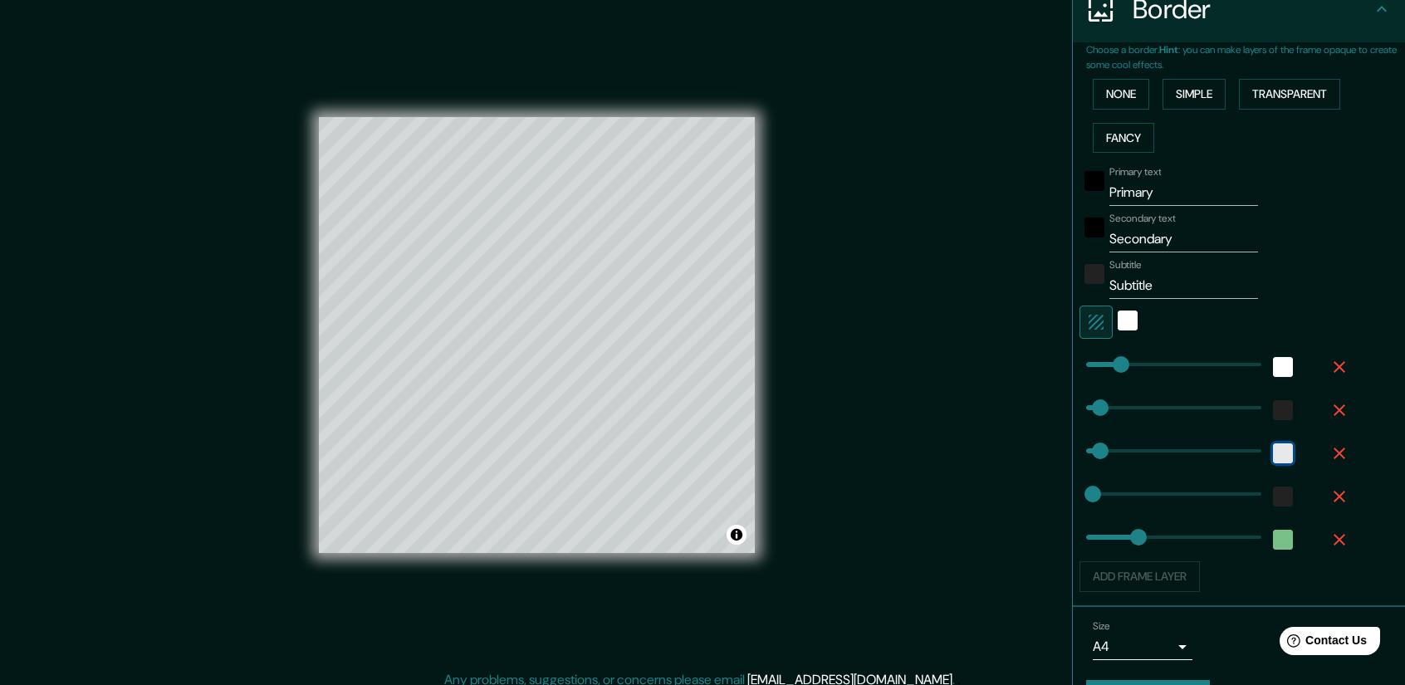
click at [1277, 450] on div "white" at bounding box center [1283, 453] width 20 height 20
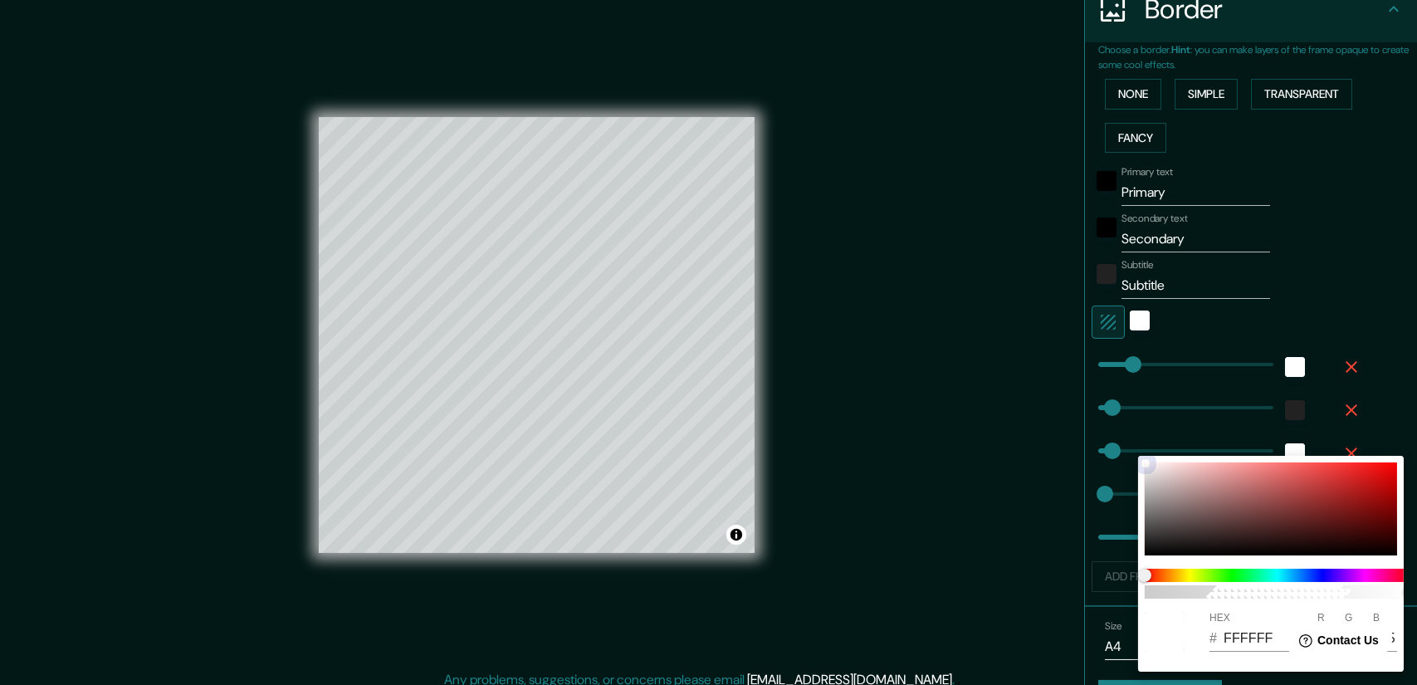
drag, startPoint x: 1269, startPoint y: 506, endPoint x: 1301, endPoint y: 489, distance: 36.4
click at [1279, 502] on div at bounding box center [1271, 509] width 252 height 93
click at [1296, 491] on div at bounding box center [1271, 509] width 252 height 93
type input "B14747"
type input "177"
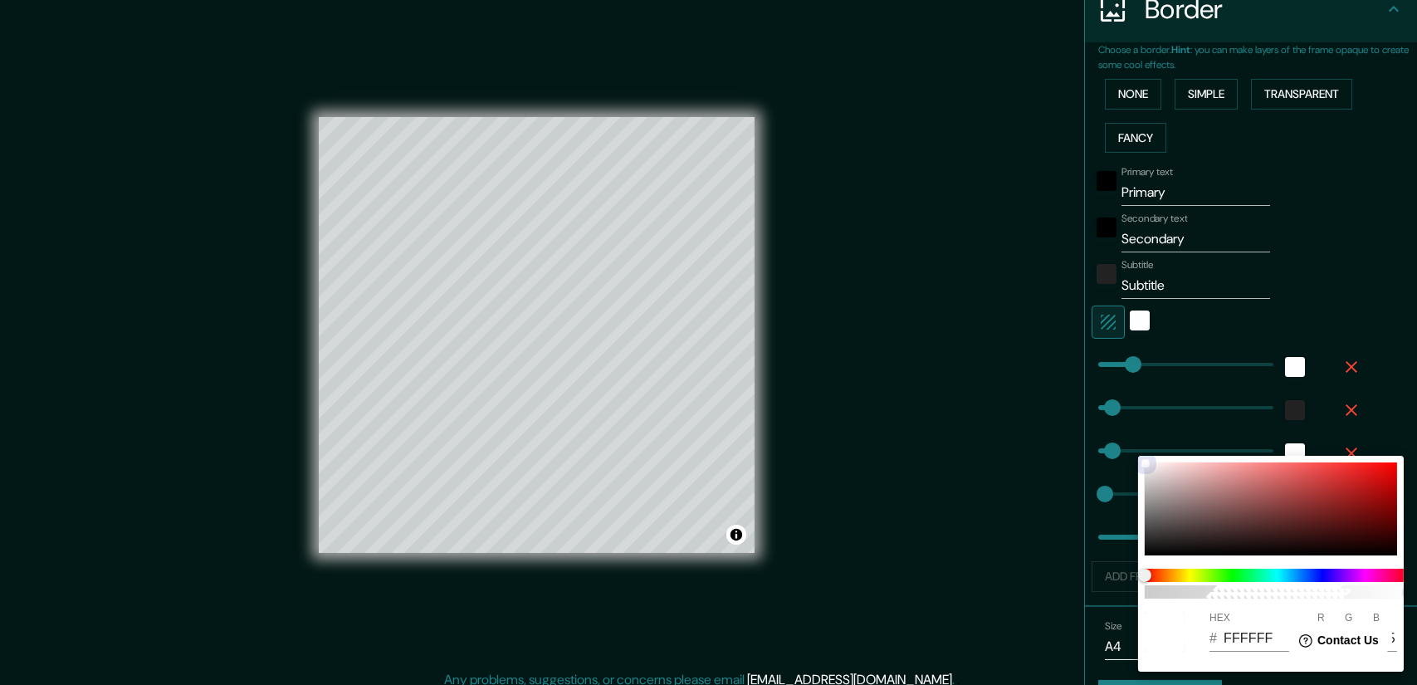
type input "71"
click at [1301, 489] on div at bounding box center [1271, 509] width 252 height 93
type input "B54545"
type input "181"
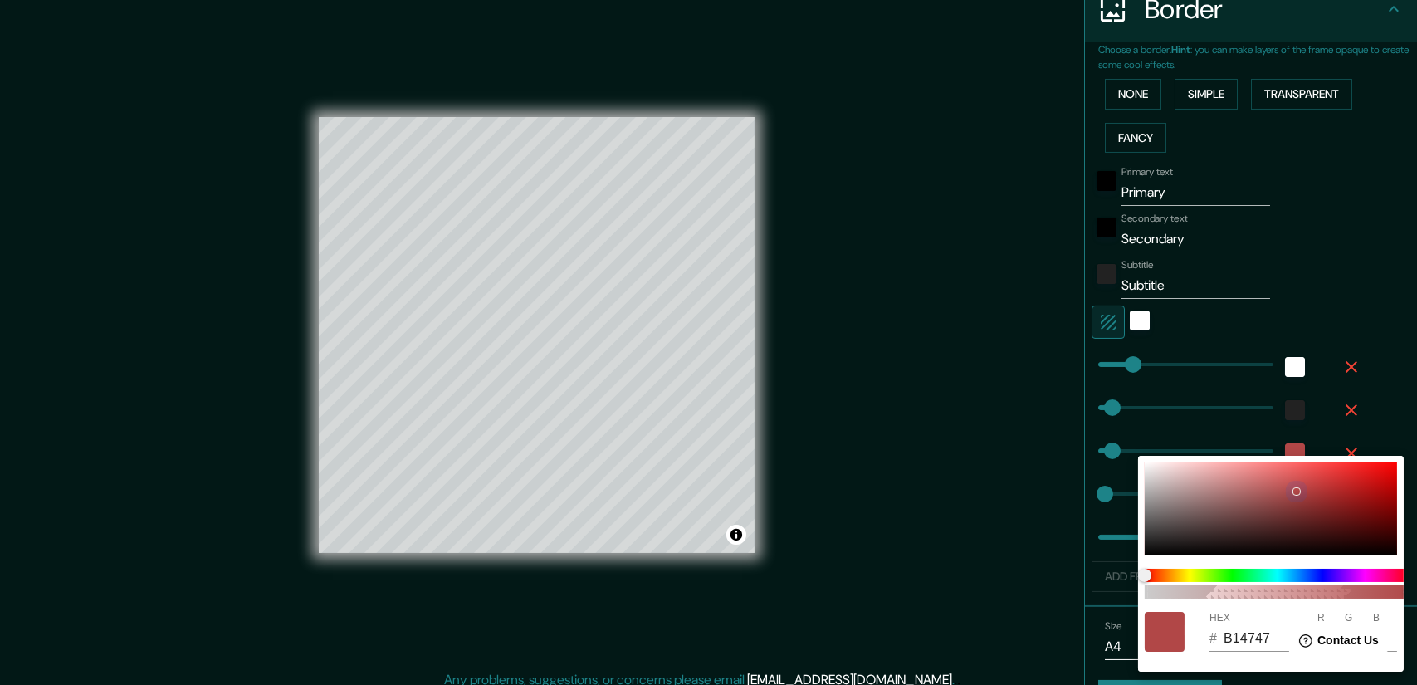
type input "69"
click at [1370, 316] on div at bounding box center [708, 342] width 1417 height 685
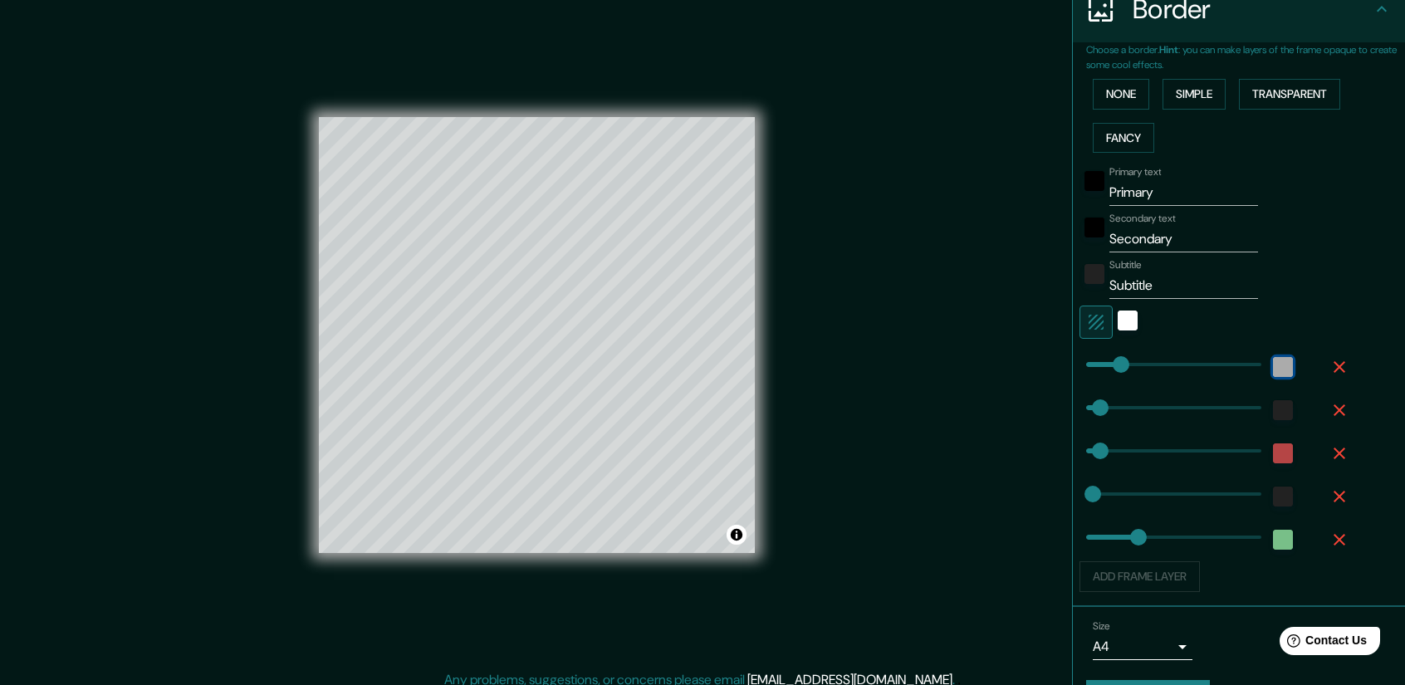
click at [1273, 364] on div "white" at bounding box center [1283, 367] width 20 height 20
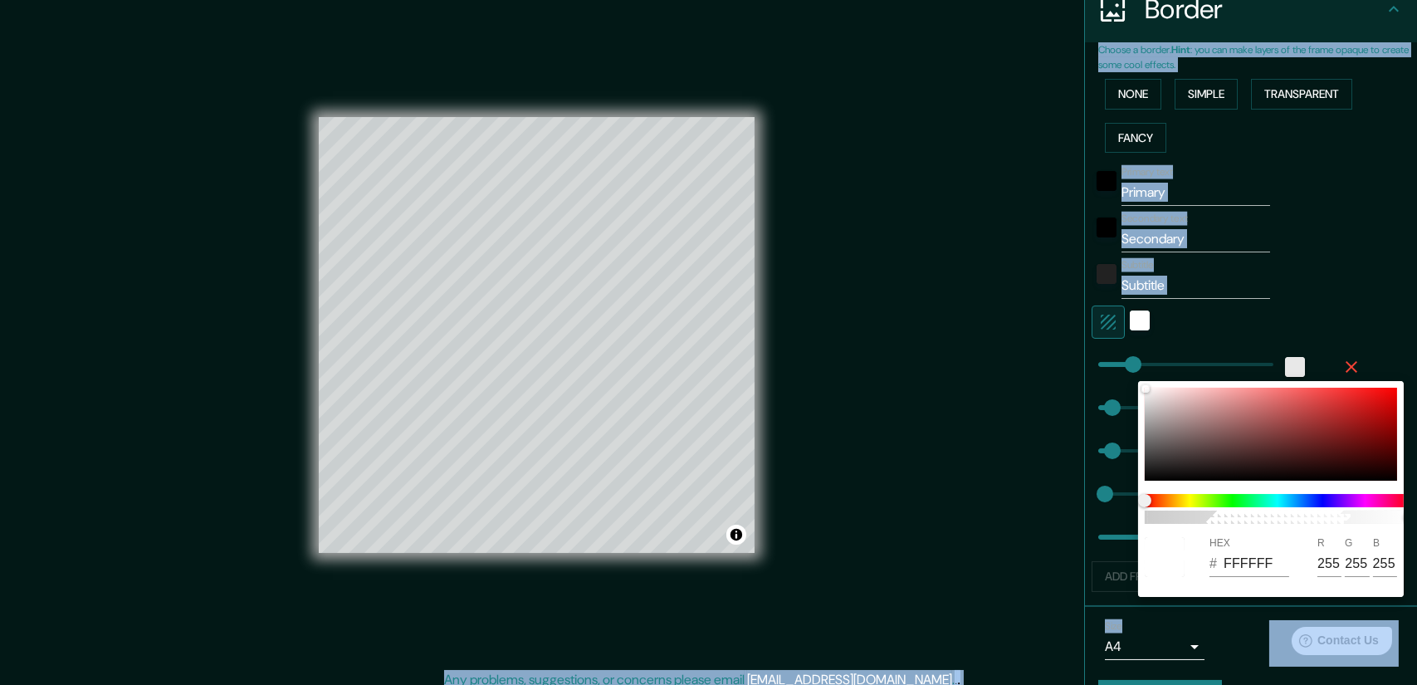
click at [1268, 364] on div at bounding box center [708, 342] width 1417 height 685
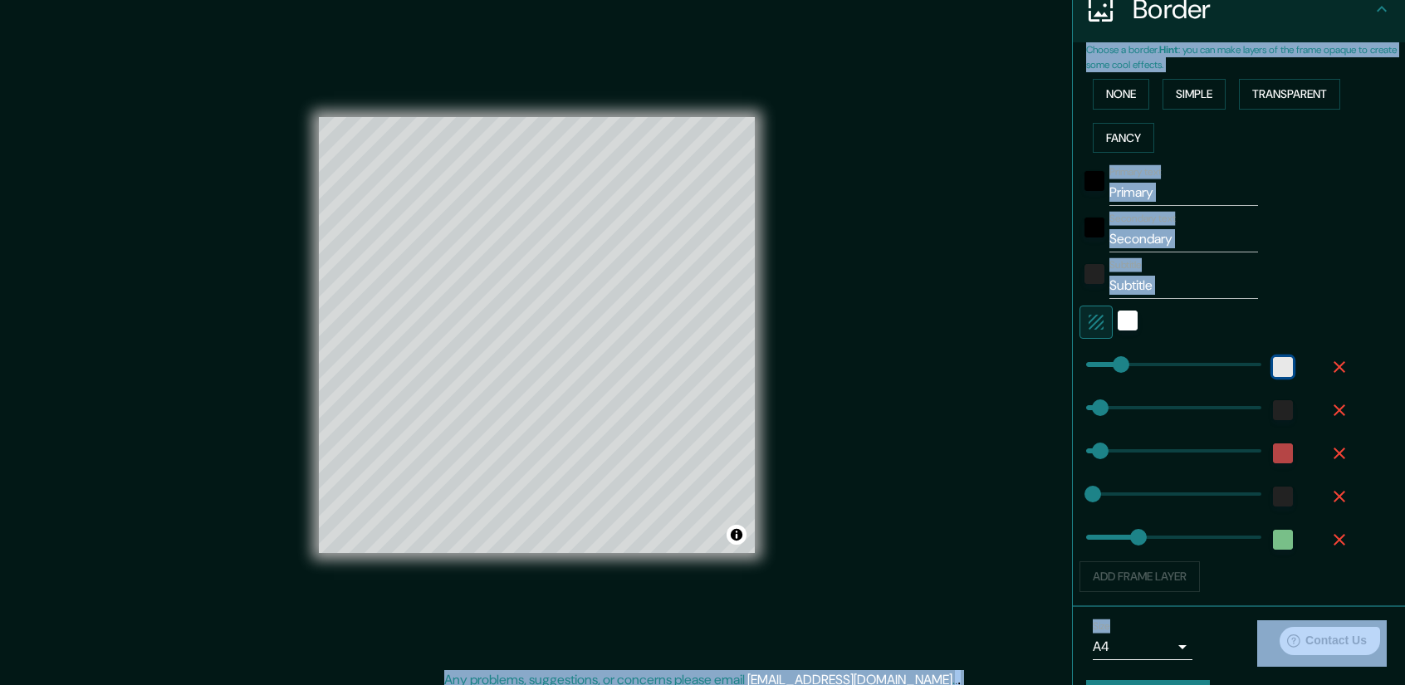
click at [1275, 364] on div "white" at bounding box center [1283, 367] width 20 height 20
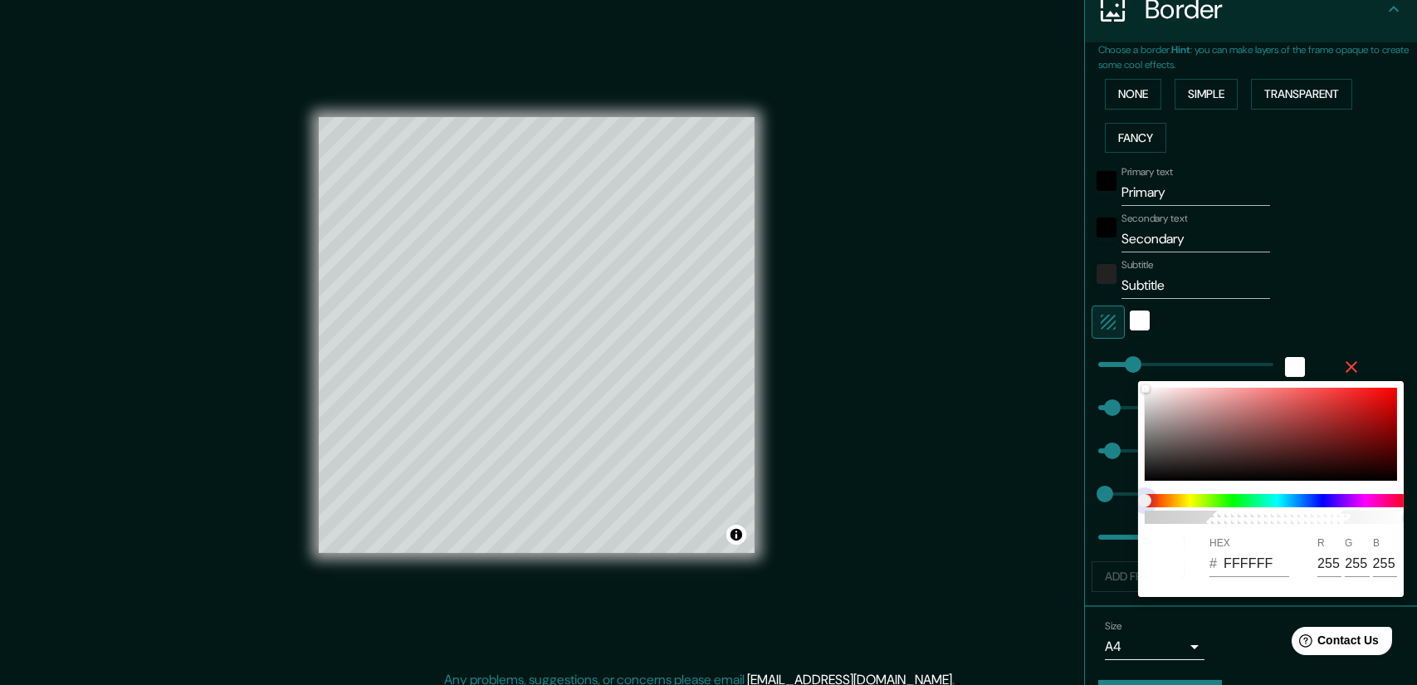
click at [1289, 502] on span at bounding box center [1278, 500] width 266 height 13
click at [1290, 502] on span at bounding box center [1278, 500] width 266 height 13
click at [1290, 501] on span at bounding box center [1278, 500] width 266 height 13
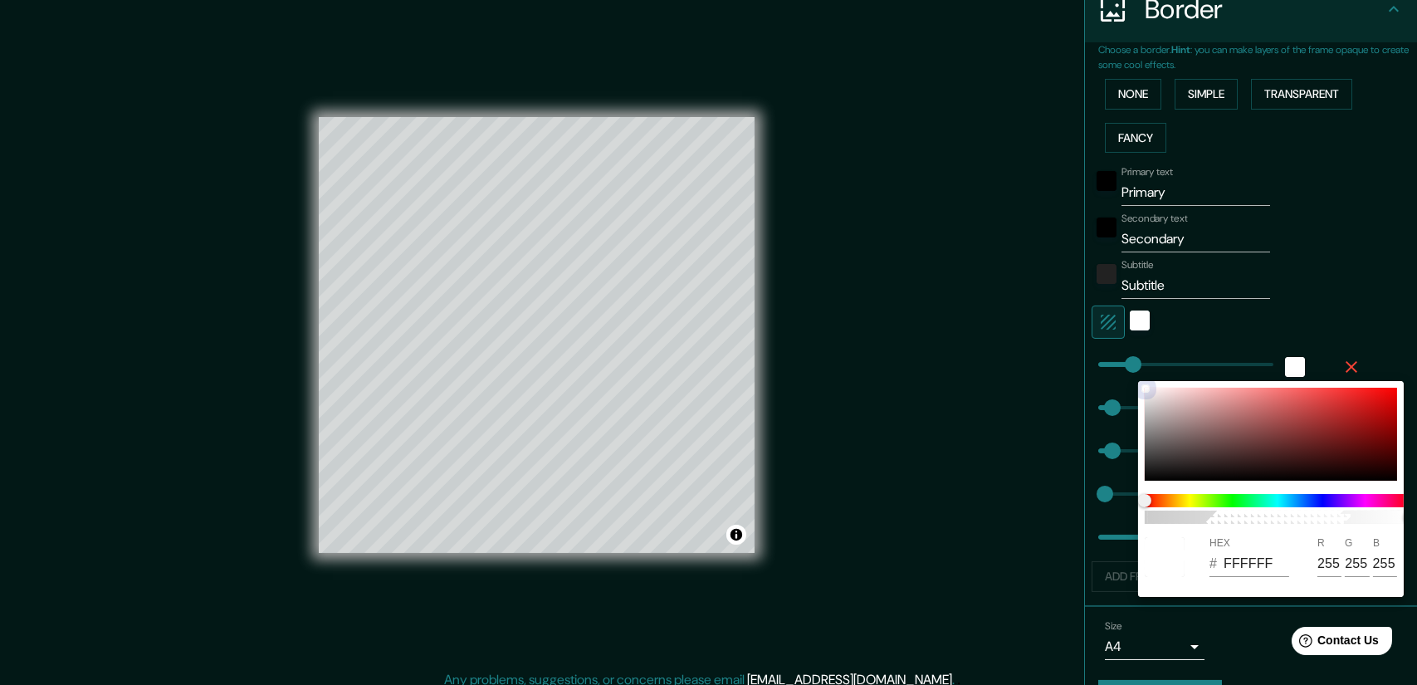
drag, startPoint x: 1318, startPoint y: 437, endPoint x: 1291, endPoint y: 406, distance: 40.6
click at [1318, 438] on div at bounding box center [1271, 434] width 252 height 93
type input "752525"
type input "117"
type input "37"
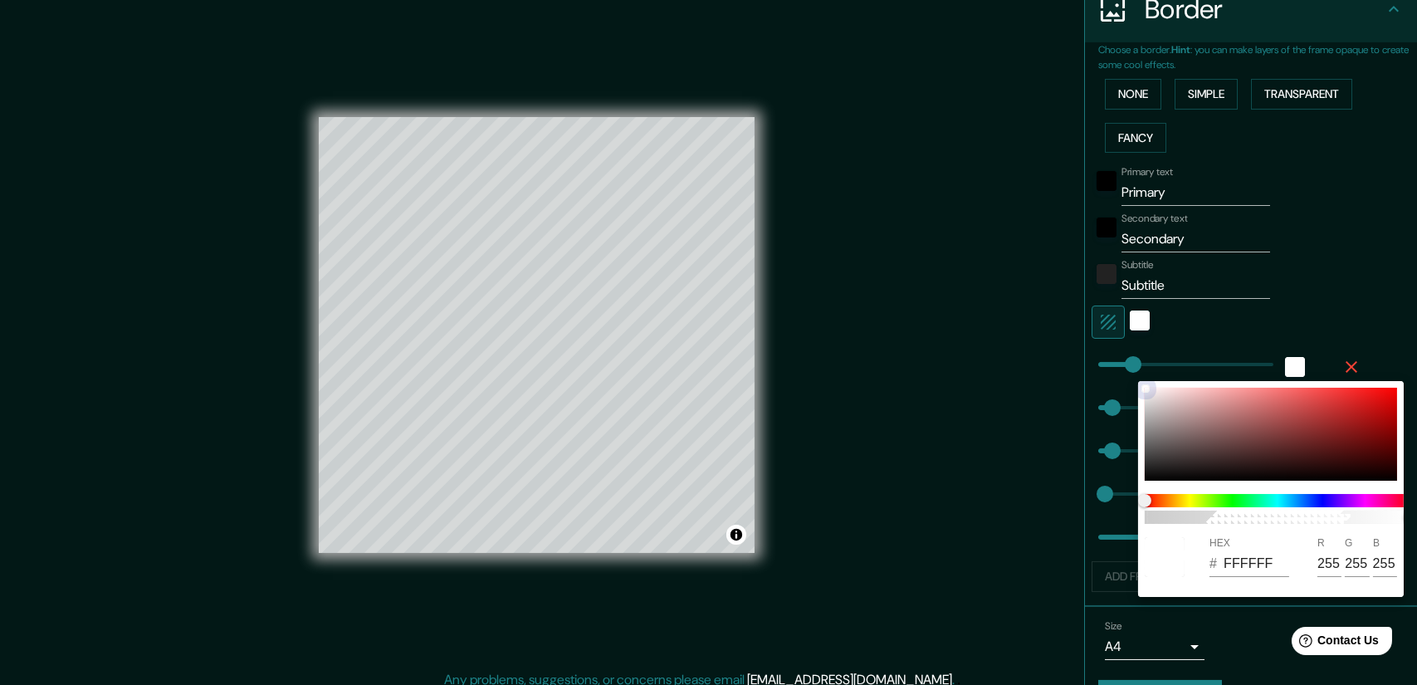
type input "37"
click at [1290, 404] on div at bounding box center [1271, 434] width 252 height 93
type input "D15959"
type input "209"
type input "89"
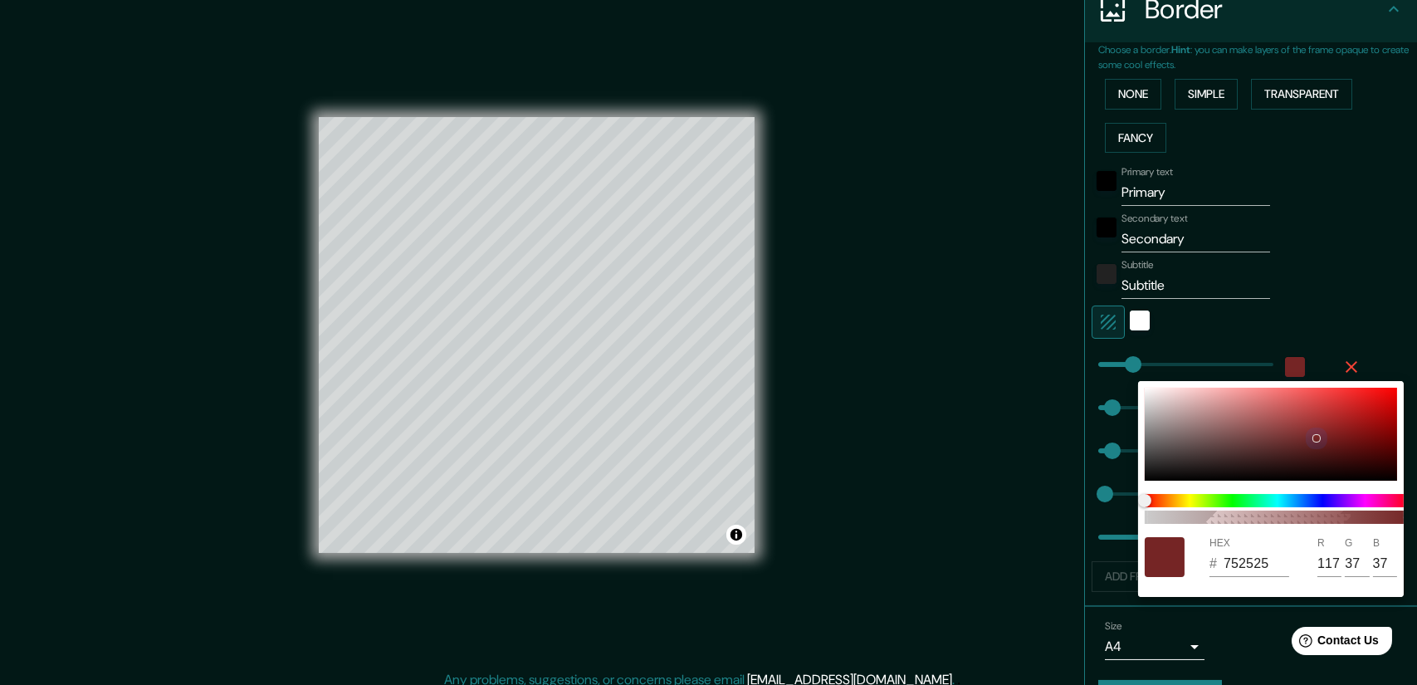
type input "89"
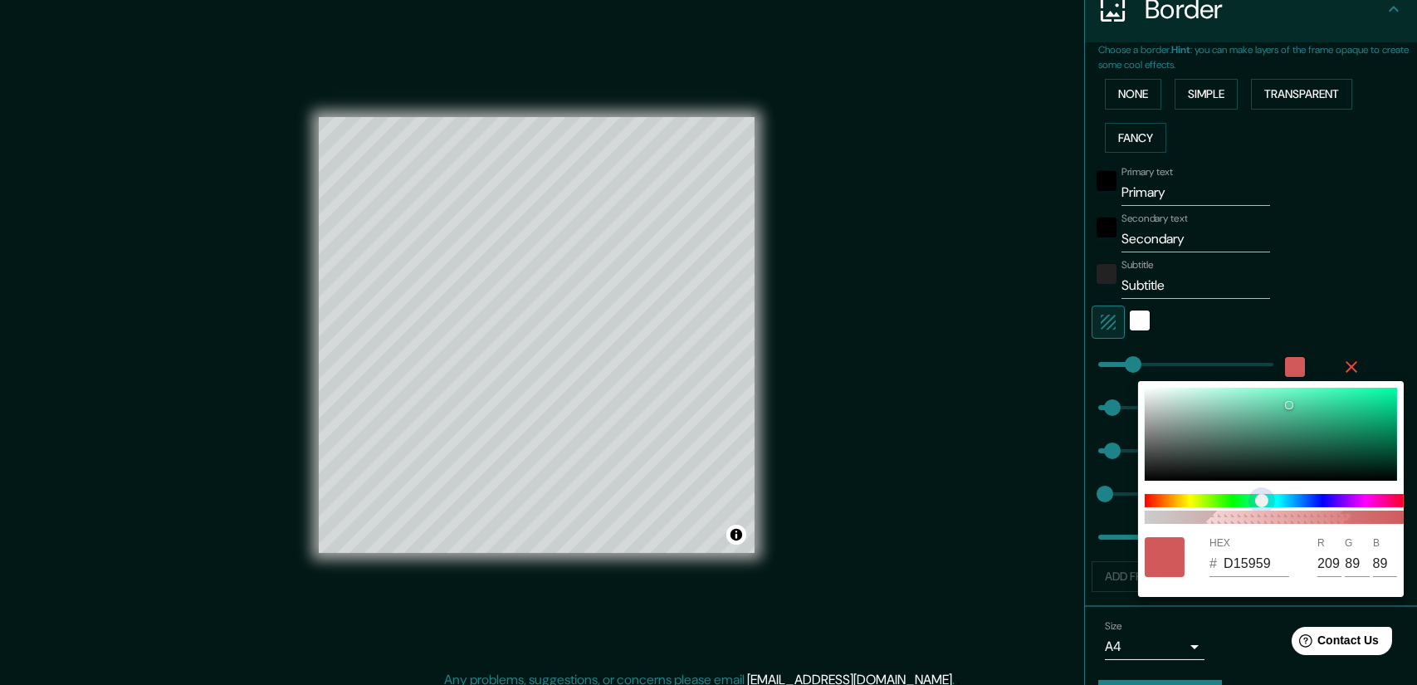
type input "5AD1A7"
type input "90"
type input "209"
type input "167"
type input "5AADD1"
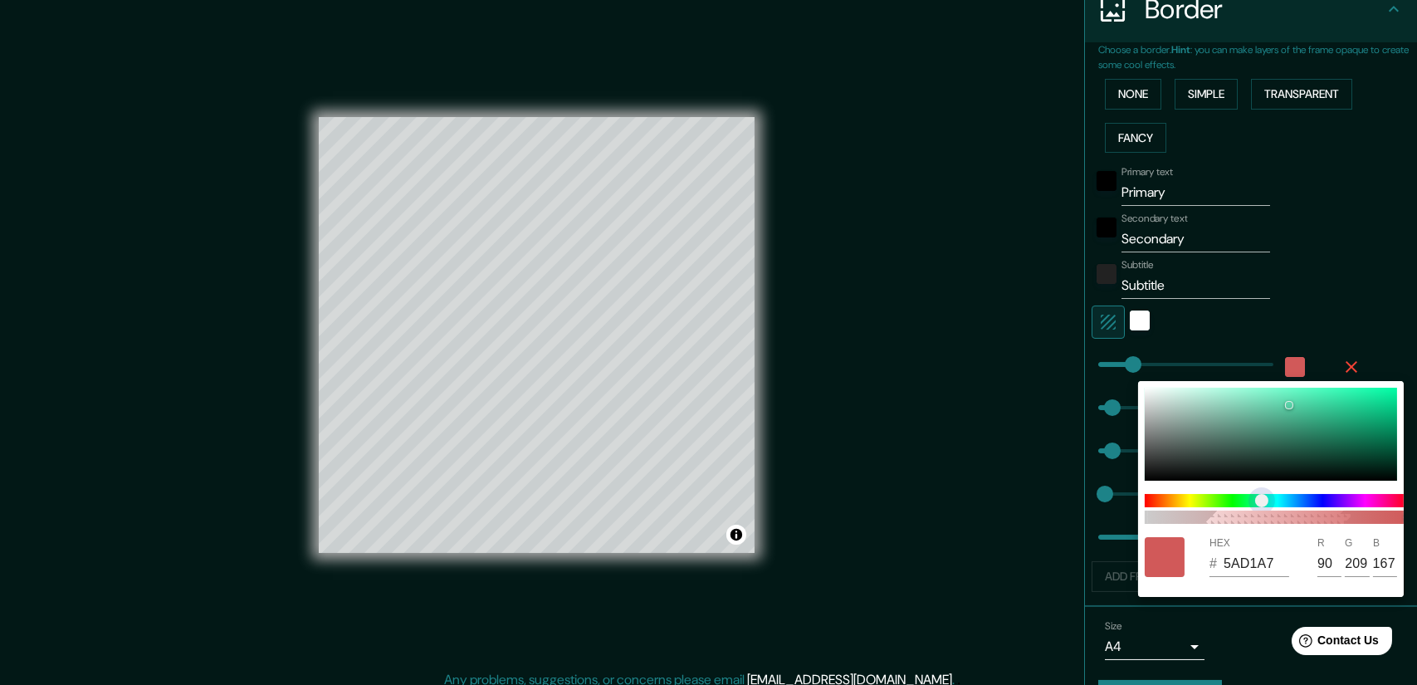
type input "173"
type input "209"
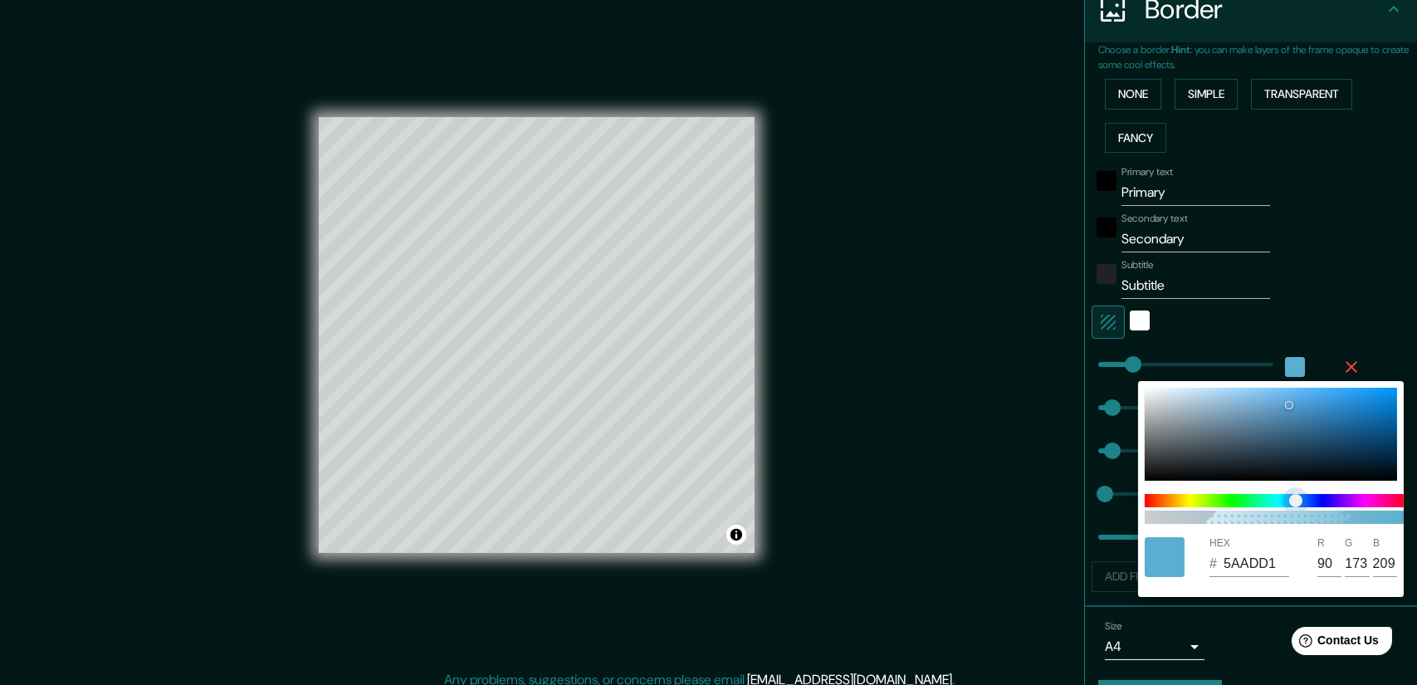
type input "5A9FD1"
type input "159"
type input "5A97D1"
type input "151"
type input "5A7ED1"
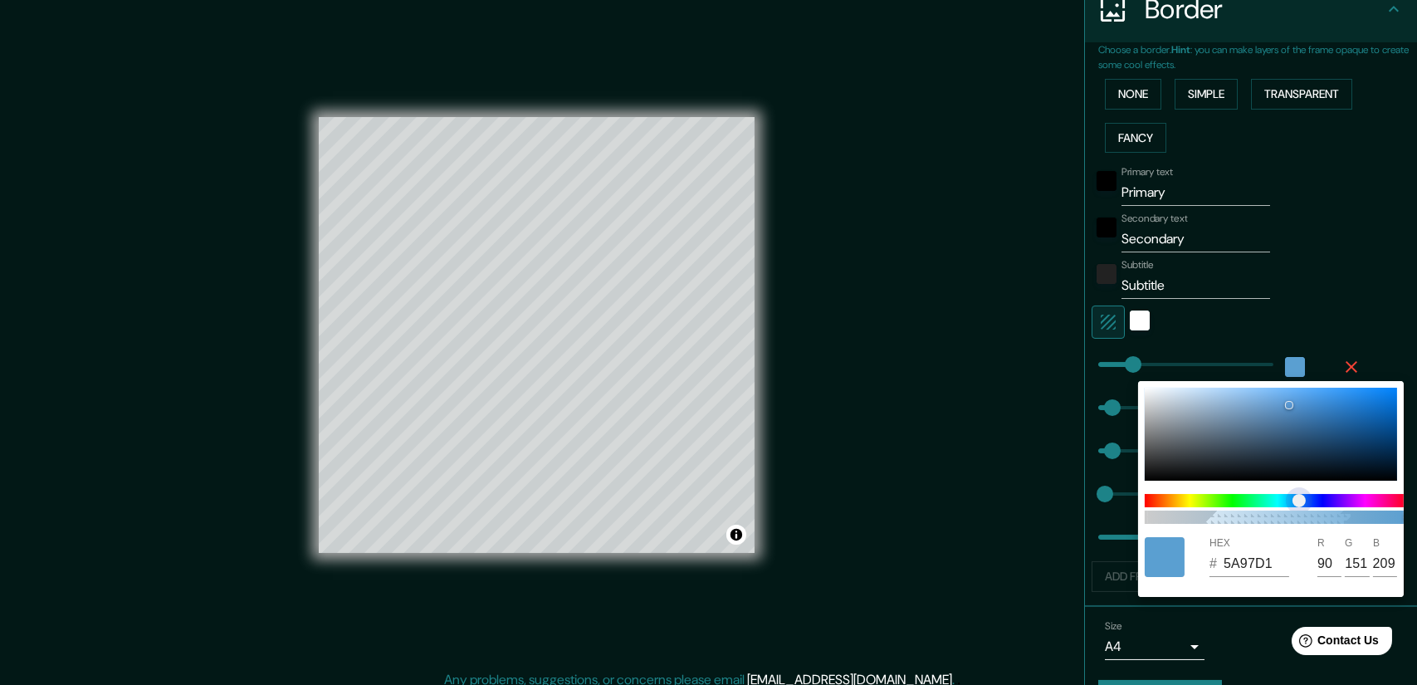
type input "126"
type input "5A68D1"
type input "104"
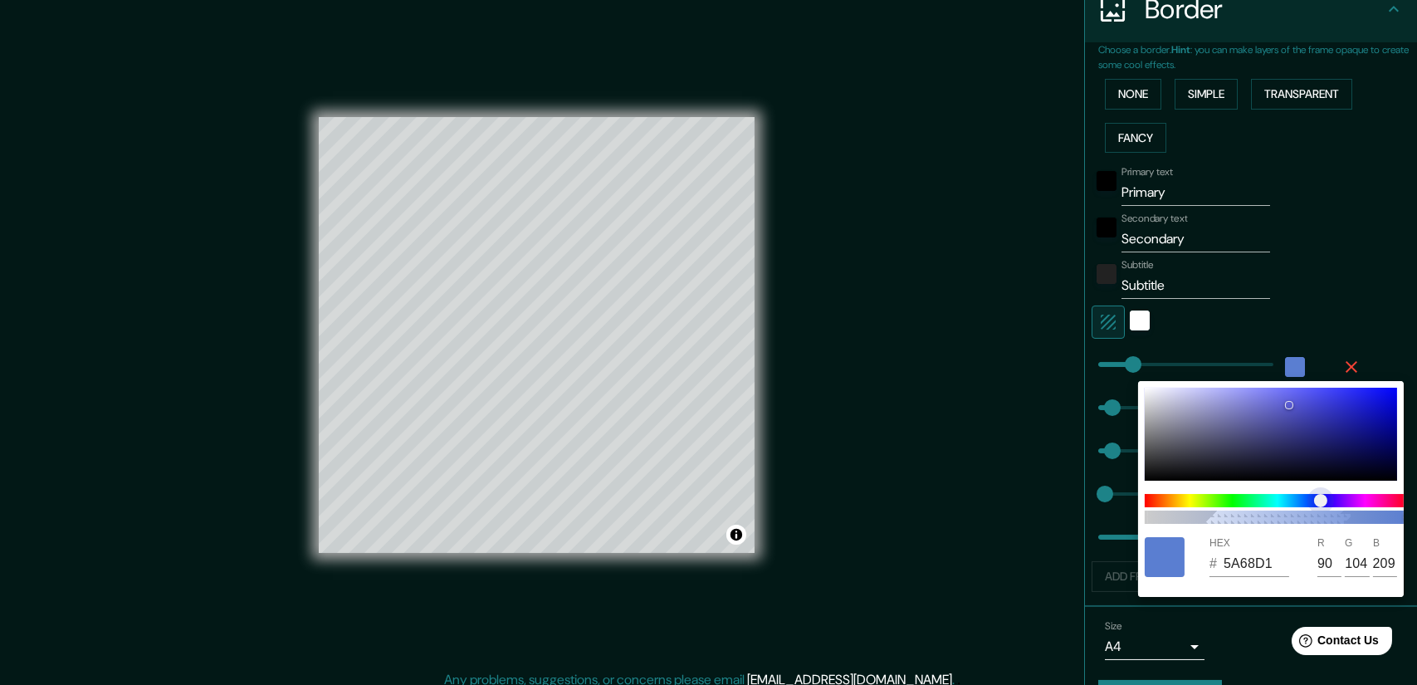
type input "5A5CD1"
type input "92"
drag, startPoint x: 1262, startPoint y: 509, endPoint x: 1321, endPoint y: 502, distance: 59.3
click at [1321, 502] on span at bounding box center [1278, 500] width 266 height 13
click at [1344, 266] on div at bounding box center [708, 342] width 1417 height 685
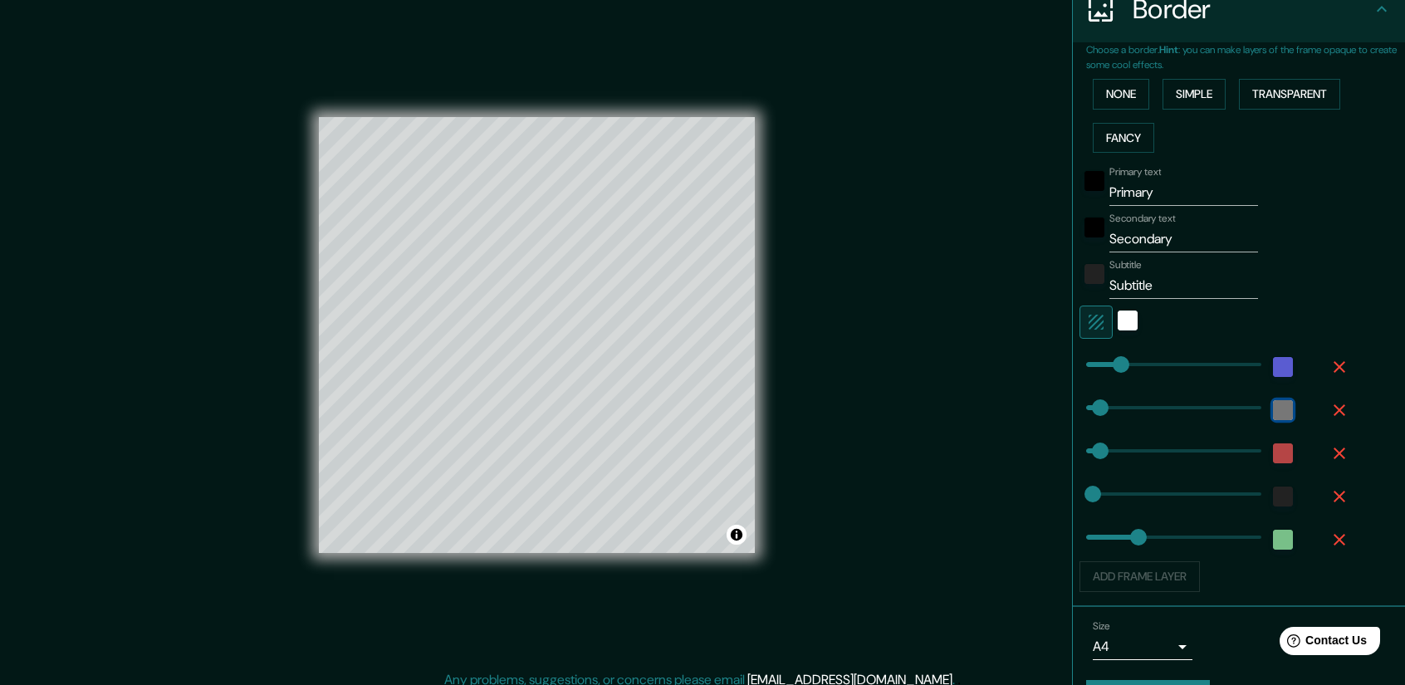
click at [1273, 411] on div "color-222222" at bounding box center [1283, 410] width 20 height 20
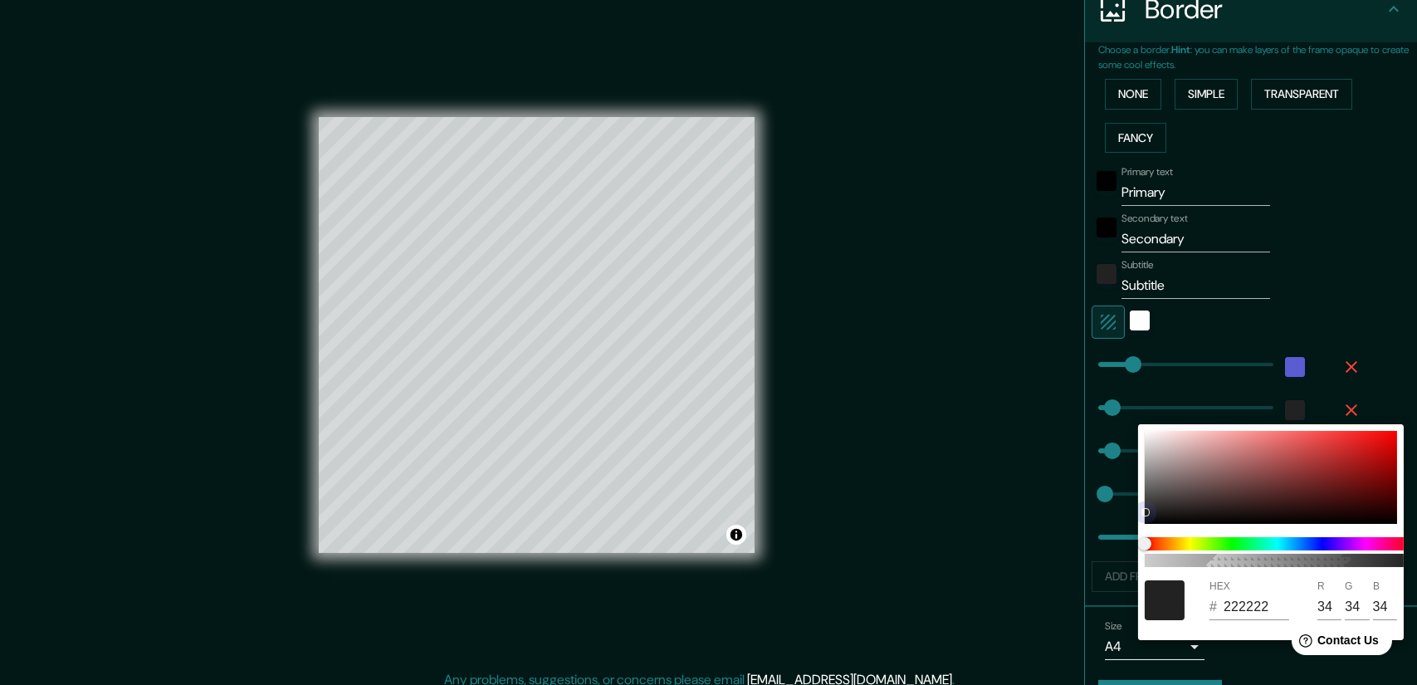
type input "AC4D4D"
type input "172"
type input "77"
type input "B52F2F"
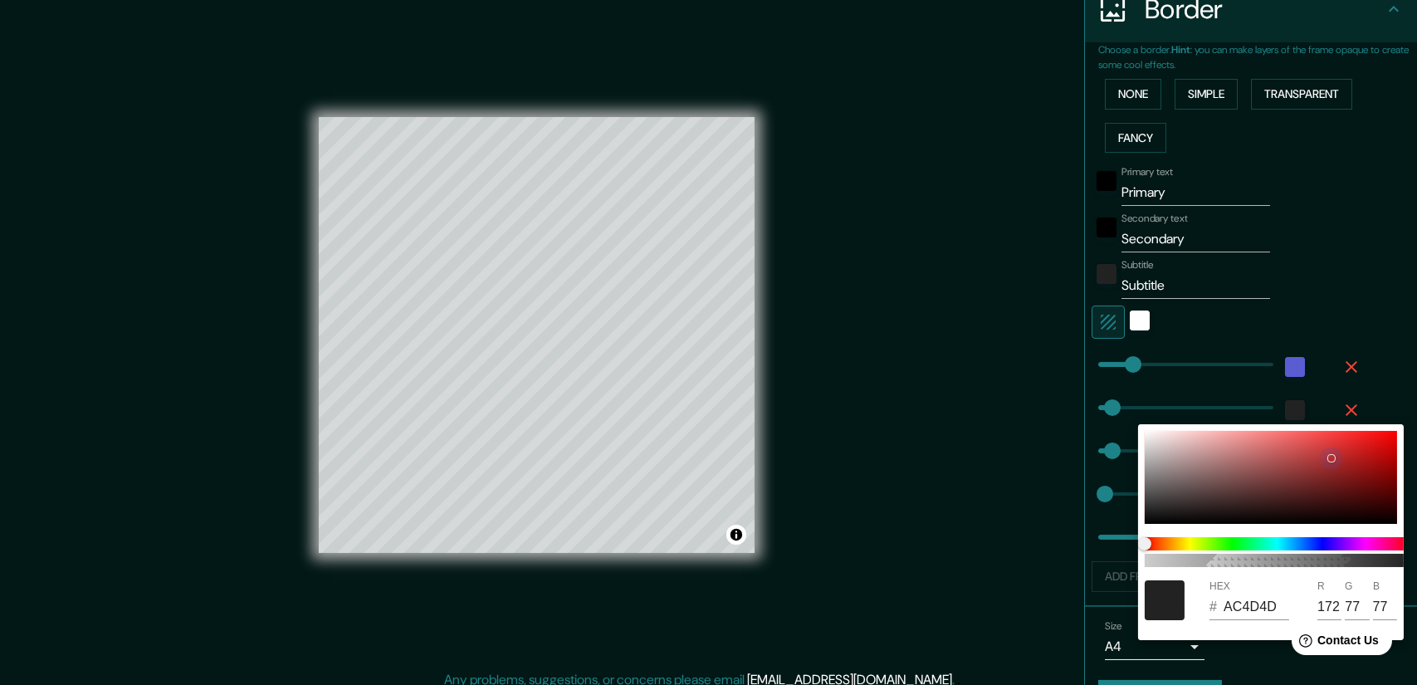
type input "181"
type input "47"
type input "B53232"
type input "50"
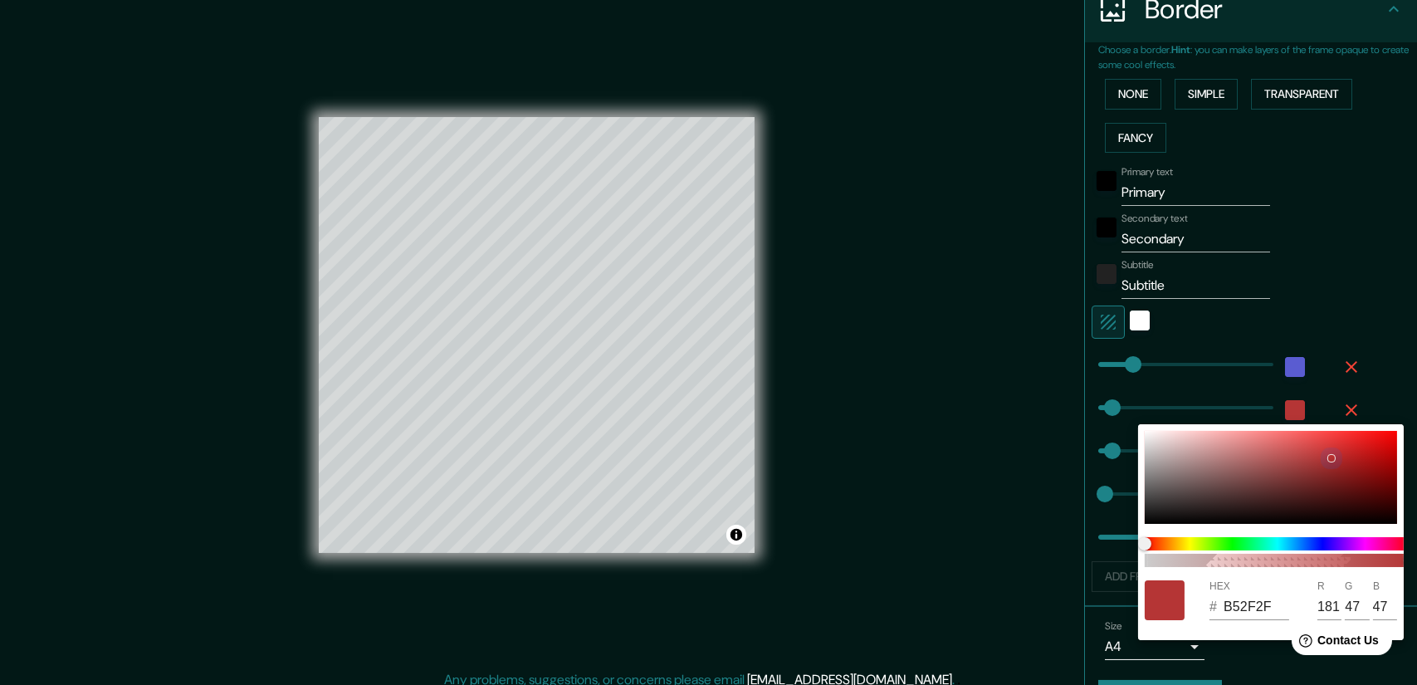
type input "50"
type input "AF3838"
type input "175"
type input "56"
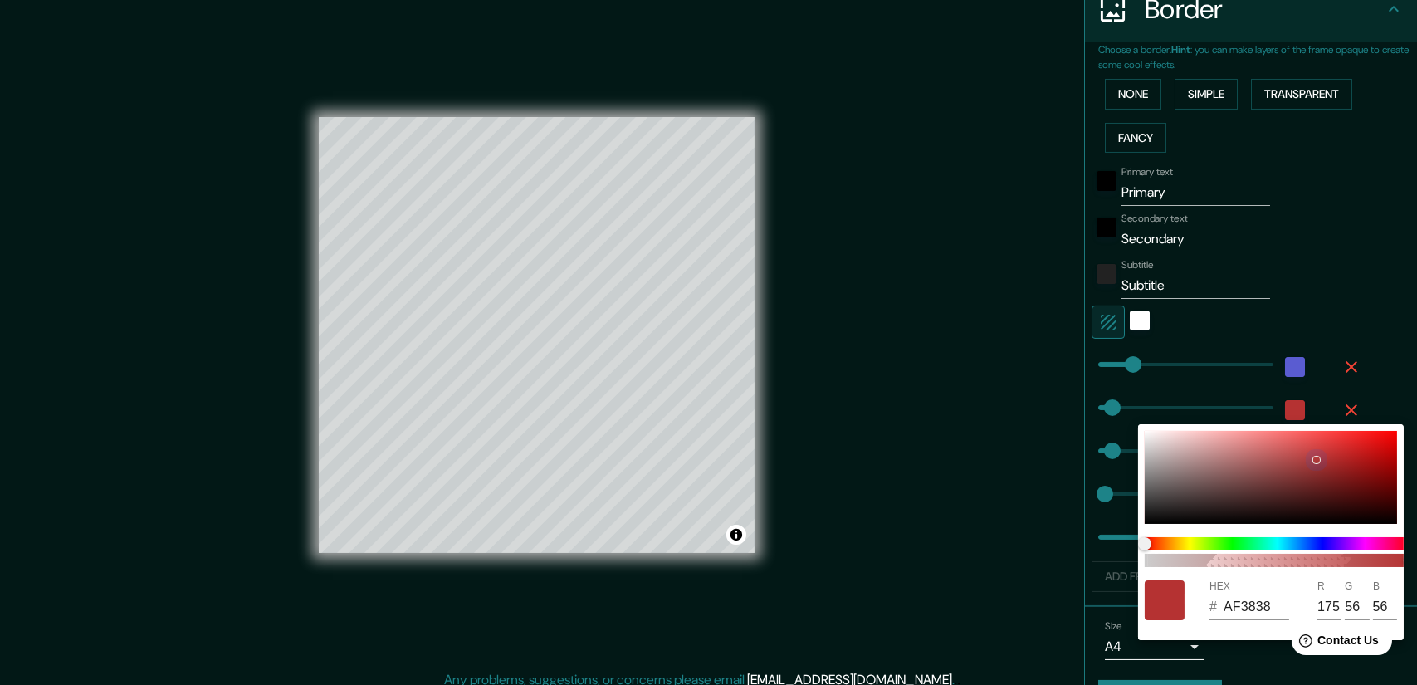
type input "A33A3A"
type input "163"
type input "58"
type input "9F3C3C"
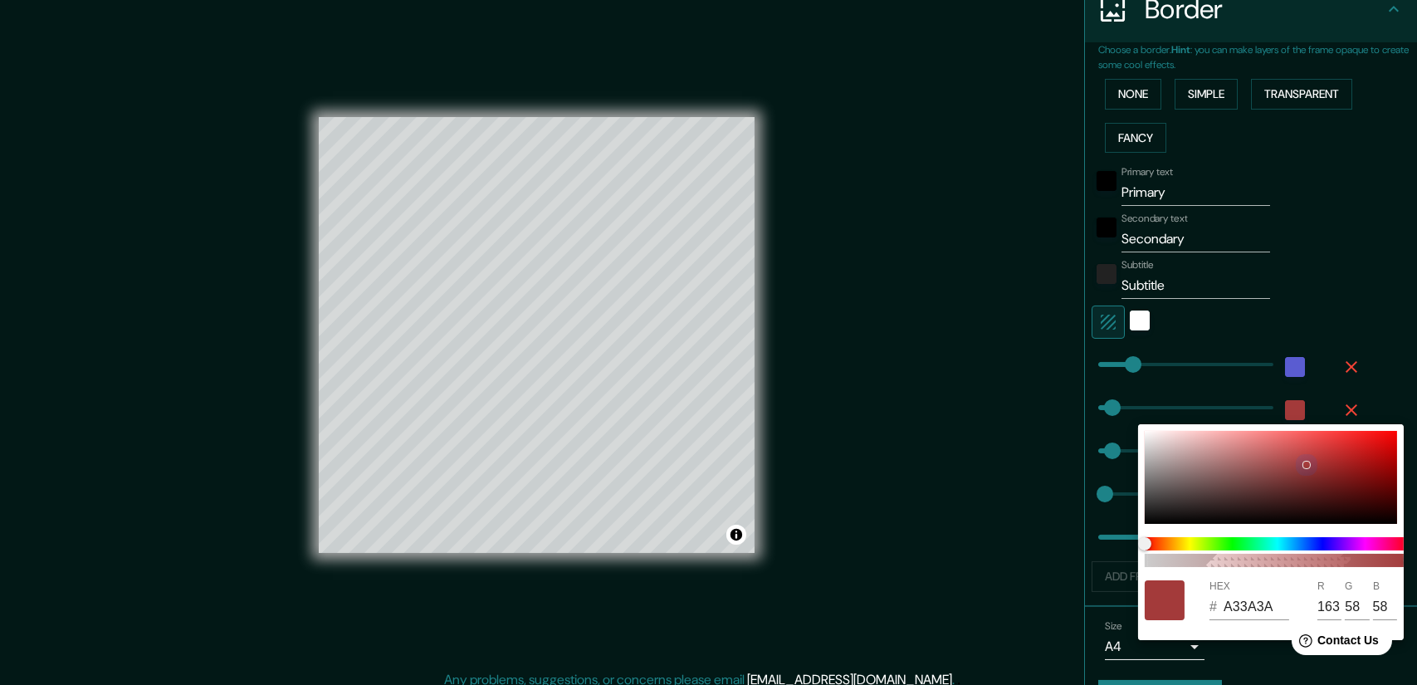
type input "159"
type input "60"
type input "9A4949"
type input "154"
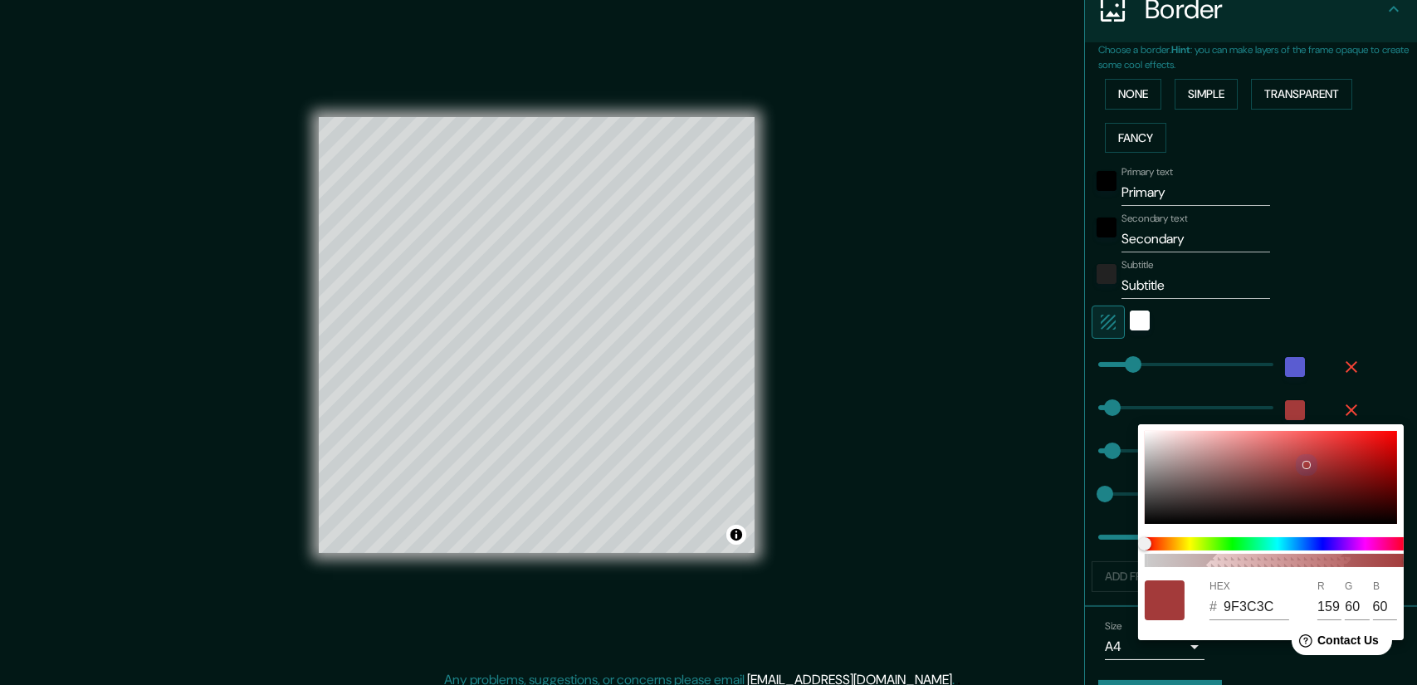
type input "73"
type input "9C5252"
type input "156"
type input "82"
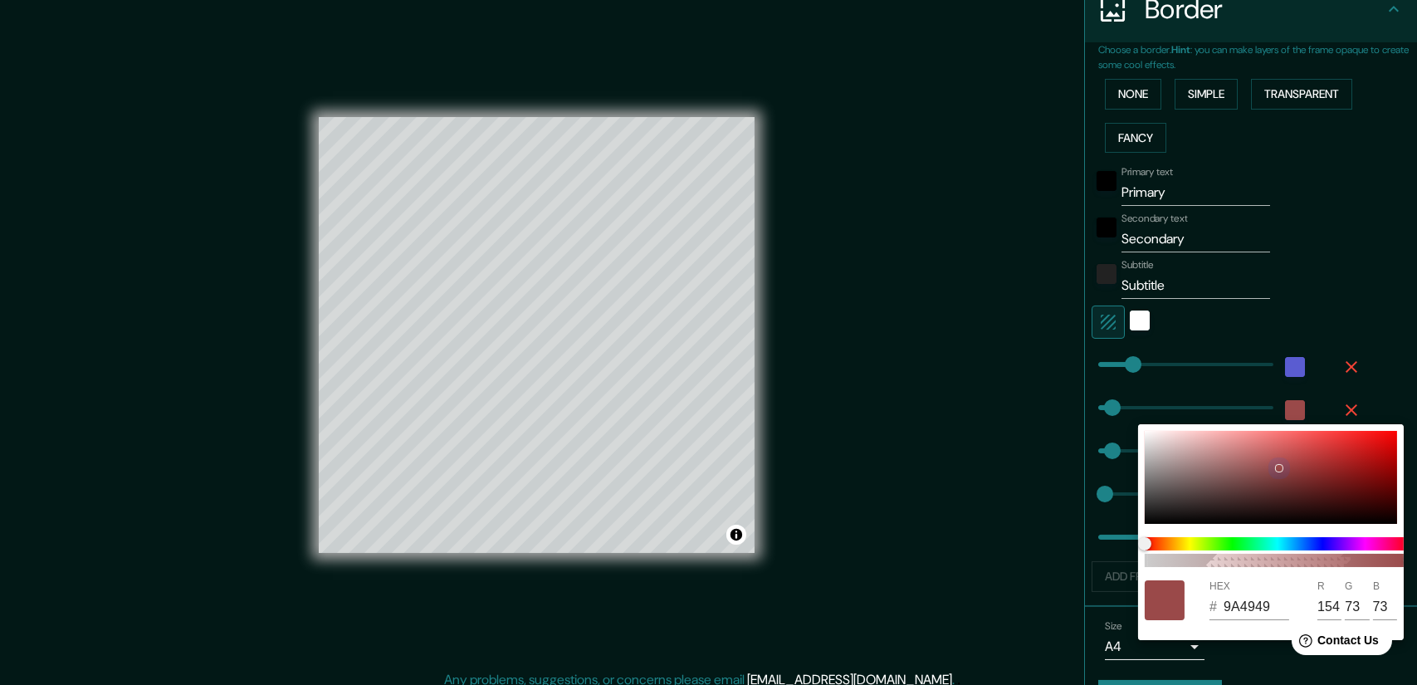
type input "82"
type input "9C5757"
type input "87"
type input "955555"
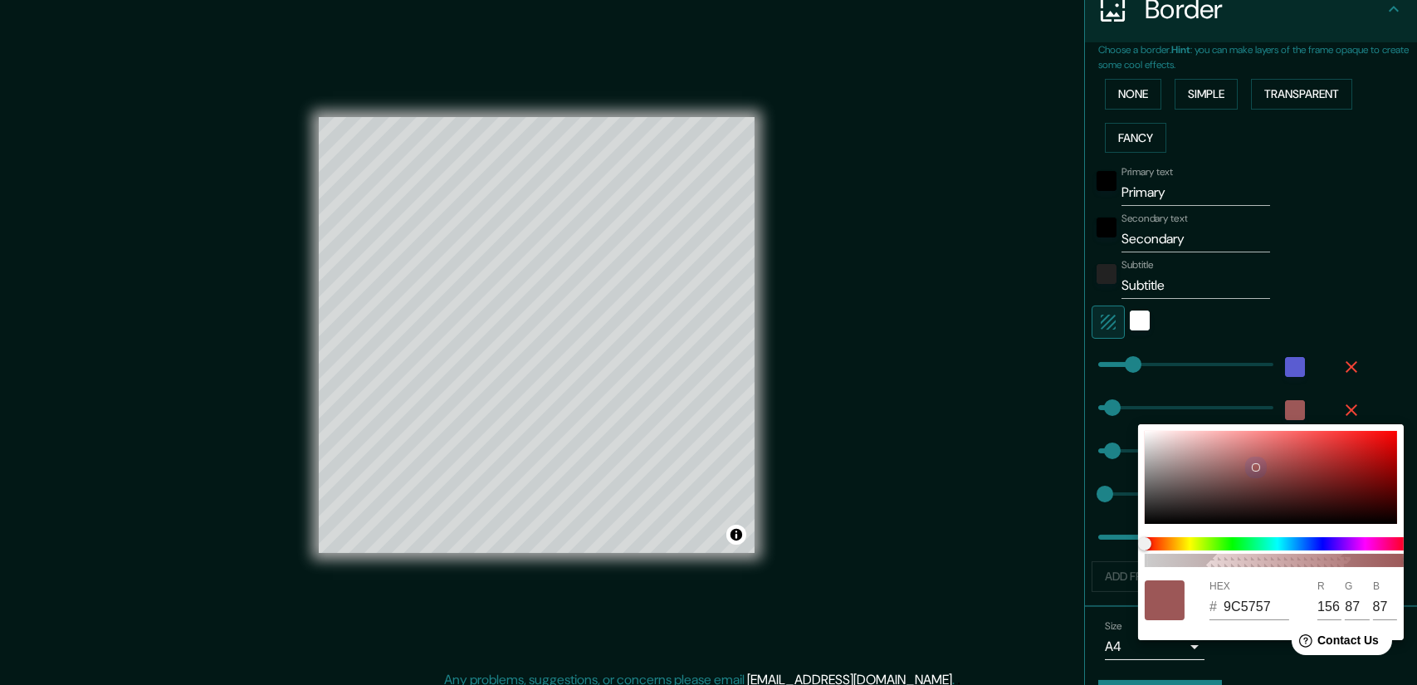
type input "149"
type input "85"
type input "8E5151"
type input "142"
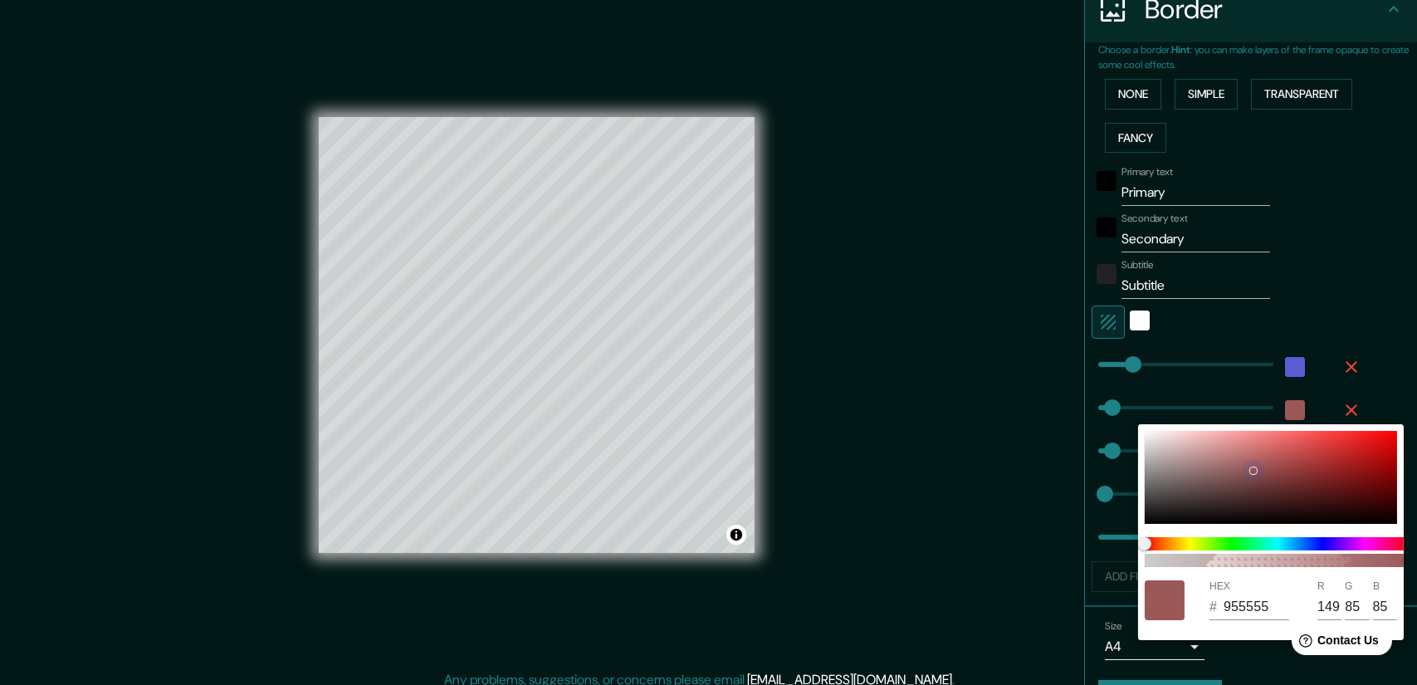
type input "81"
type input "813B3B"
type input "129"
type input "59"
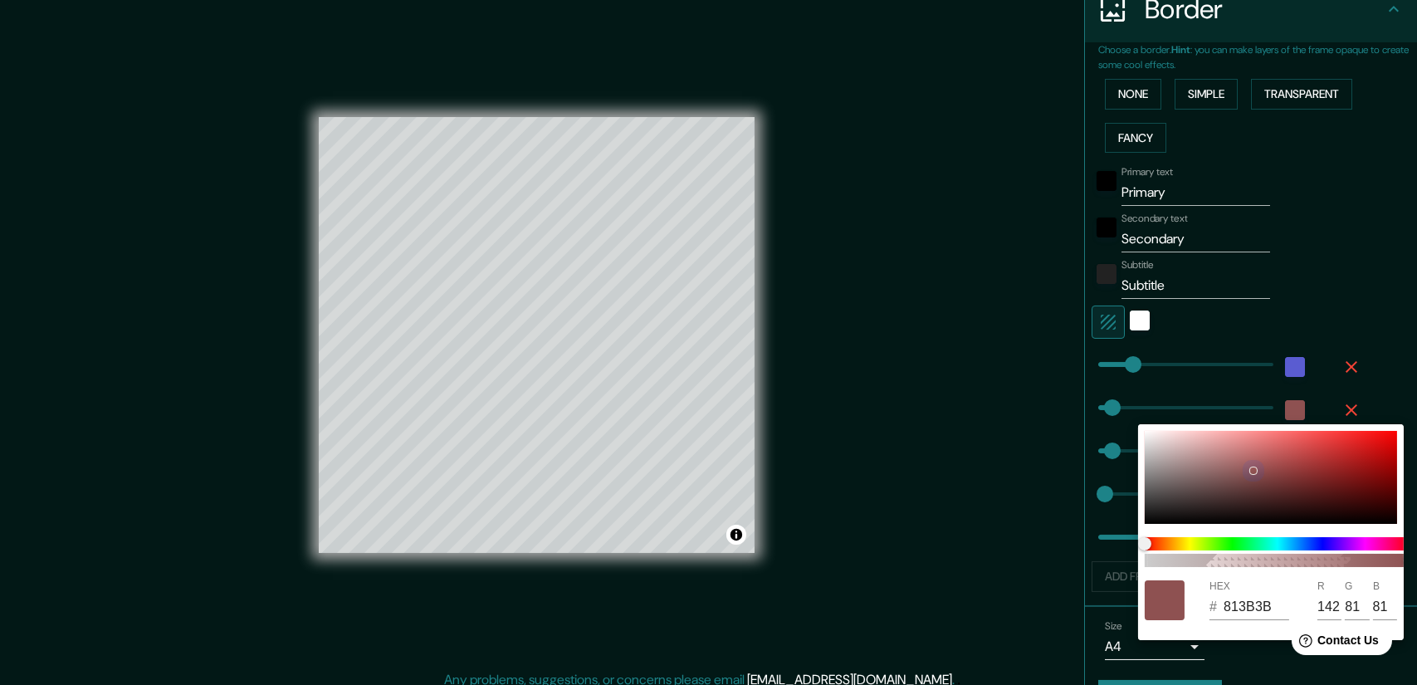
type input "59"
type input "912727"
type input "145"
type input "39"
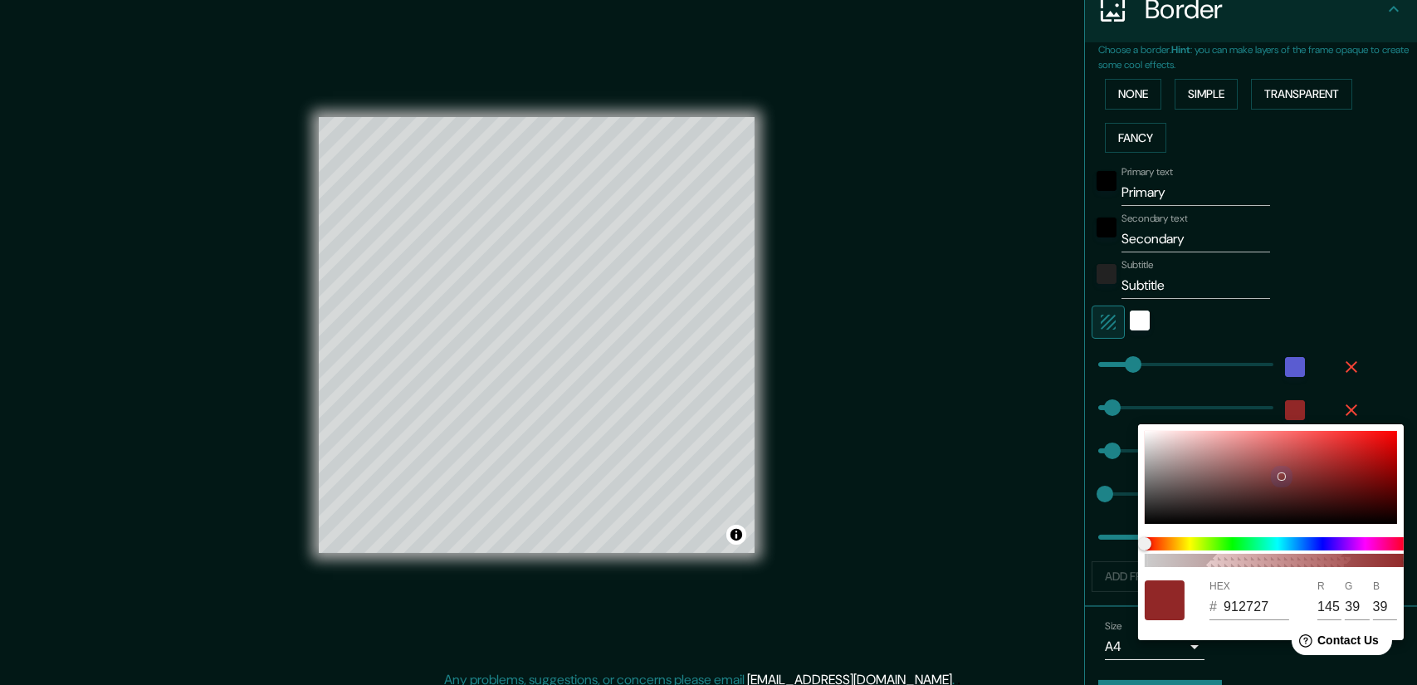
type input "981D1D"
type input "152"
type input "29"
type input "981919"
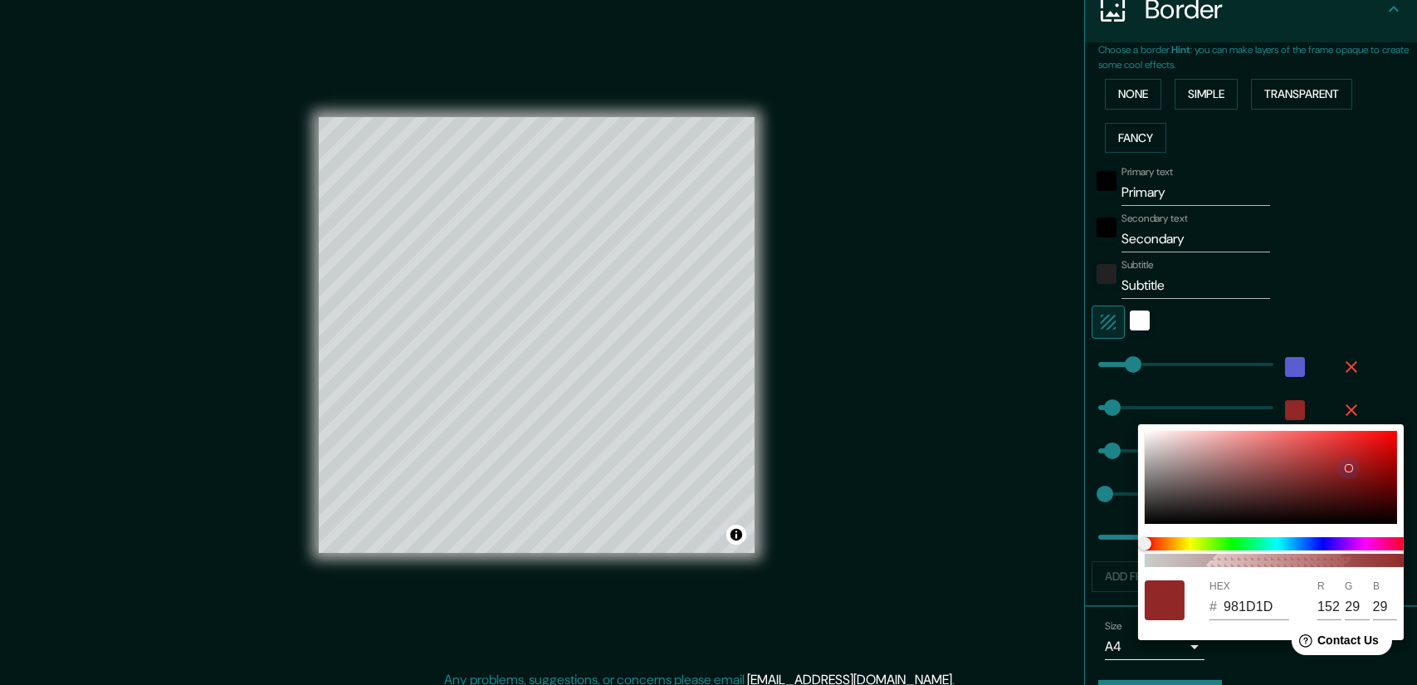
type input "25"
type input "981717"
type input "23"
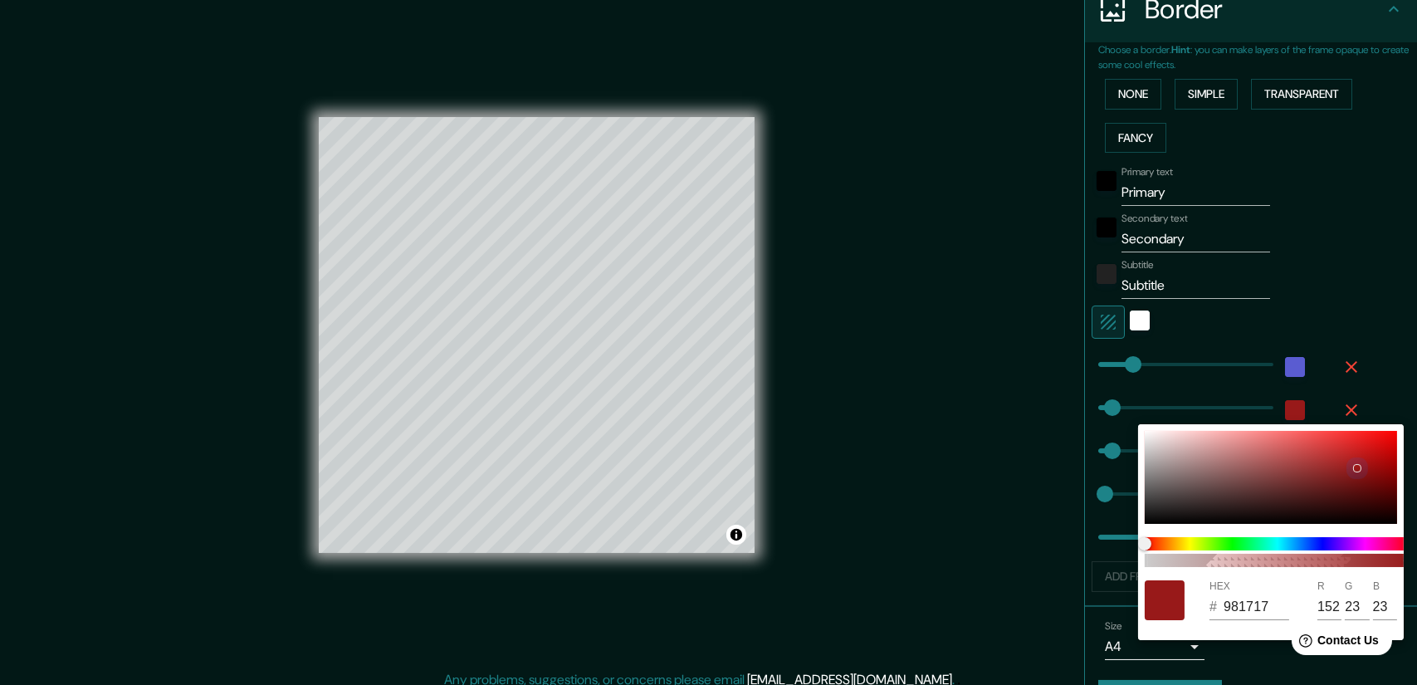
type input "A10D0D"
type input "161"
type input "13"
drag, startPoint x: 1255, startPoint y: 462, endPoint x: 1412, endPoint y: 459, distance: 157.0
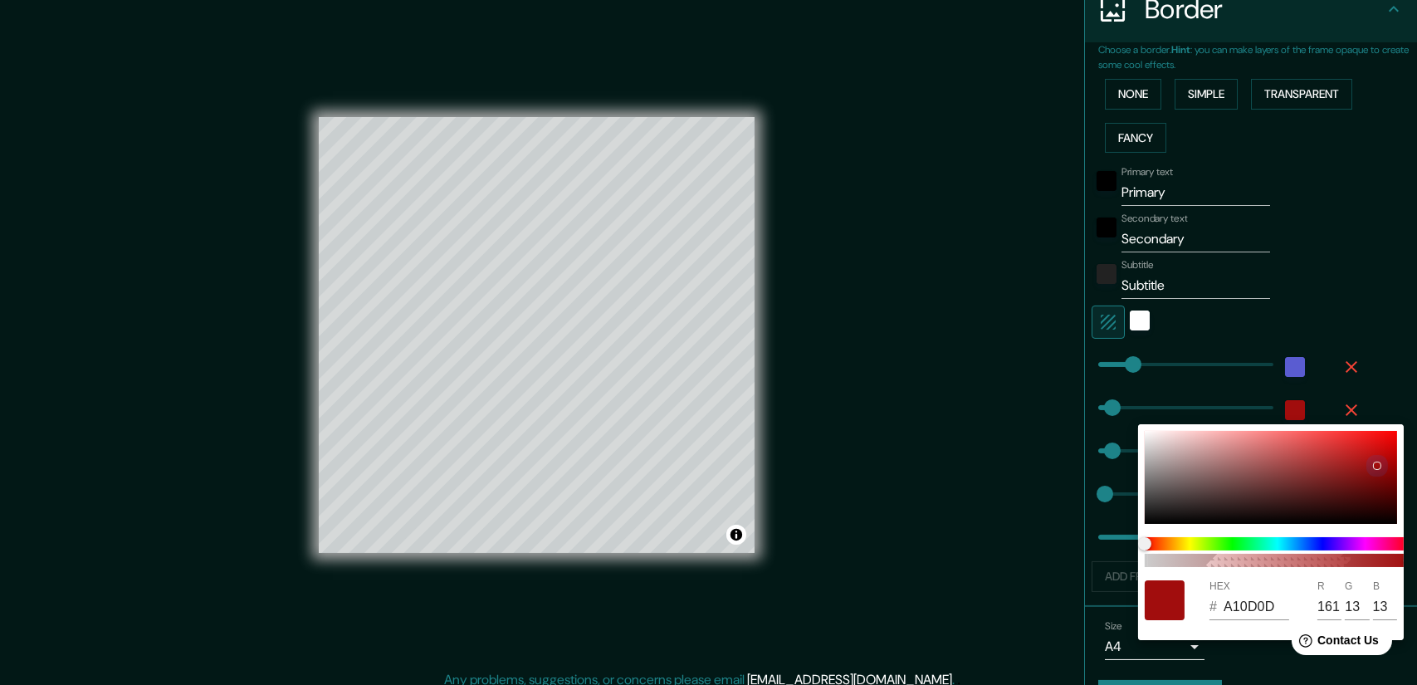
click at [1404, 459] on div "100 HEX # A10D0D R 161 G 13 B 13" at bounding box center [708, 342] width 1417 height 685
click at [1402, 317] on div at bounding box center [708, 342] width 1417 height 685
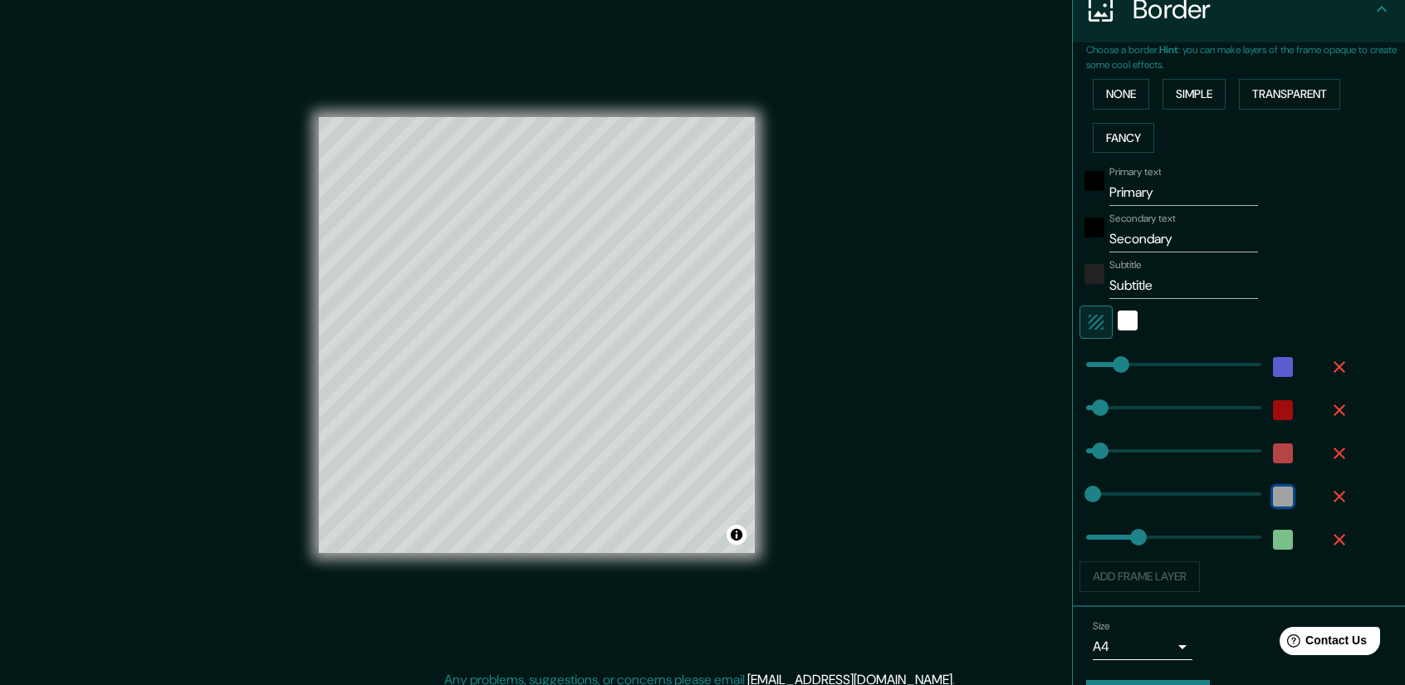
click at [1273, 498] on div "color-222222" at bounding box center [1283, 497] width 20 height 20
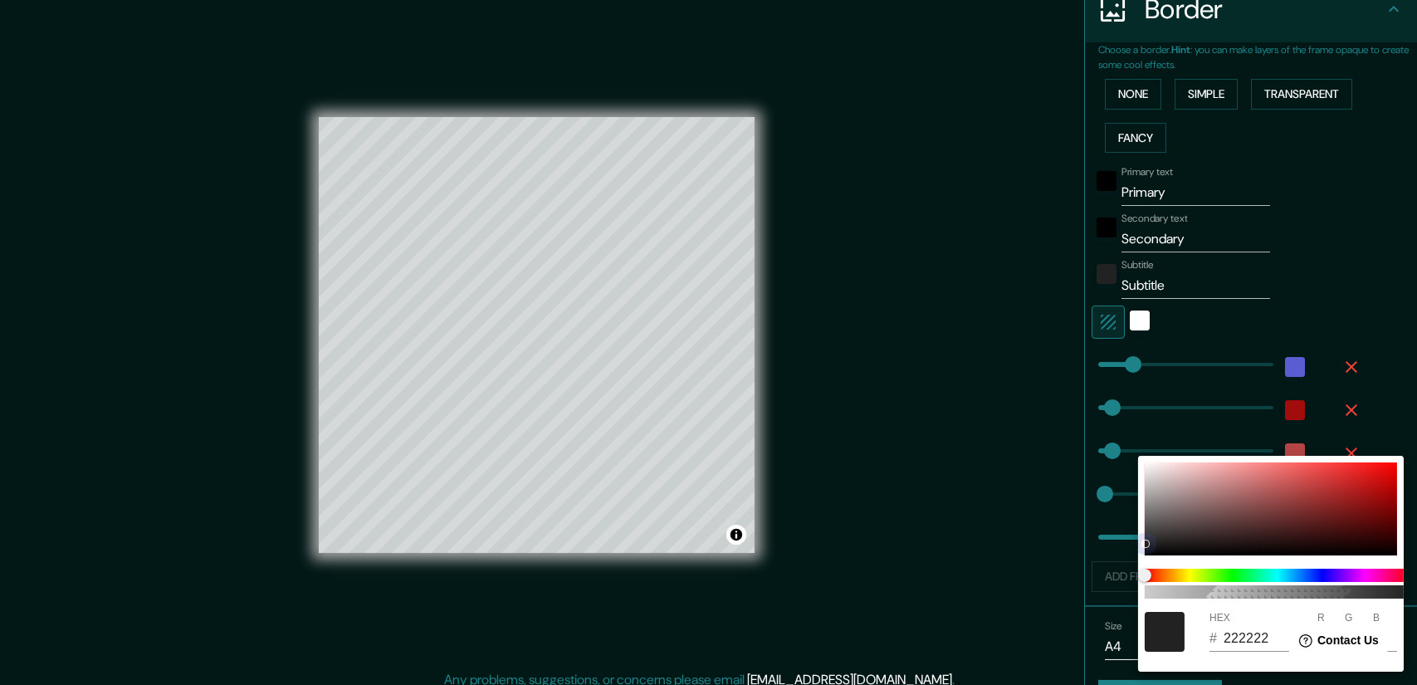
type input "B11D1D"
type input "177"
type input "29"
type input "C11515"
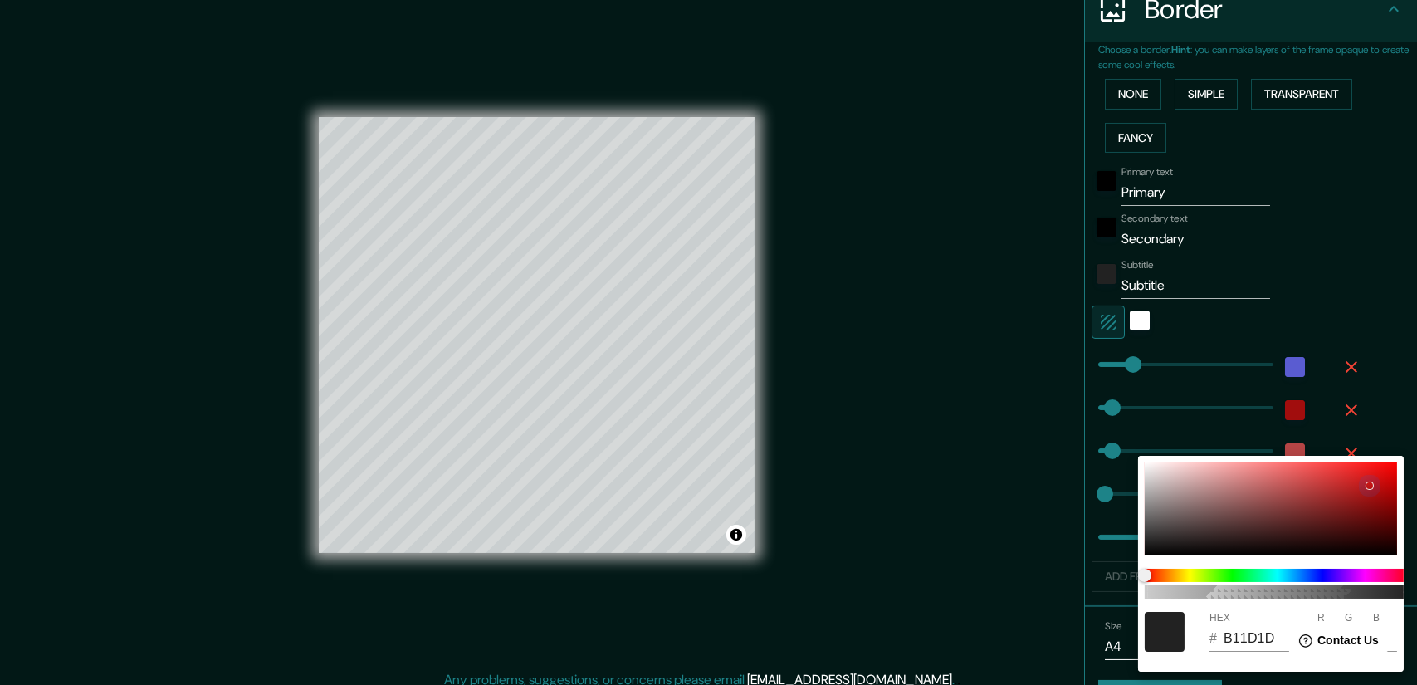
type input "193"
type input "21"
type input "C30A0A"
type input "195"
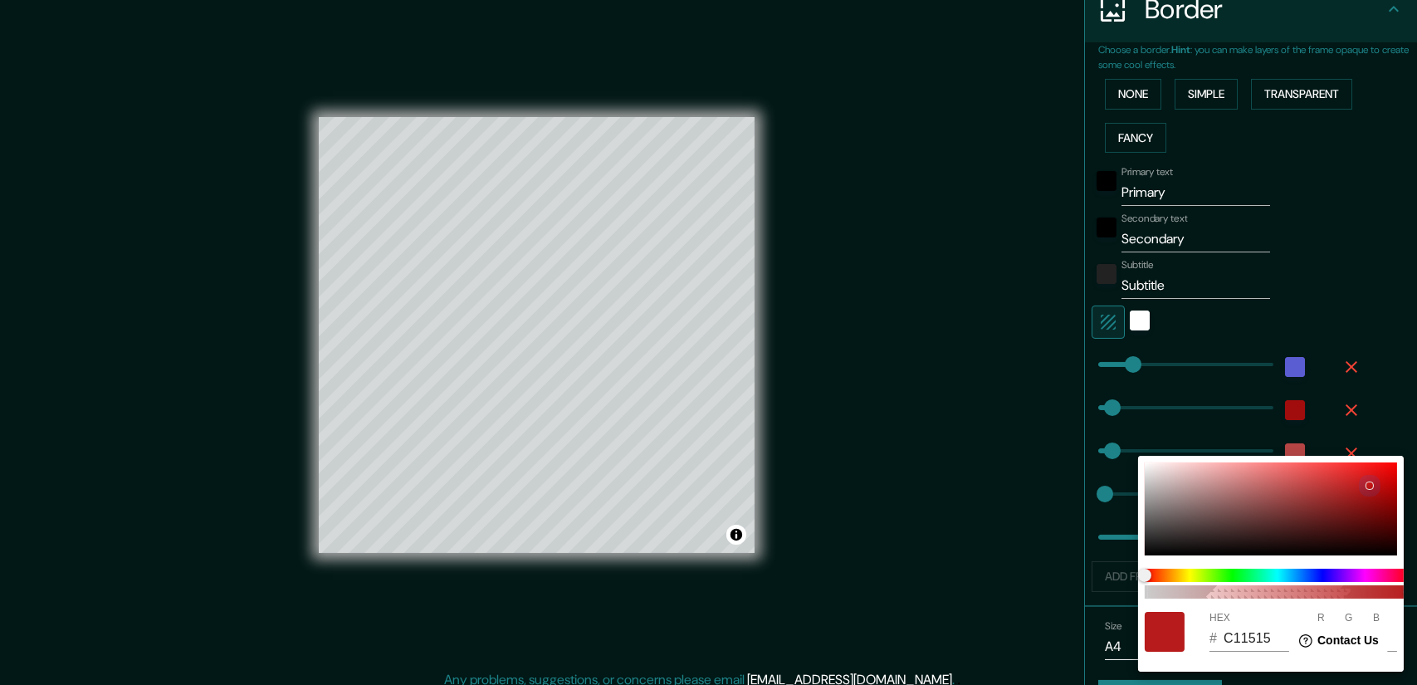
type input "10"
type input "C30707"
type input "7"
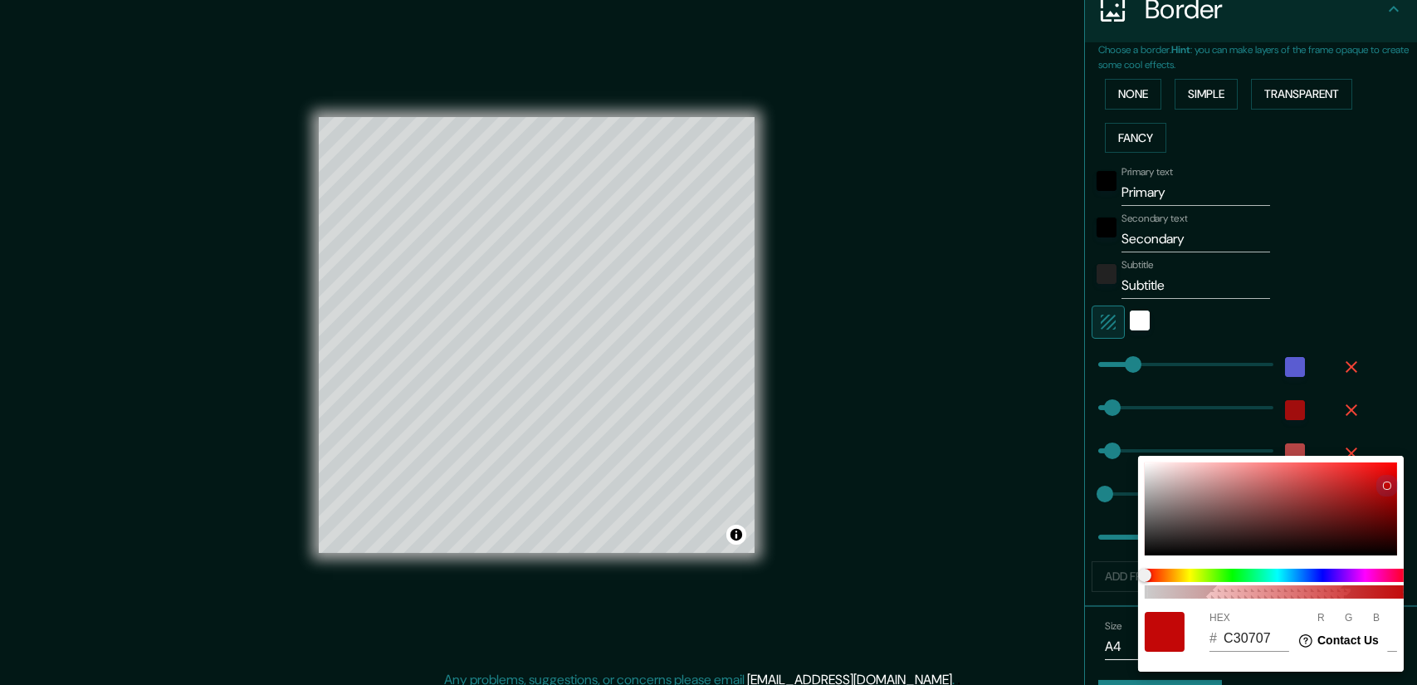
type input "C10707"
type input "193"
type input "AF0303"
type input "175"
type input "3"
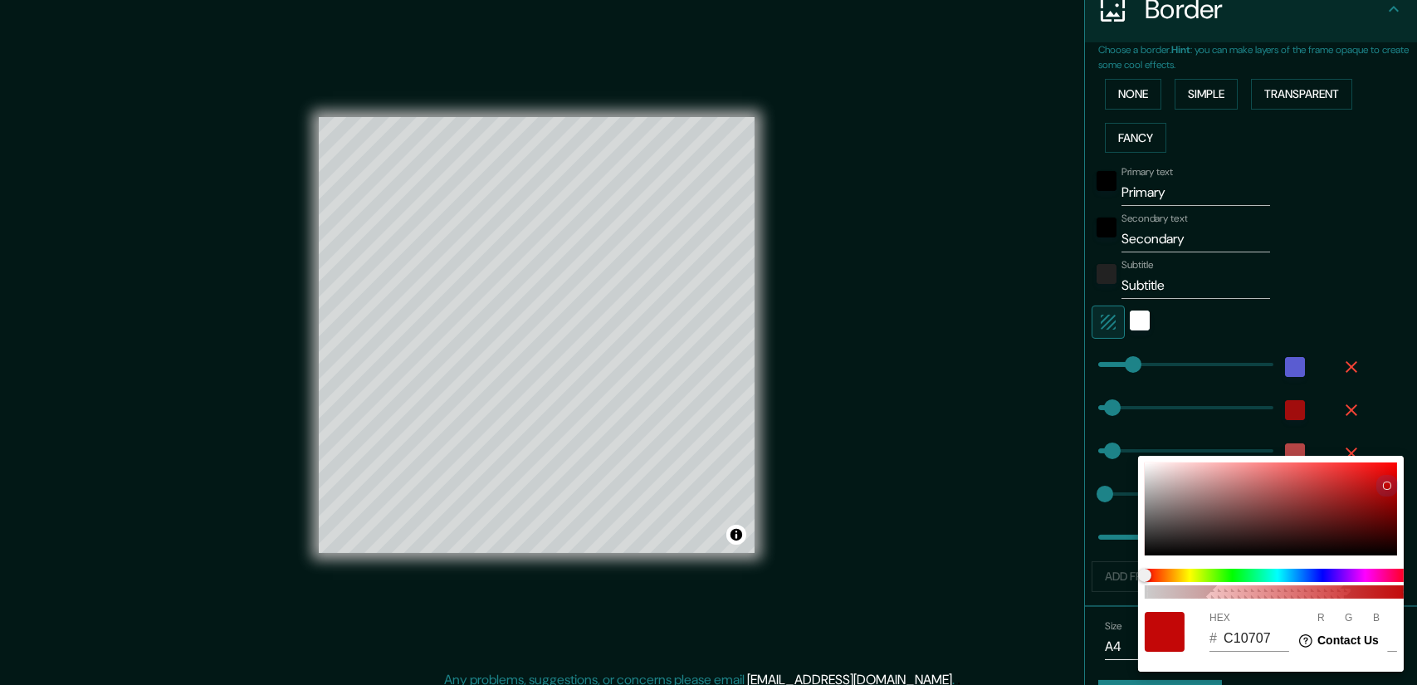
type input "3"
drag, startPoint x: 1317, startPoint y: 509, endPoint x: 1401, endPoint y: 492, distance: 85.5
click at [1402, 492] on div "100 HEX # AF0303 R 175 G 3 B 3" at bounding box center [1271, 564] width 266 height 216
click at [1371, 576] on span at bounding box center [1278, 575] width 266 height 13
click at [1152, 576] on span "color slider" at bounding box center [1144, 575] width 13 height 13
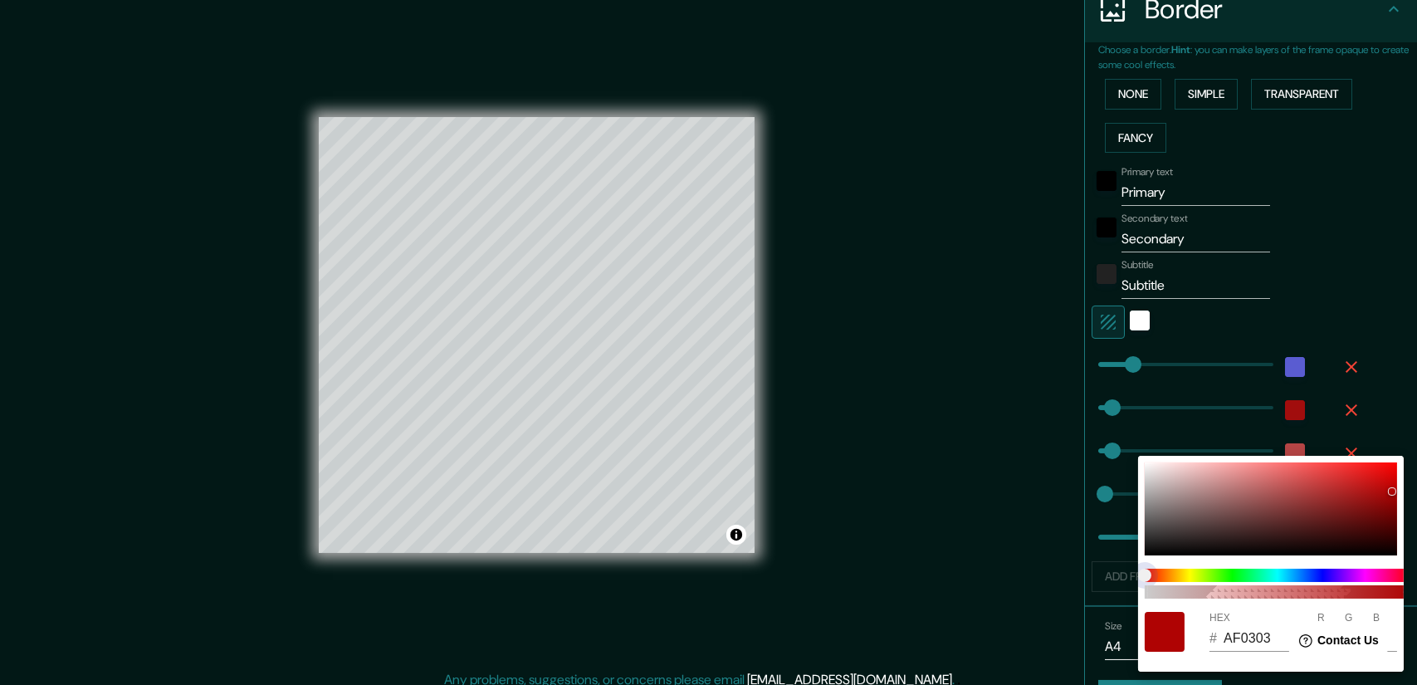
click at [1152, 576] on span "color slider" at bounding box center [1144, 575] width 13 height 13
type input "B0049F"
type input "176"
type input "4"
type input "159"
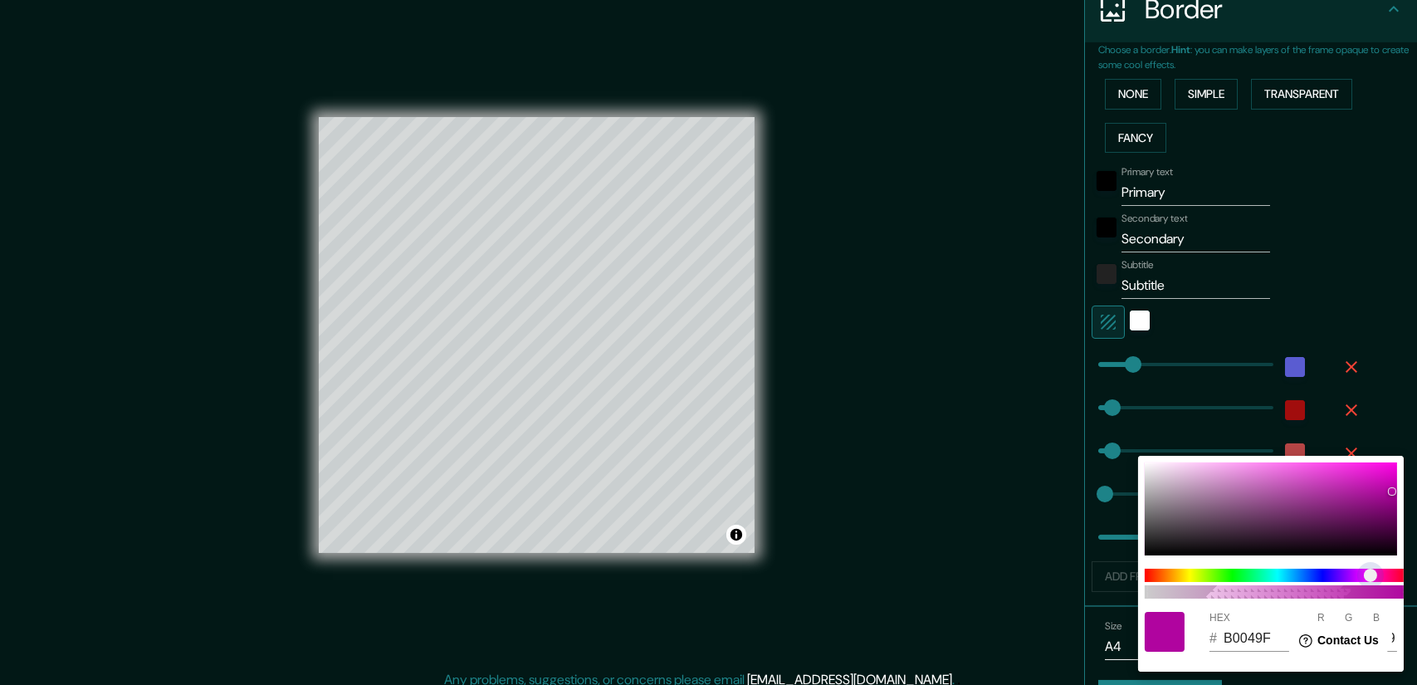
click at [1371, 576] on span "color slider" at bounding box center [1370, 575] width 13 height 13
type input "DA04C5"
type input "218"
type input "4"
type input "197"
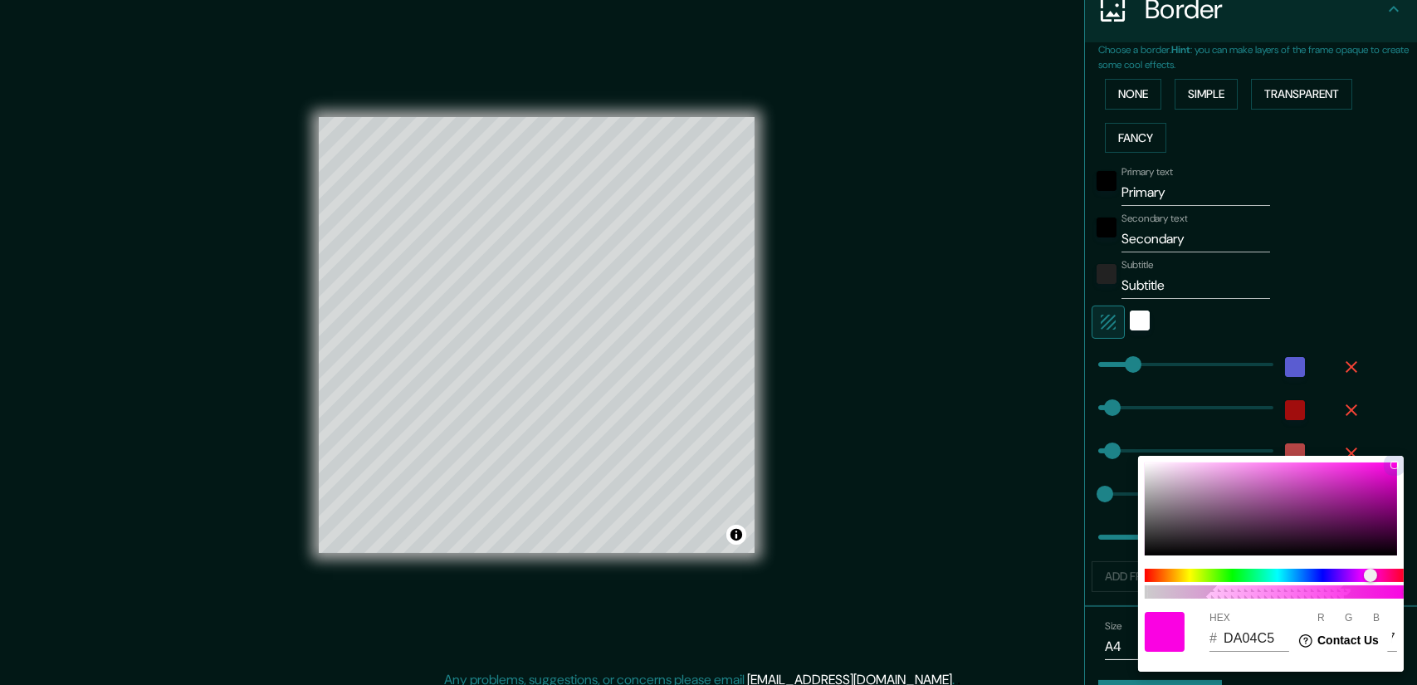
type input "FA02E2"
type input "250"
type input "2"
type input "226"
drag, startPoint x: 1373, startPoint y: 511, endPoint x: 1397, endPoint y: 448, distance: 66.5
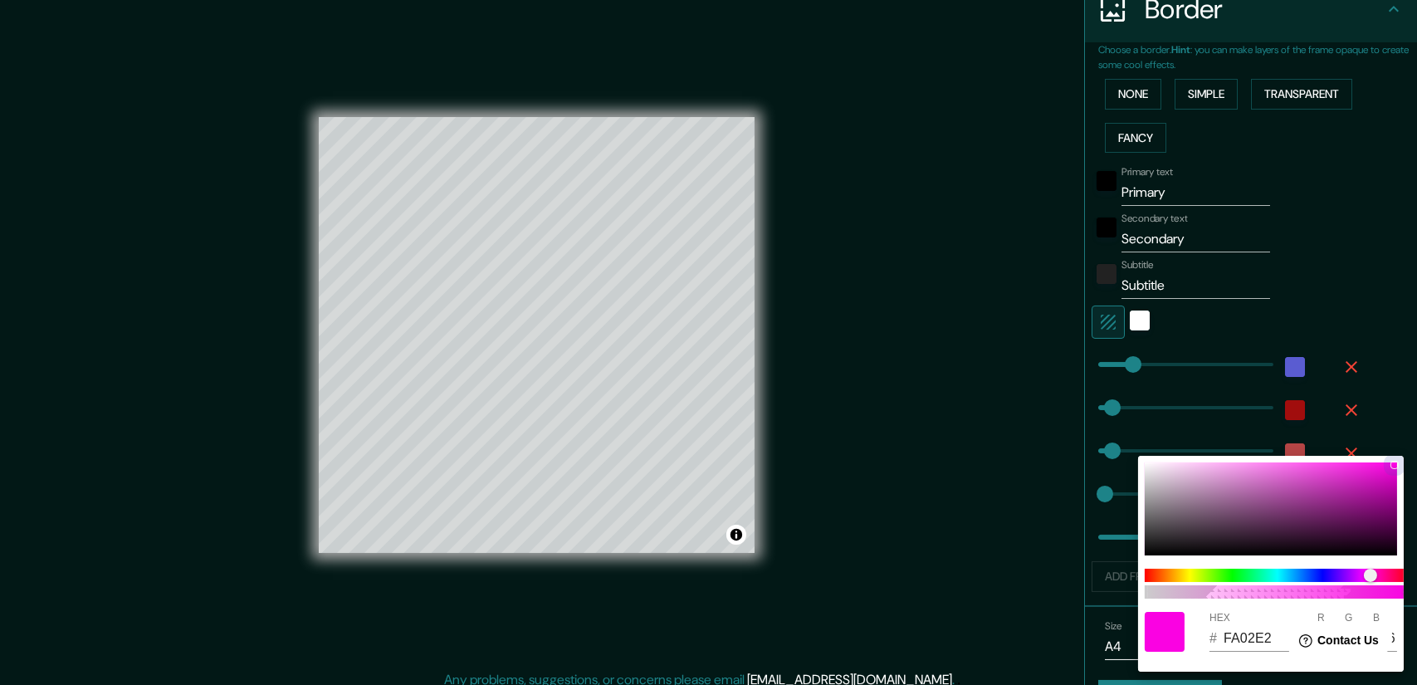
click at [1397, 448] on div "100 HEX # FA02E2 R 250 G 2 B 226" at bounding box center [708, 342] width 1417 height 685
click at [1368, 273] on div at bounding box center [708, 342] width 1417 height 685
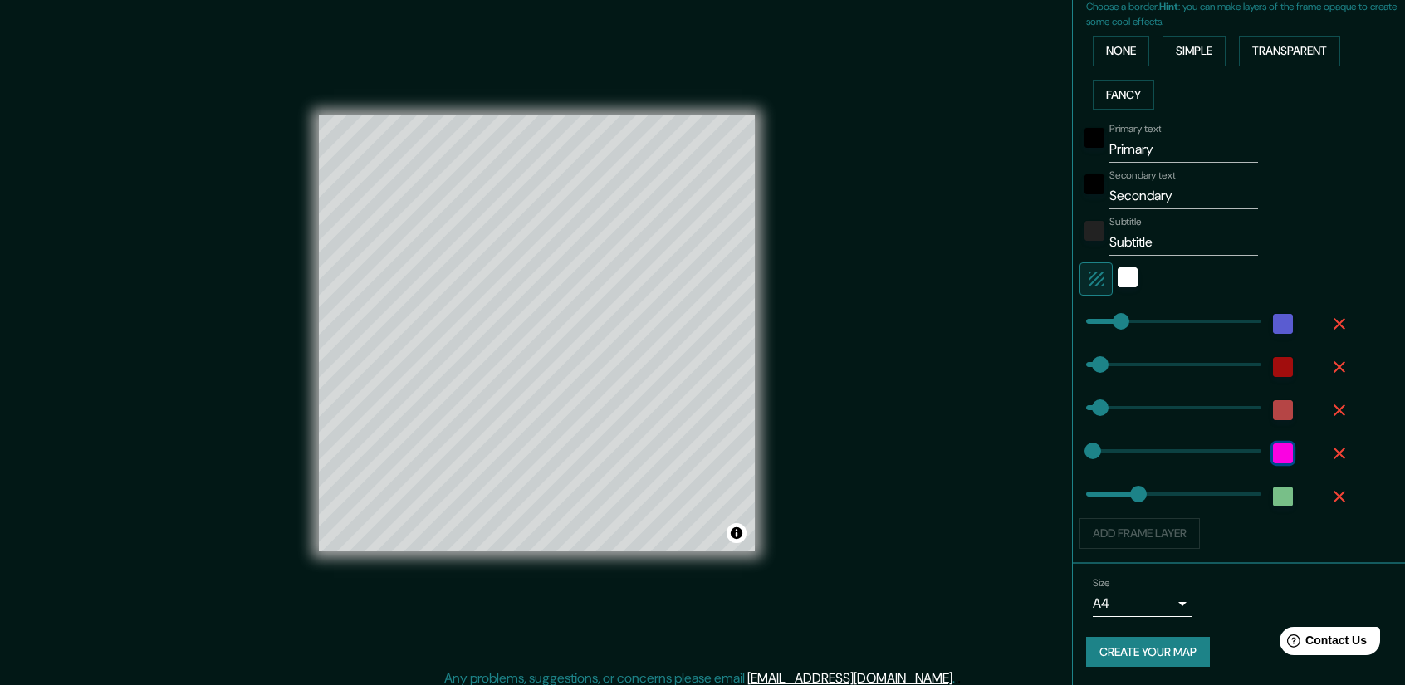
scroll to position [0, 0]
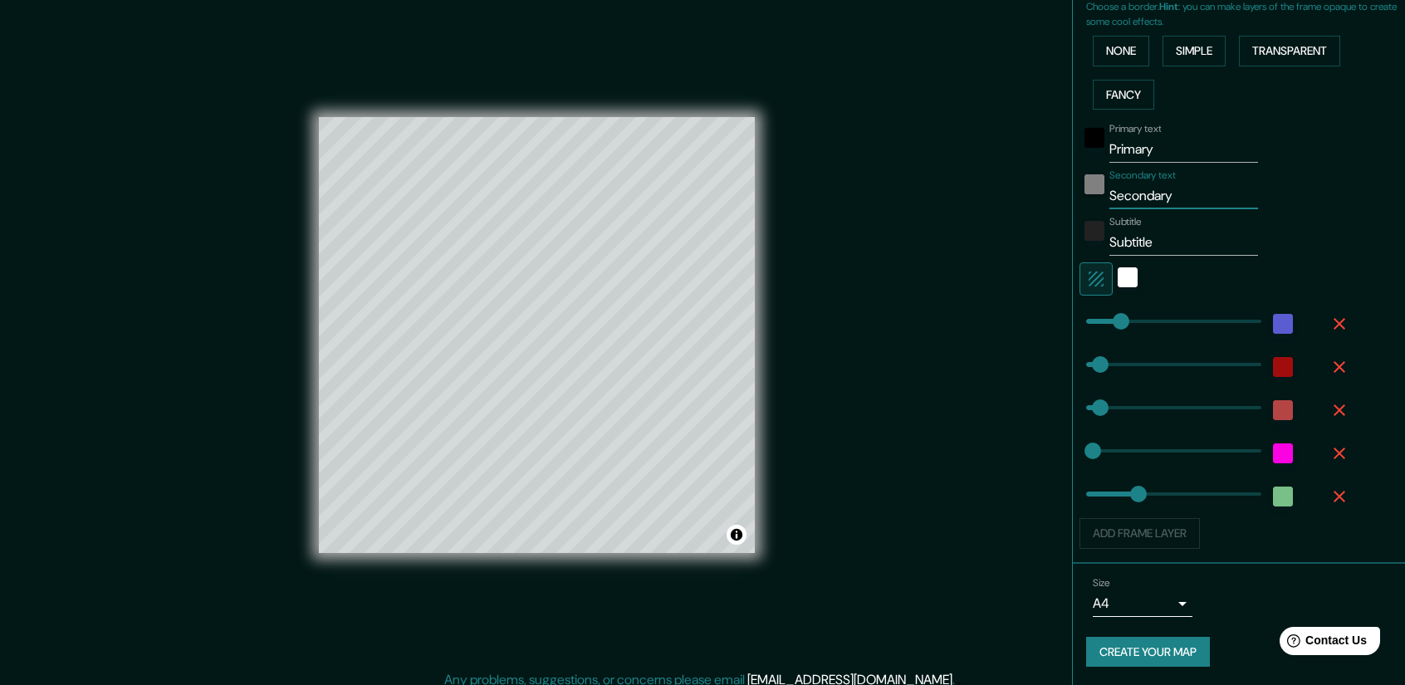
drag, startPoint x: 1168, startPoint y: 192, endPoint x: 1076, endPoint y: 184, distance: 92.5
click at [1079, 184] on div "Secondary text Secondary" at bounding box center [1215, 189] width 272 height 40
type input "nueva"
drag, startPoint x: 1120, startPoint y: 242, endPoint x: 1060, endPoint y: 242, distance: 60.6
click at [1073, 242] on div "Choose a border. Hint : you can make layers of the frame opaque to create some …" at bounding box center [1239, 281] width 332 height 565
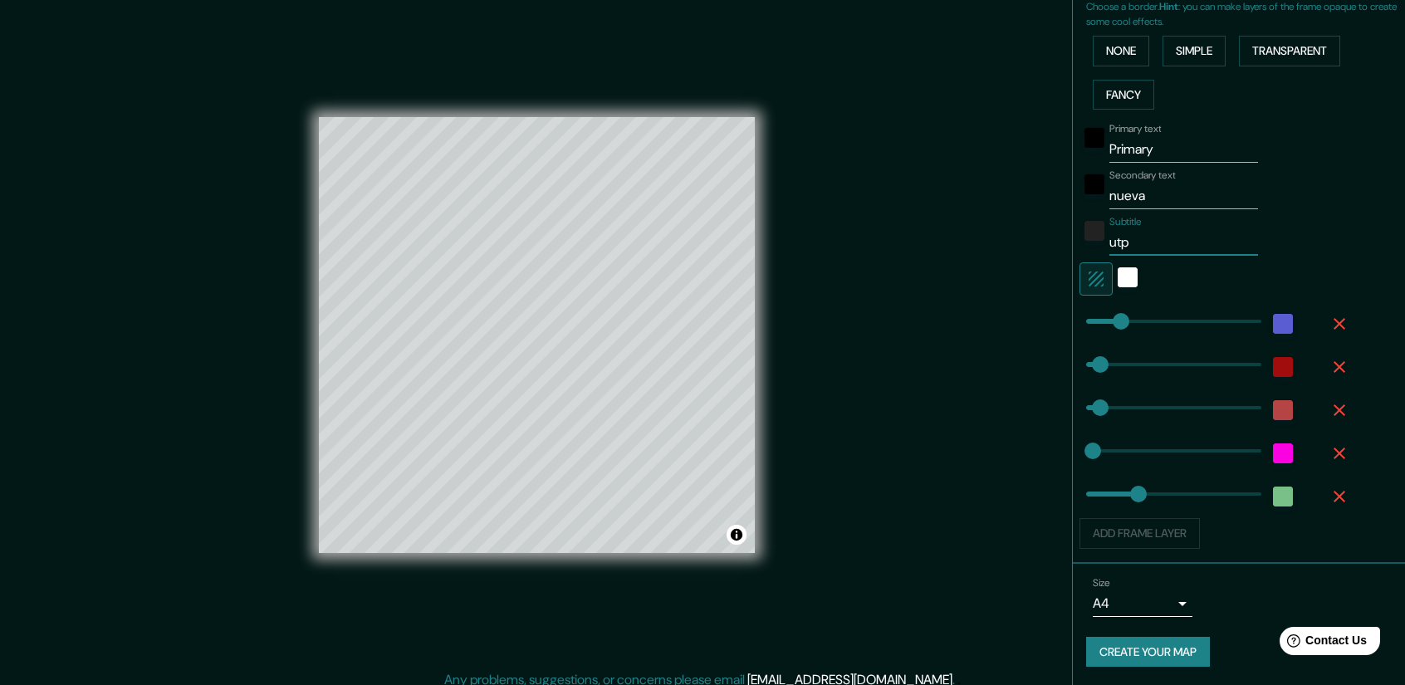
type input "utp"
click at [1162, 146] on input "Primary" at bounding box center [1183, 149] width 149 height 27
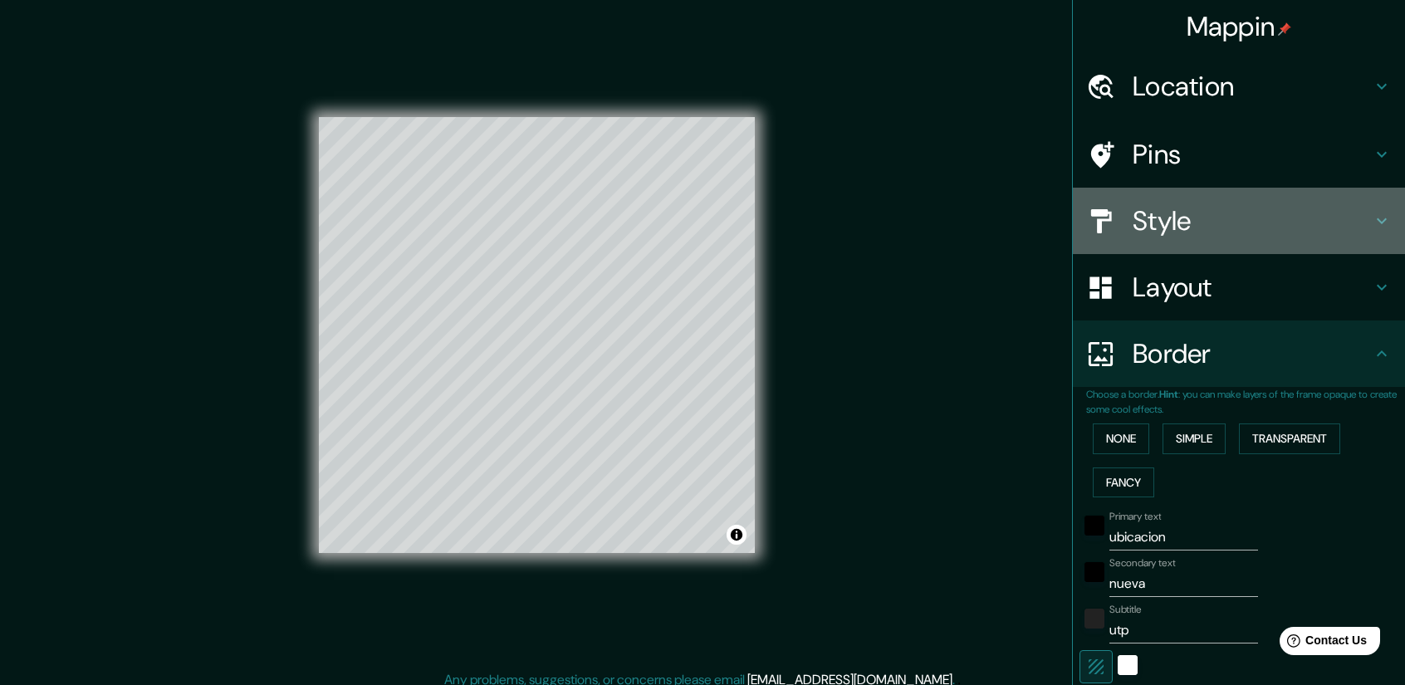
click at [1162, 219] on h4 "Style" at bounding box center [1252, 220] width 239 height 33
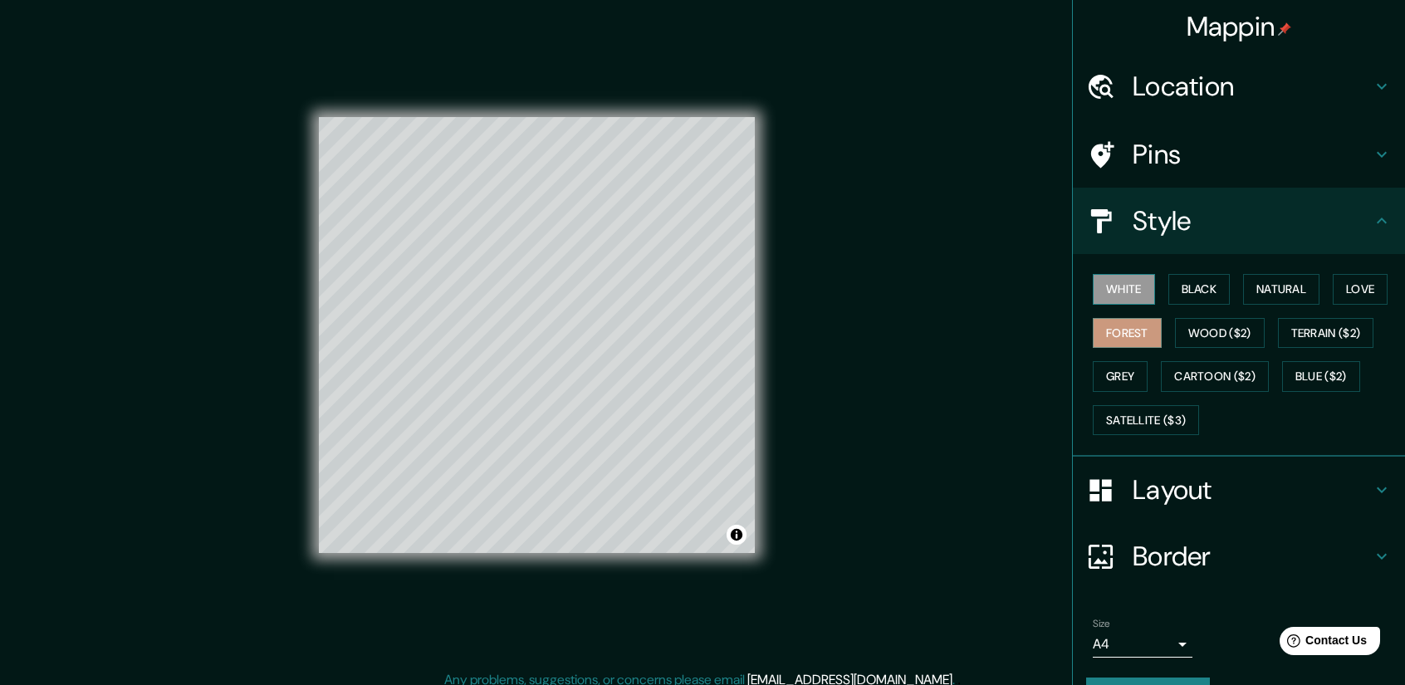
click at [1101, 296] on button "White" at bounding box center [1124, 289] width 62 height 31
click at [1184, 279] on button "Black" at bounding box center [1199, 289] width 62 height 31
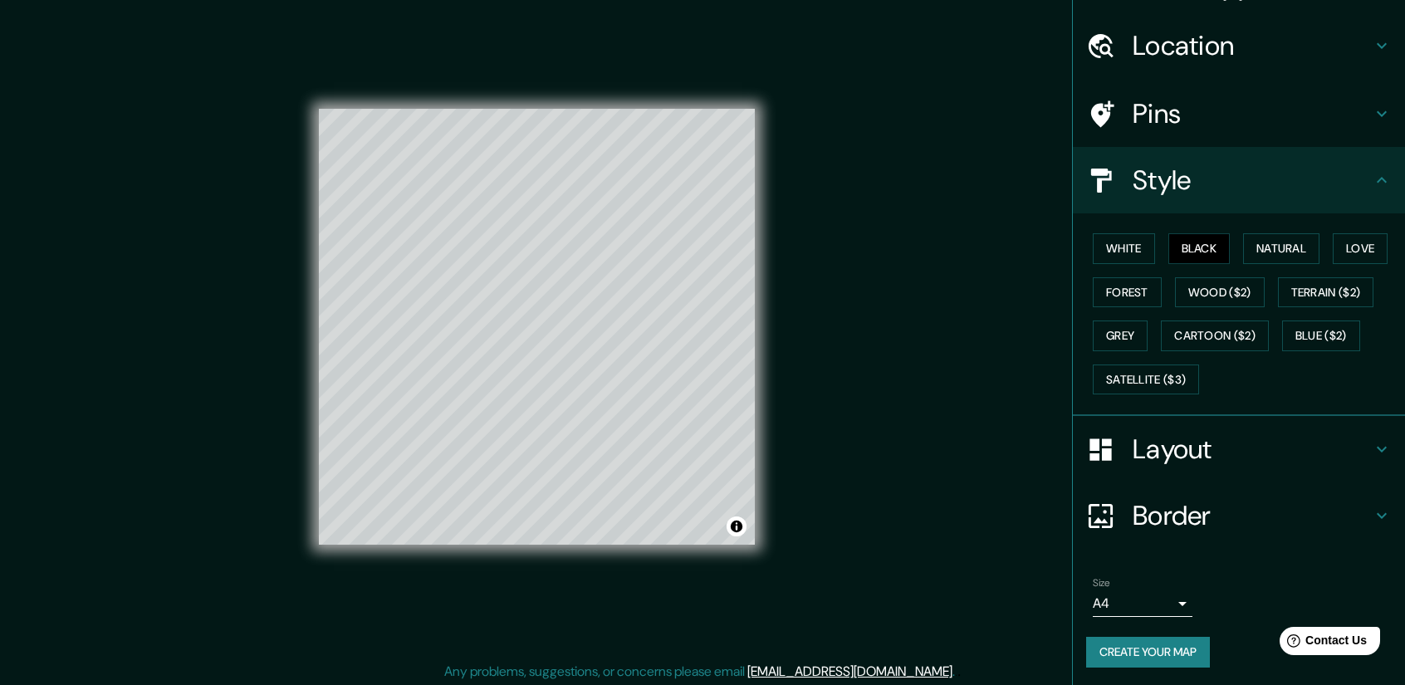
scroll to position [11, 0]
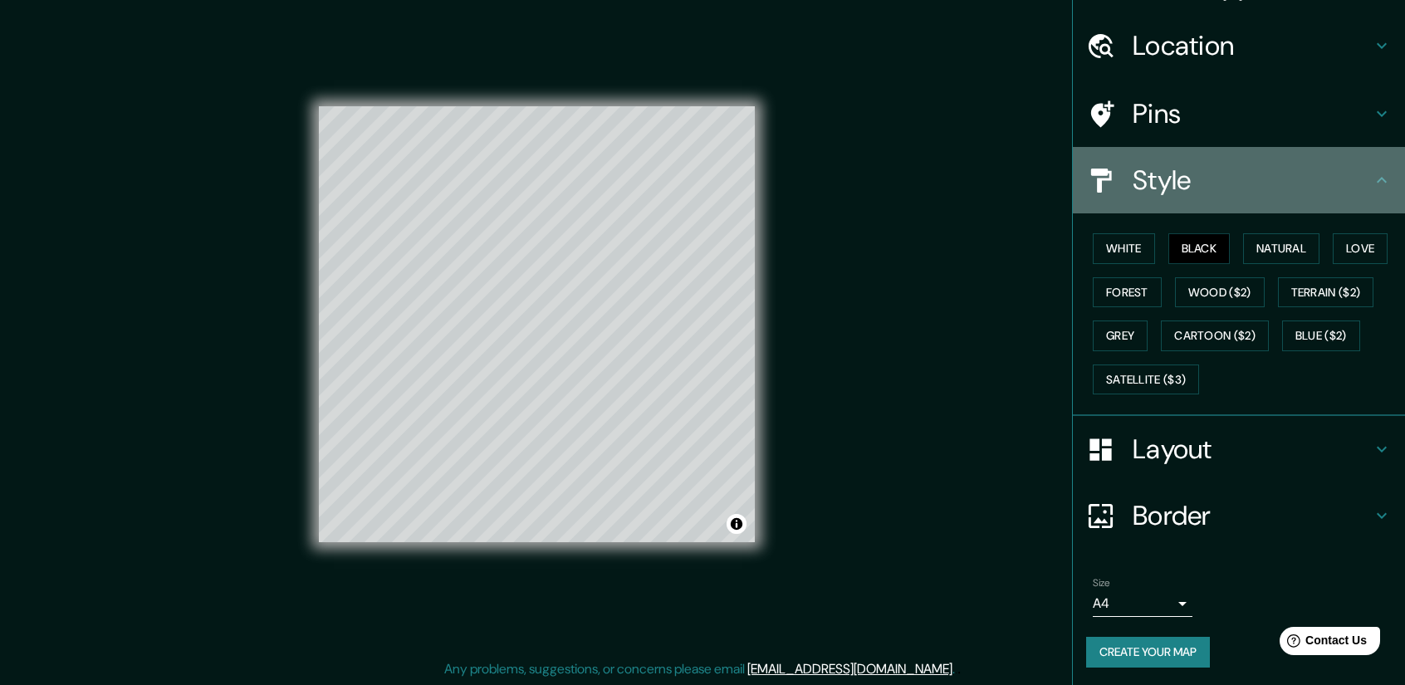
click at [1372, 175] on icon at bounding box center [1382, 180] width 20 height 20
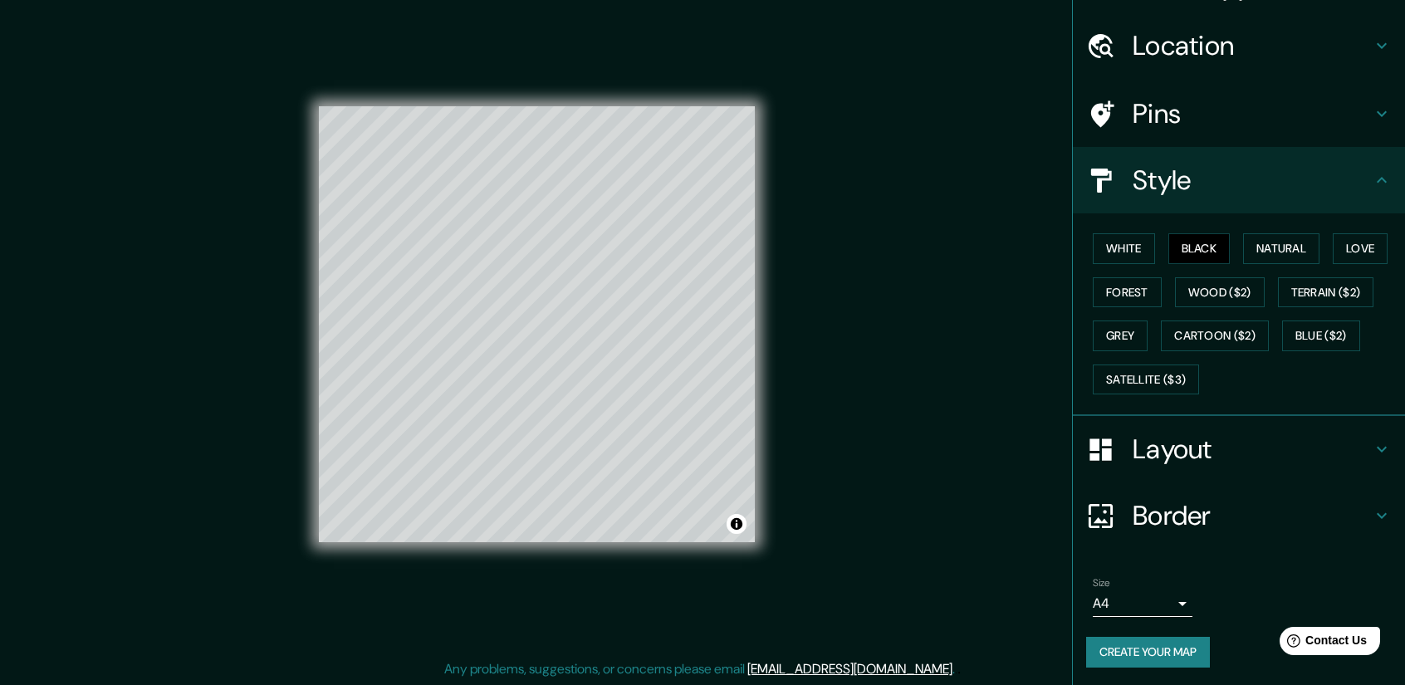
click at [1376, 178] on icon at bounding box center [1382, 180] width 20 height 20
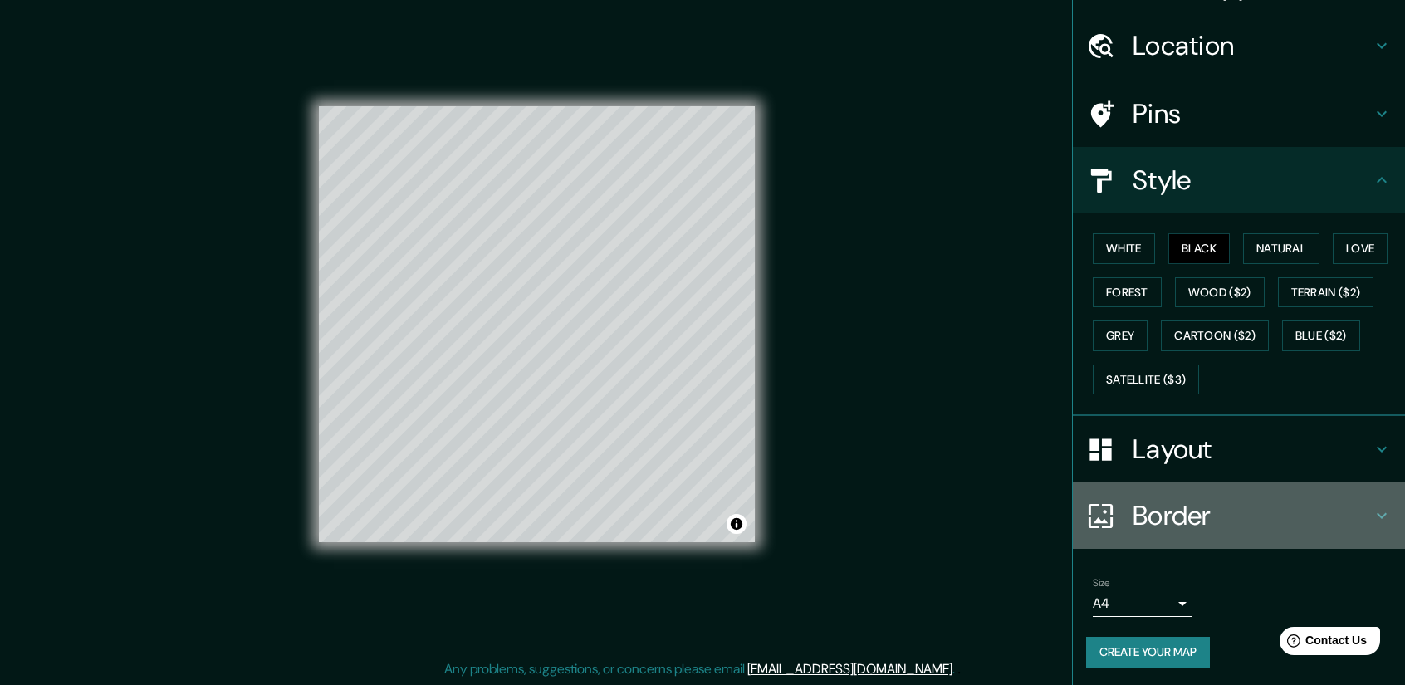
click at [1372, 521] on icon at bounding box center [1382, 516] width 20 height 20
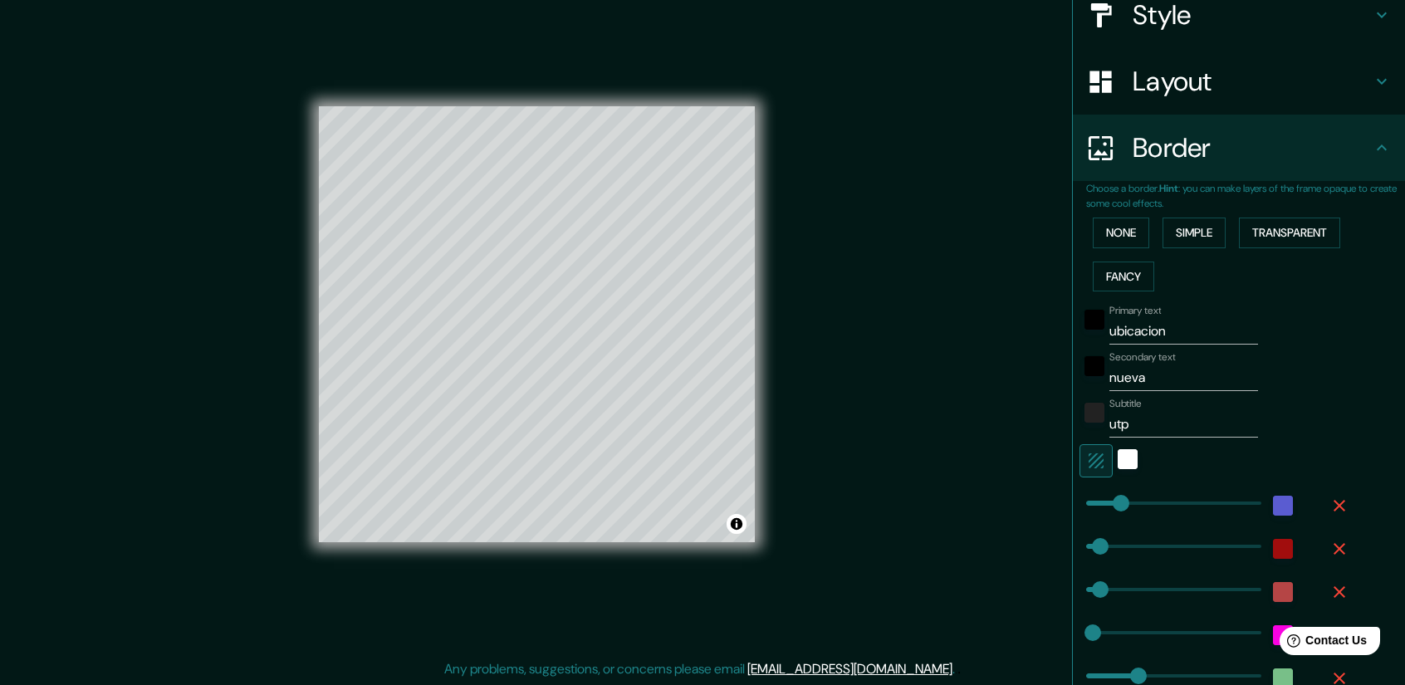
scroll to position [373, 0]
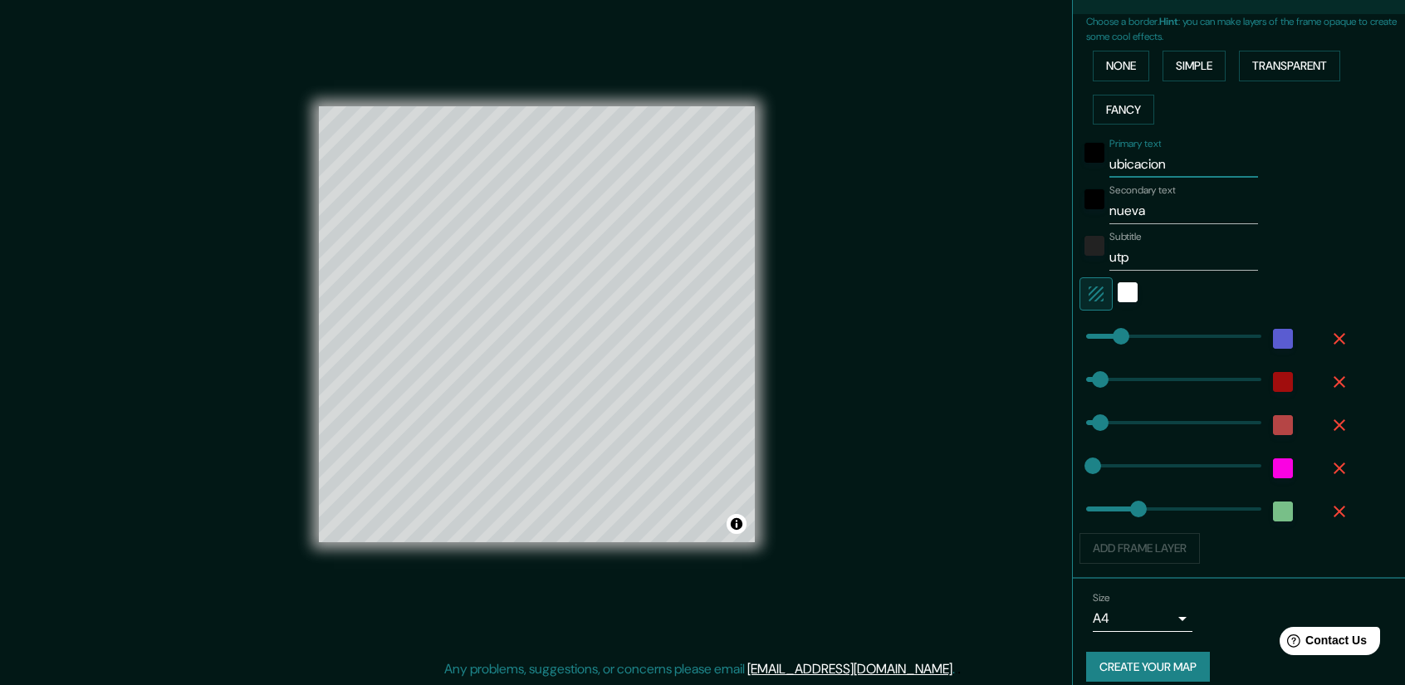
drag, startPoint x: 1122, startPoint y: 157, endPoint x: 1046, endPoint y: 148, distance: 76.1
click at [1046, 148] on div "Mappin Location Carrer Pablo Picasso, 03204 Elche, provincia de Alicante, Españ…" at bounding box center [702, 337] width 1405 height 697
type input "ELCHE"
drag, startPoint x: 1094, startPoint y: 194, endPoint x: 1060, endPoint y: 191, distance: 34.2
click at [1073, 191] on div "Choose a border. Hint : you can make layers of the frame opaque to create some …" at bounding box center [1239, 296] width 332 height 565
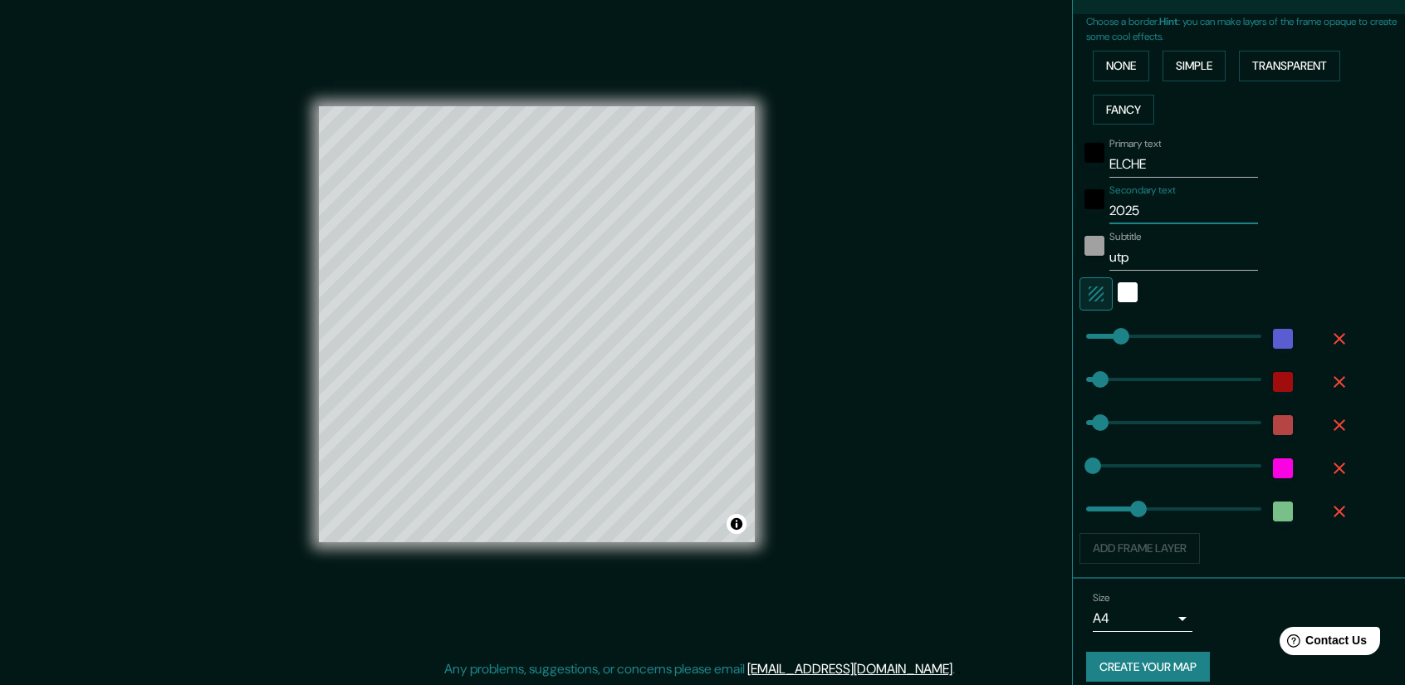
type input "2025"
click at [1079, 250] on div at bounding box center [1094, 251] width 30 height 40
drag, startPoint x: 1129, startPoint y: 260, endPoint x: 1077, endPoint y: 251, distance: 53.1
click at [1079, 251] on div "Subtitle utp" at bounding box center [1215, 251] width 272 height 40
click at [1084, 246] on div "color-222222" at bounding box center [1094, 246] width 20 height 20
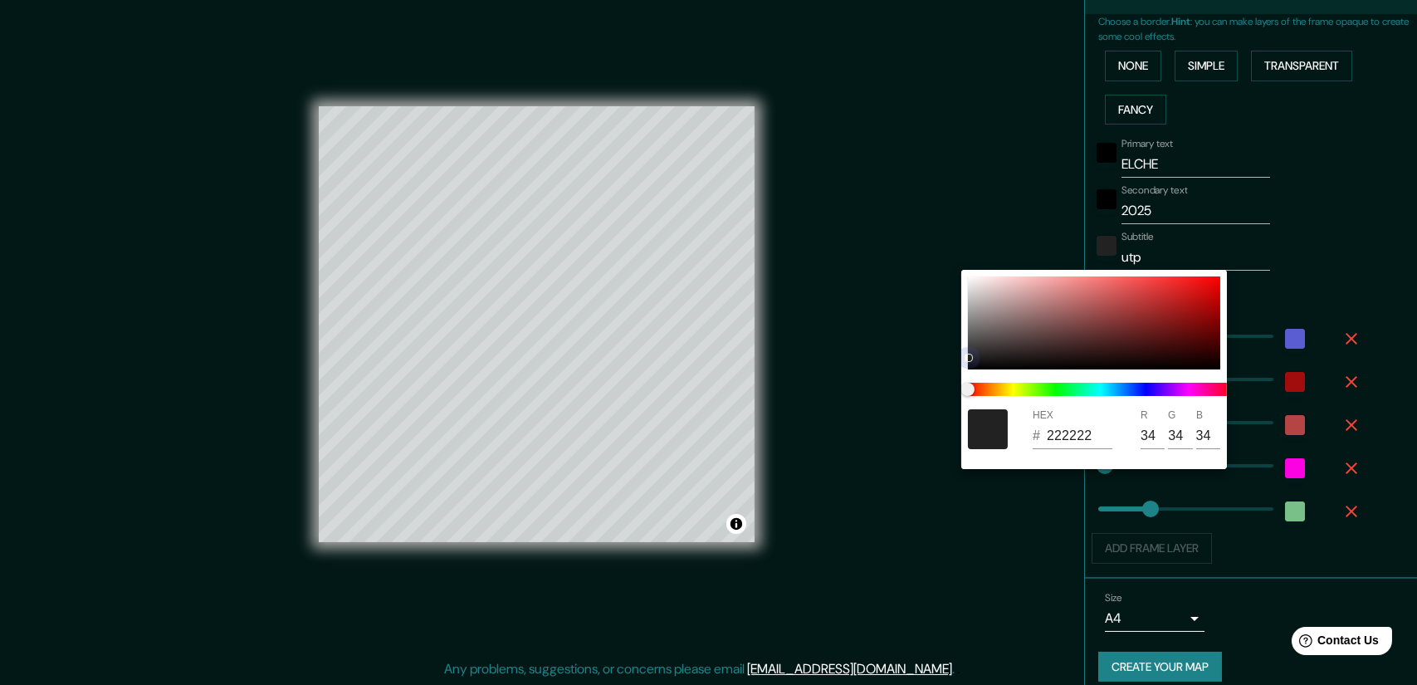
type input "A42525"
type input "164"
type input "37"
click at [1230, 281] on div "HEX # A42525 R 164 G 37 B 37" at bounding box center [708, 342] width 1417 height 685
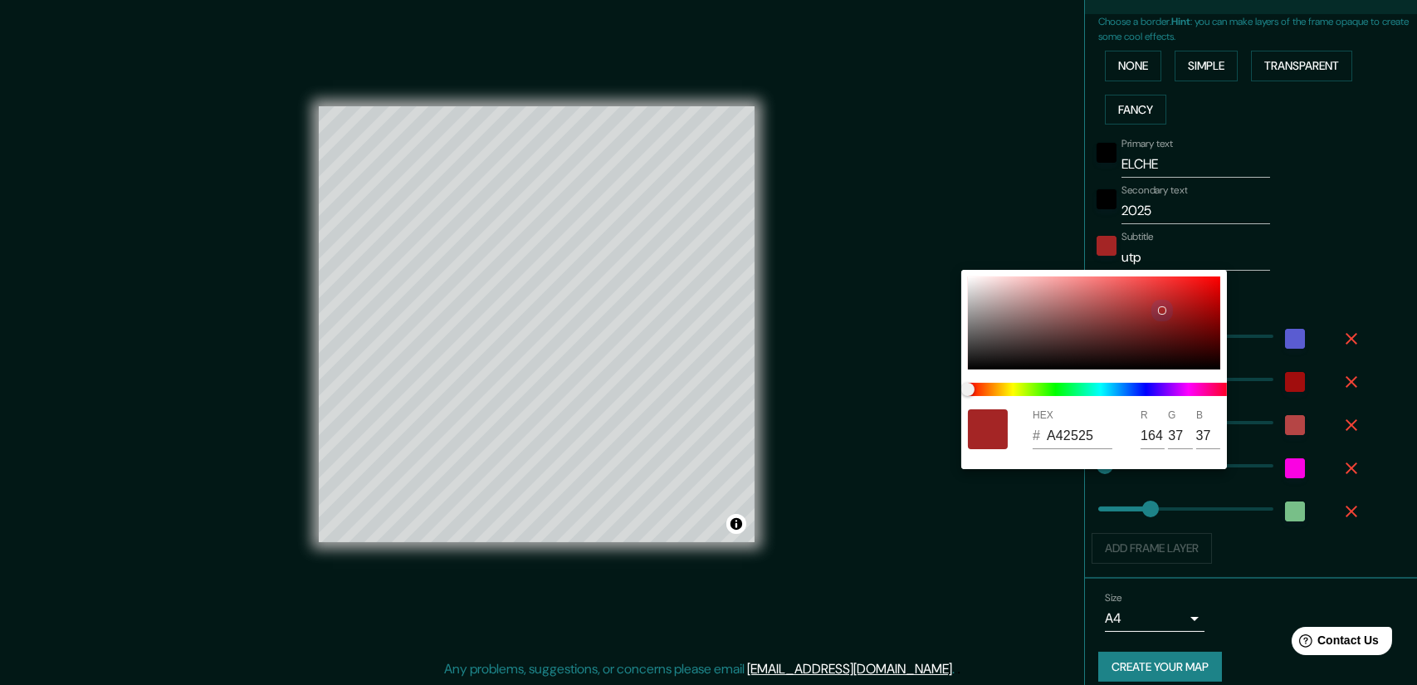
click at [1215, 288] on div at bounding box center [1094, 323] width 252 height 93
type input "E00404"
type input "224"
type input "4"
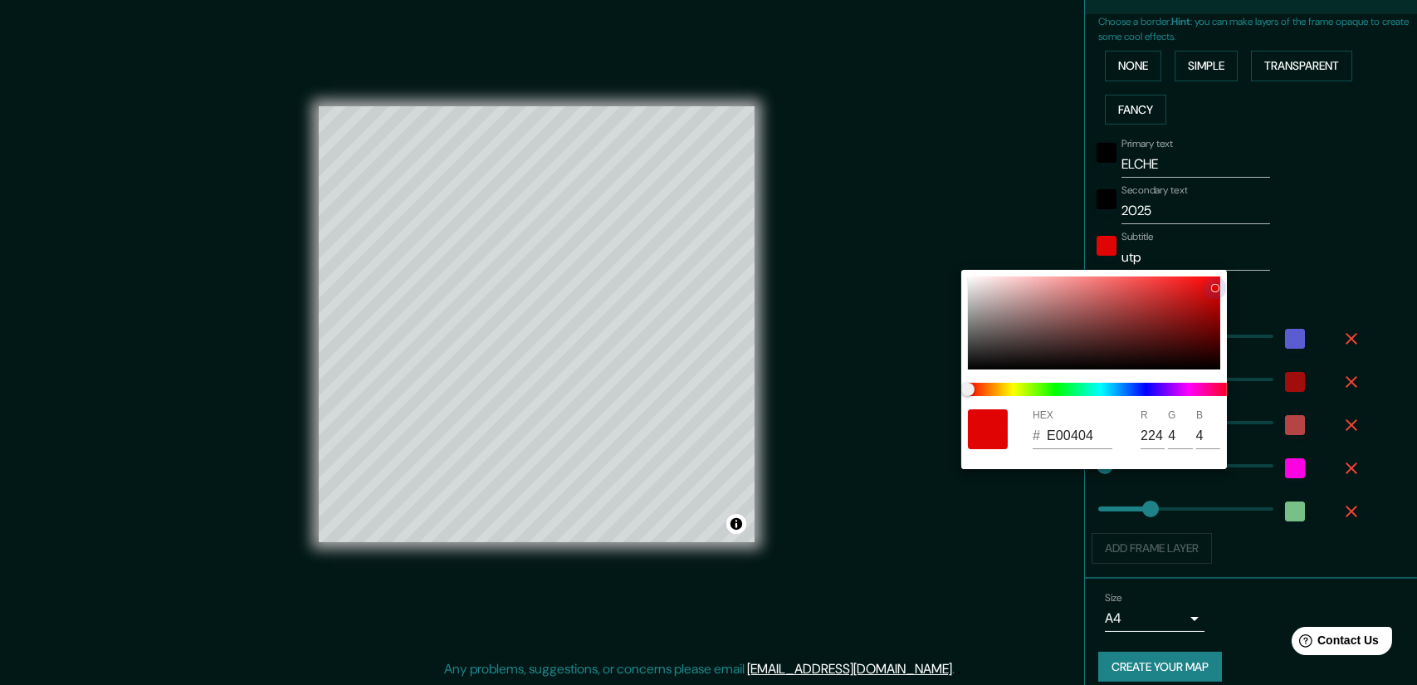
click at [1215, 284] on div at bounding box center [1215, 288] width 8 height 8
click at [1215, 285] on div at bounding box center [1215, 288] width 7 height 7
type input "ED0505"
type input "237"
type input "5"
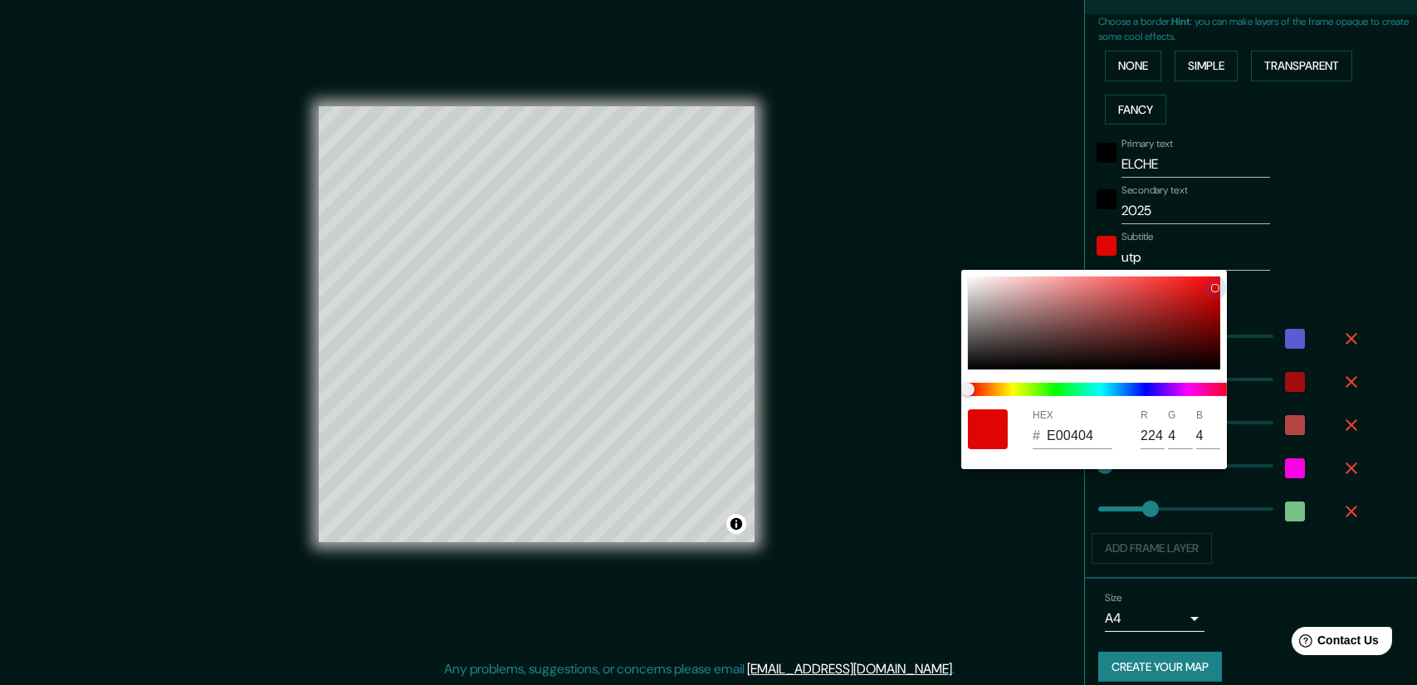
type input "5"
click at [1215, 283] on div at bounding box center [1215, 284] width 7 height 7
click at [1315, 289] on div at bounding box center [708, 342] width 1417 height 685
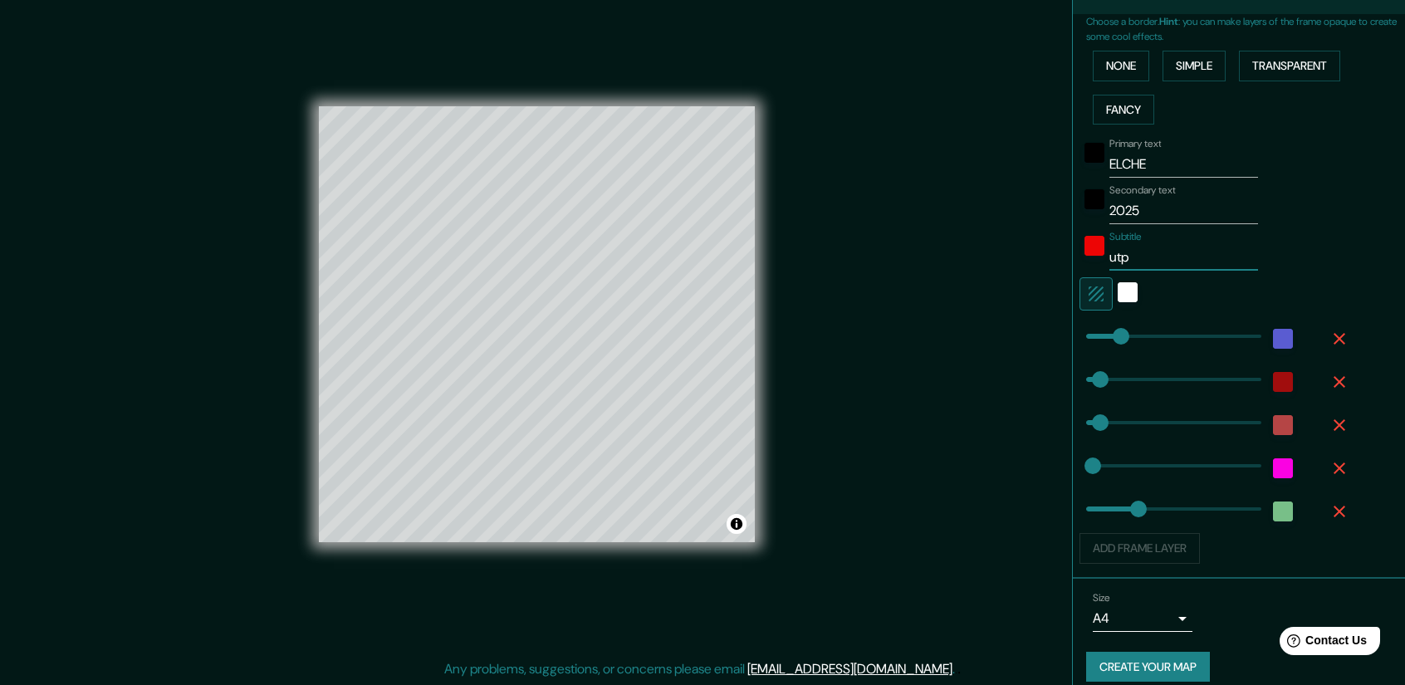
click at [1175, 255] on input "utp" at bounding box center [1183, 257] width 149 height 27
click at [1113, 255] on input "TRRETEA" at bounding box center [1183, 257] width 149 height 27
drag, startPoint x: 1104, startPoint y: 253, endPoint x: 1116, endPoint y: 255, distance: 12.6
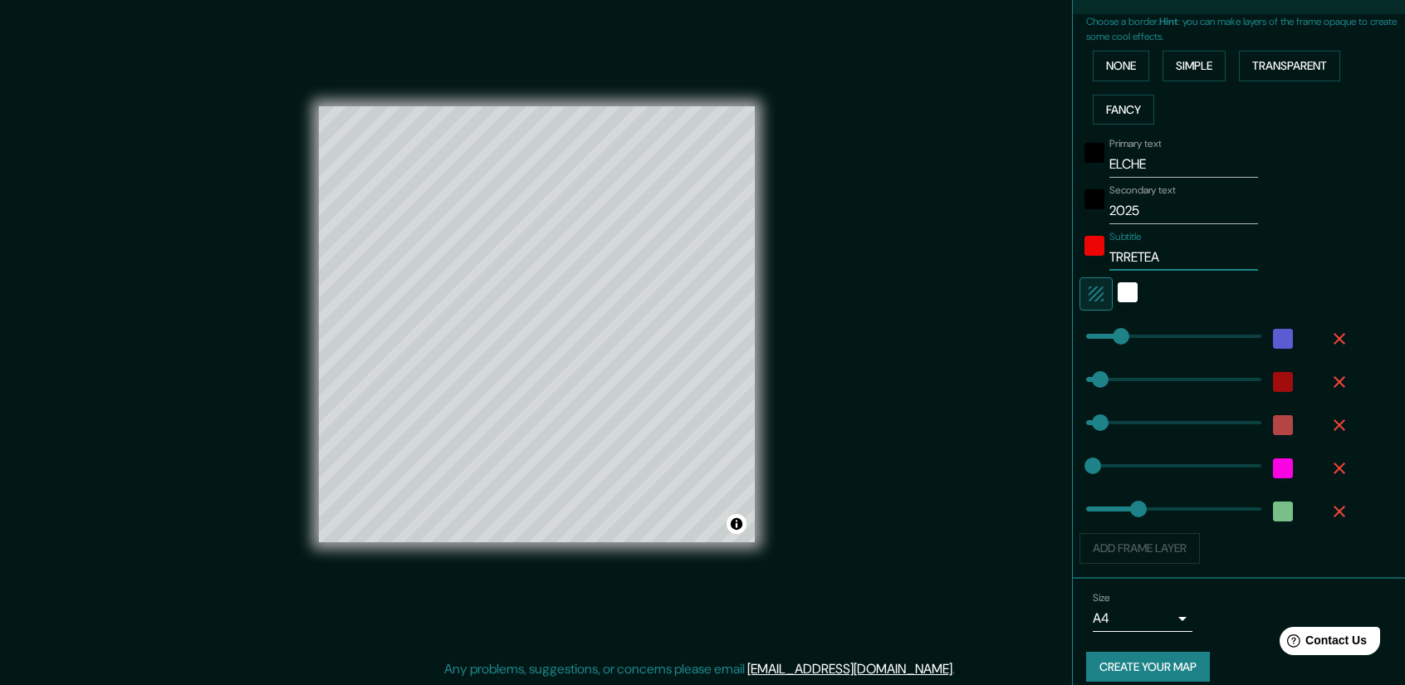
click at [1109, 253] on input "TRRETEA" at bounding box center [1183, 257] width 149 height 27
type input "TERRETEA"
click at [1320, 251] on div "Subtitle TERRETEA" at bounding box center [1215, 251] width 272 height 40
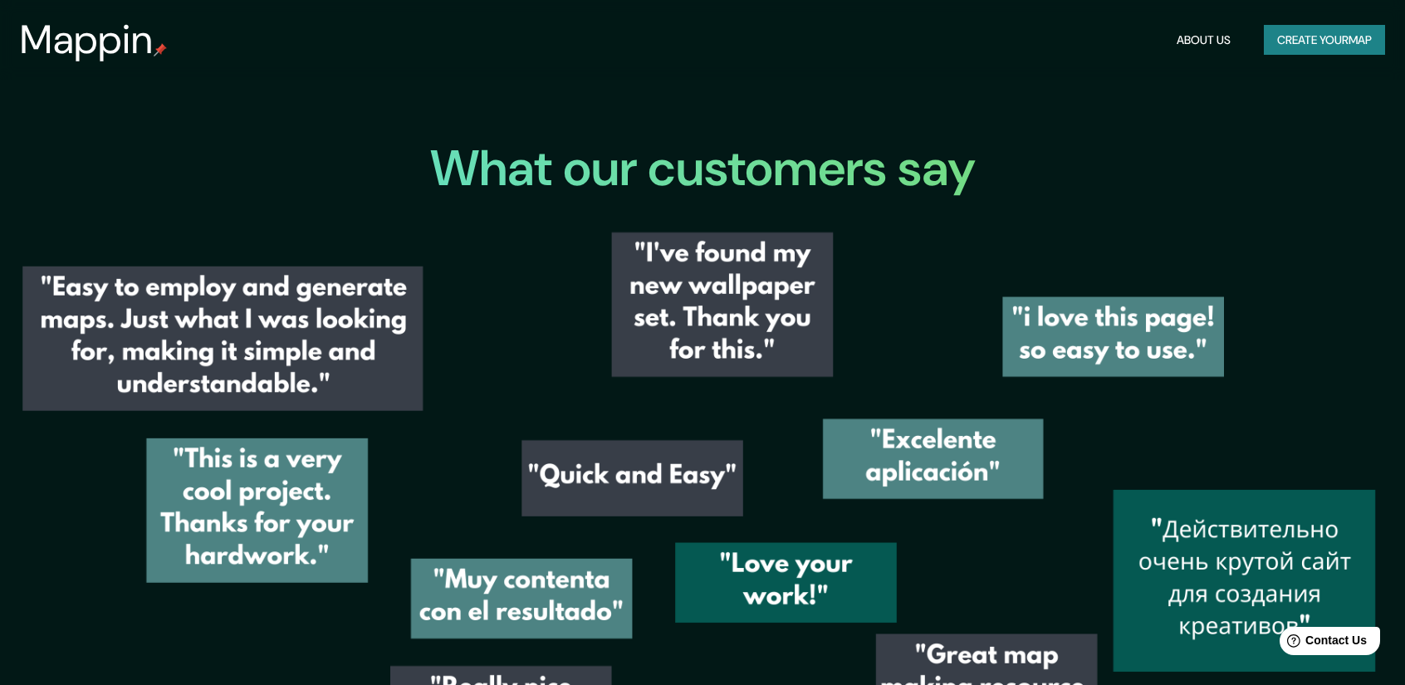
scroll to position [2597, 0]
